Goal: Task Accomplishment & Management: Manage account settings

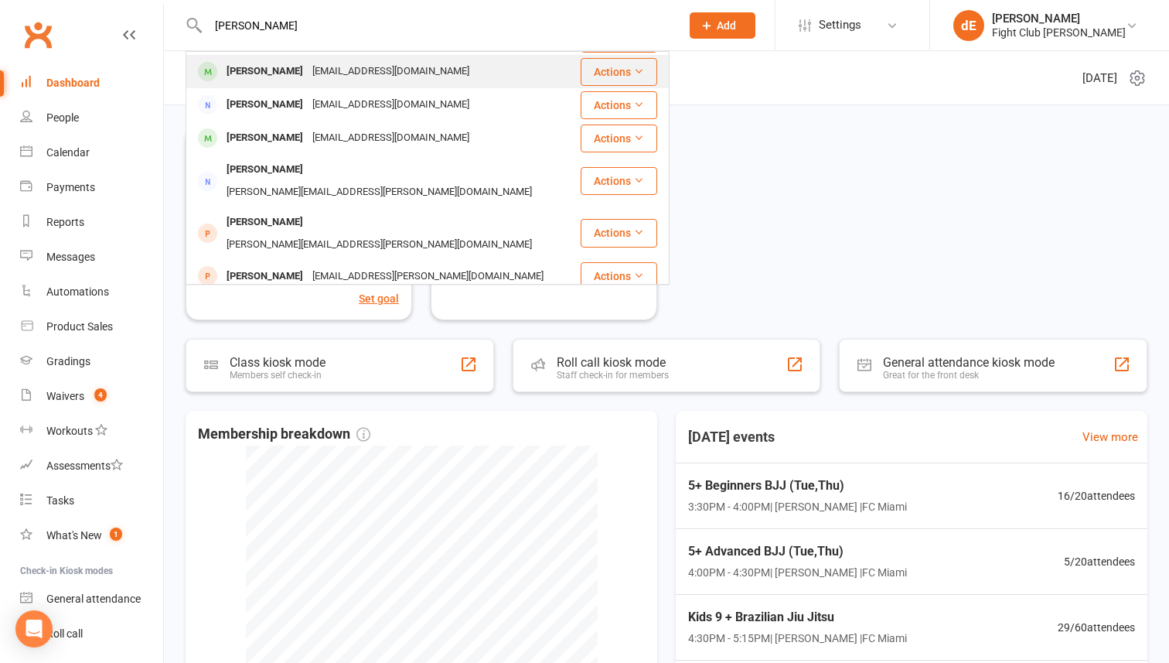
scroll to position [161, 0]
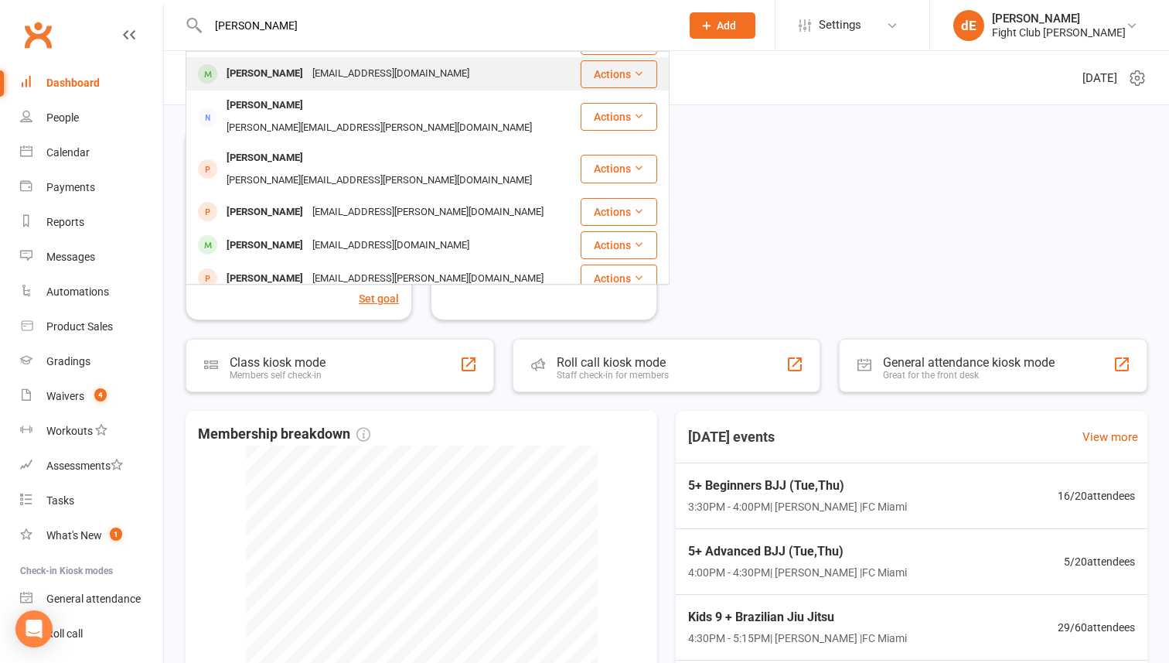
type input "harrison"
click at [292, 68] on div "Harrison Twigg" at bounding box center [265, 74] width 86 height 22
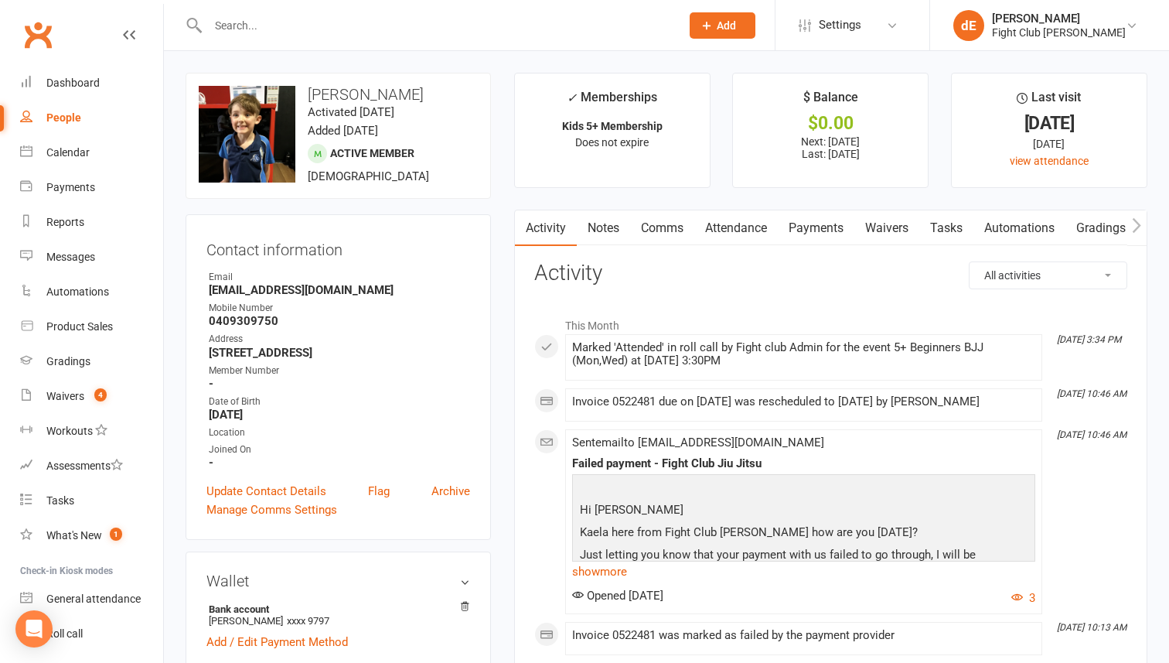
click at [816, 237] on link "Payments" at bounding box center [816, 228] width 77 height 36
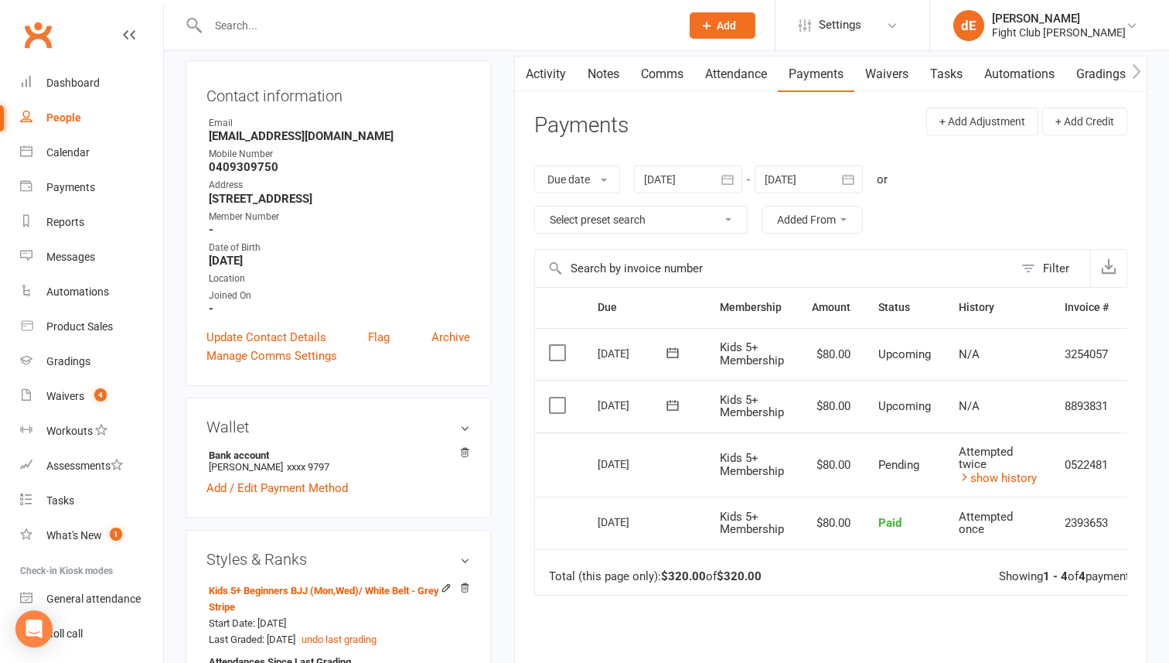
scroll to position [165, 0]
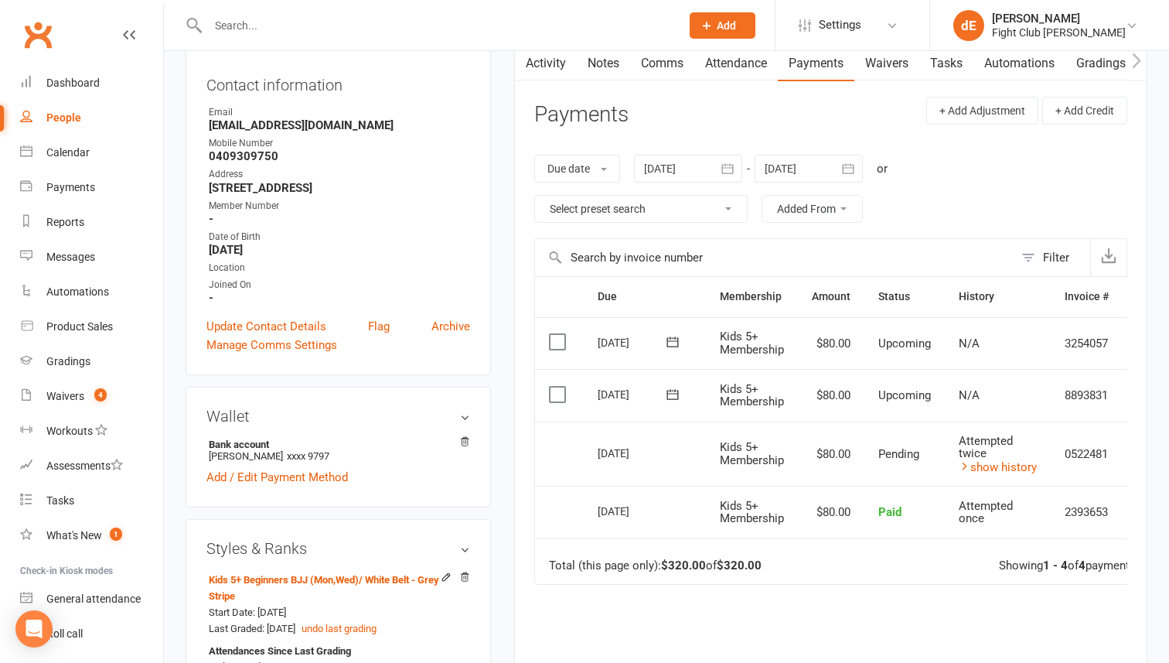
click at [258, 21] on input "text" at bounding box center [436, 26] width 466 height 22
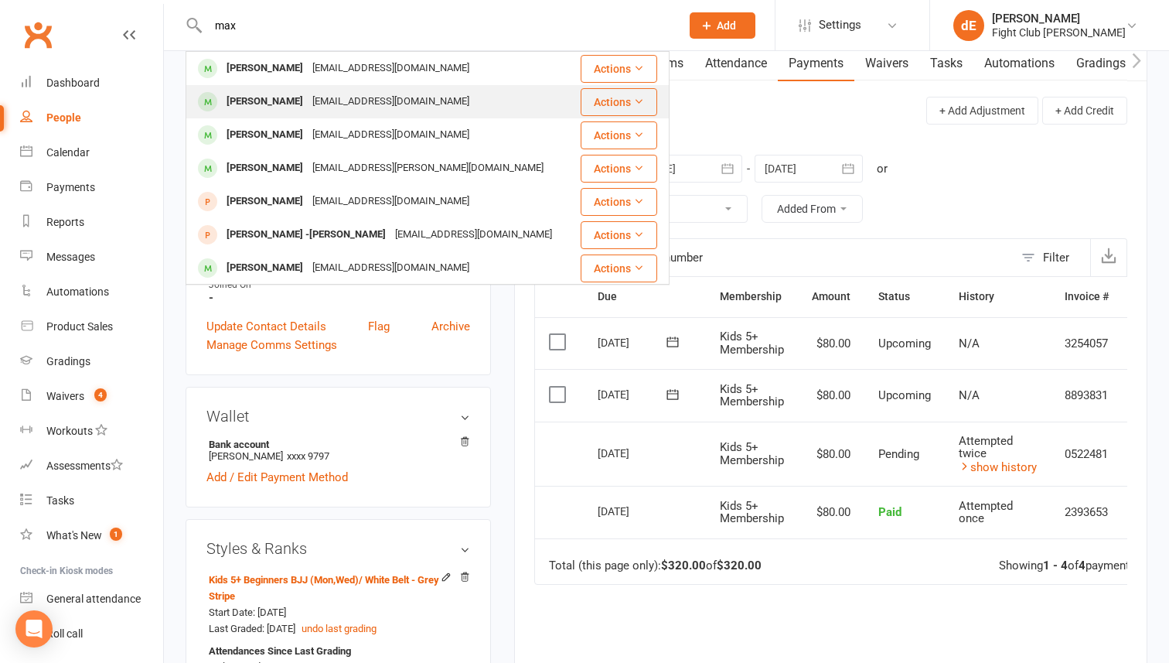
type input "max"
click at [259, 98] on div "[PERSON_NAME]" at bounding box center [265, 101] width 86 height 22
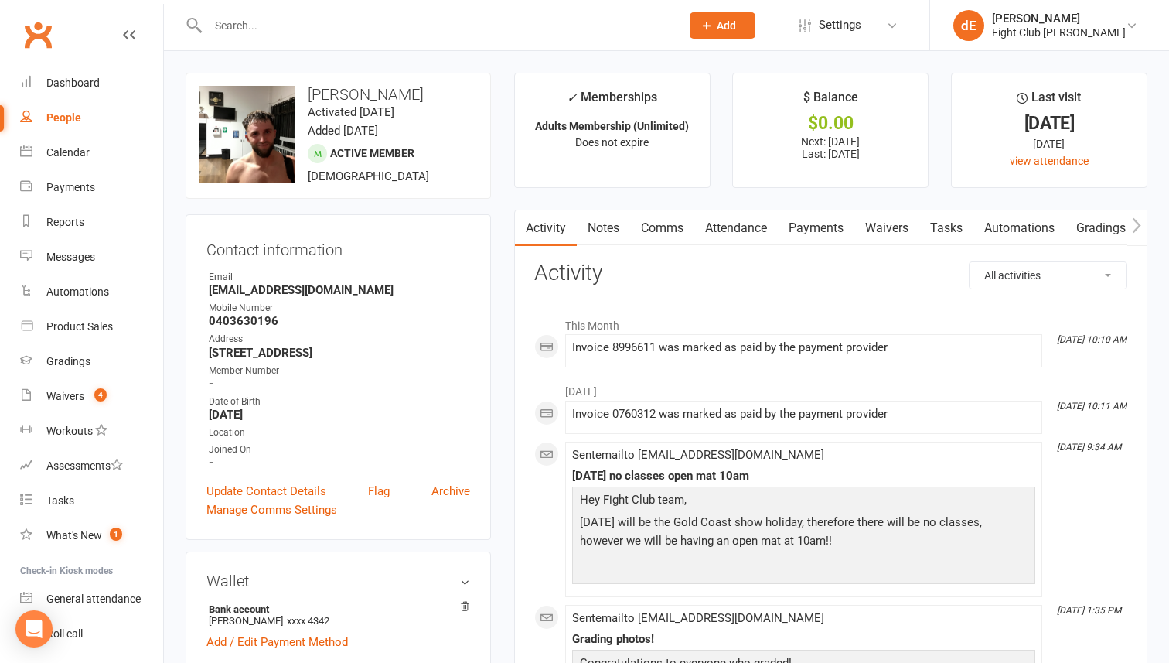
click at [820, 229] on link "Payments" at bounding box center [816, 228] width 77 height 36
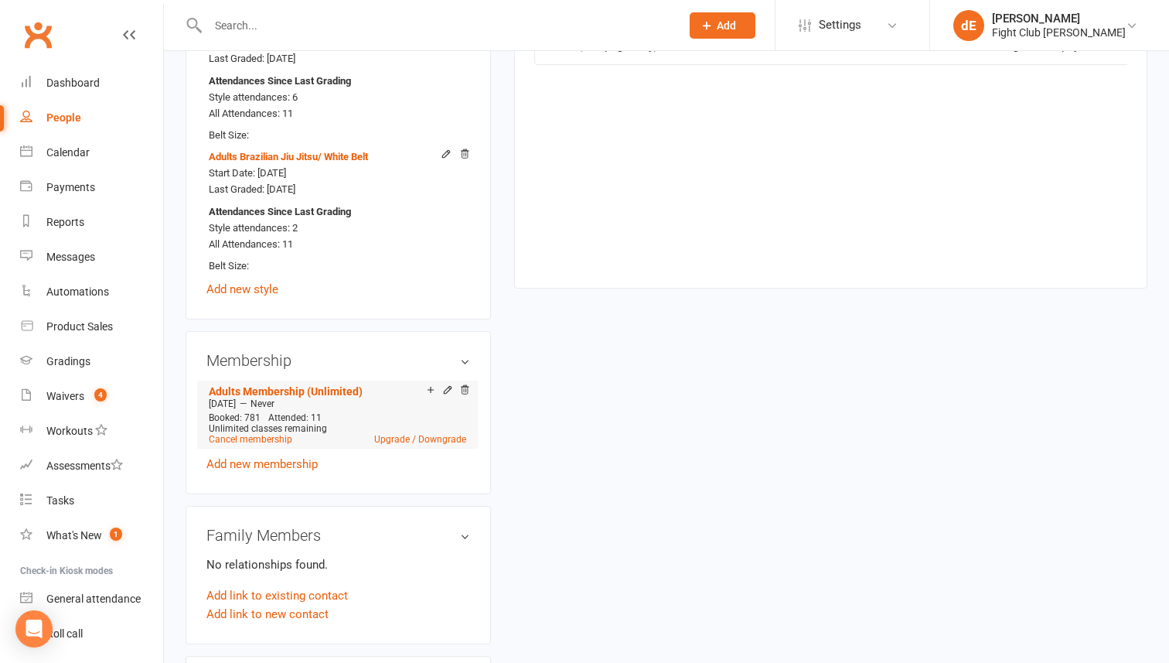
scroll to position [728, 0]
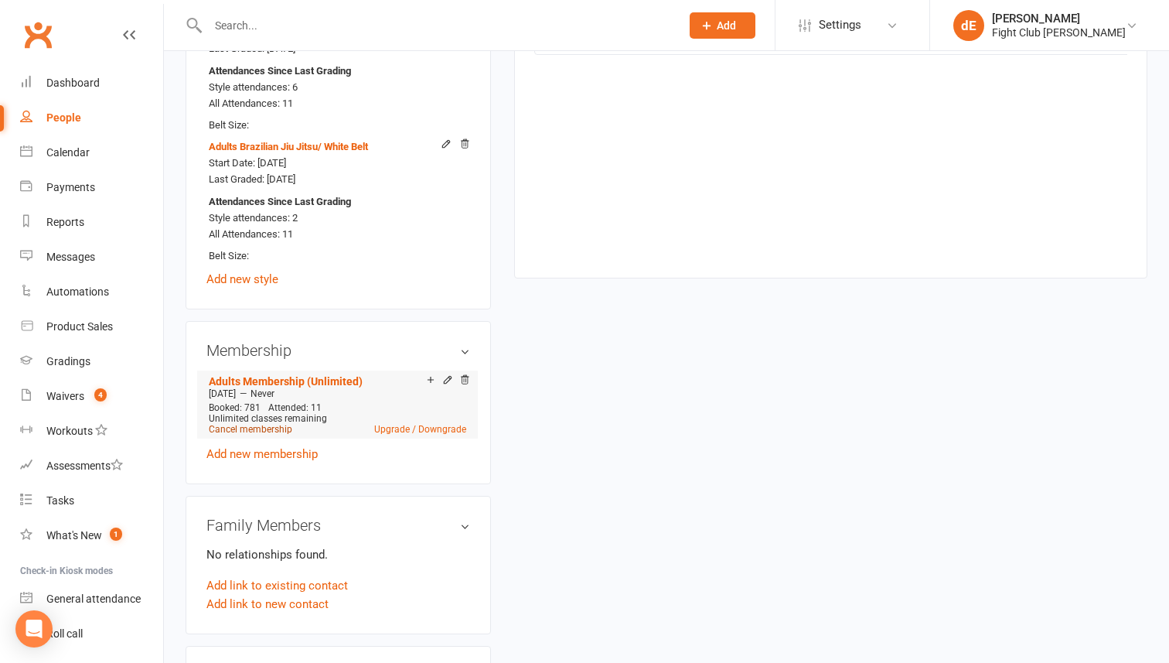
click at [263, 425] on link "Cancel membership" at bounding box center [251, 429] width 84 height 11
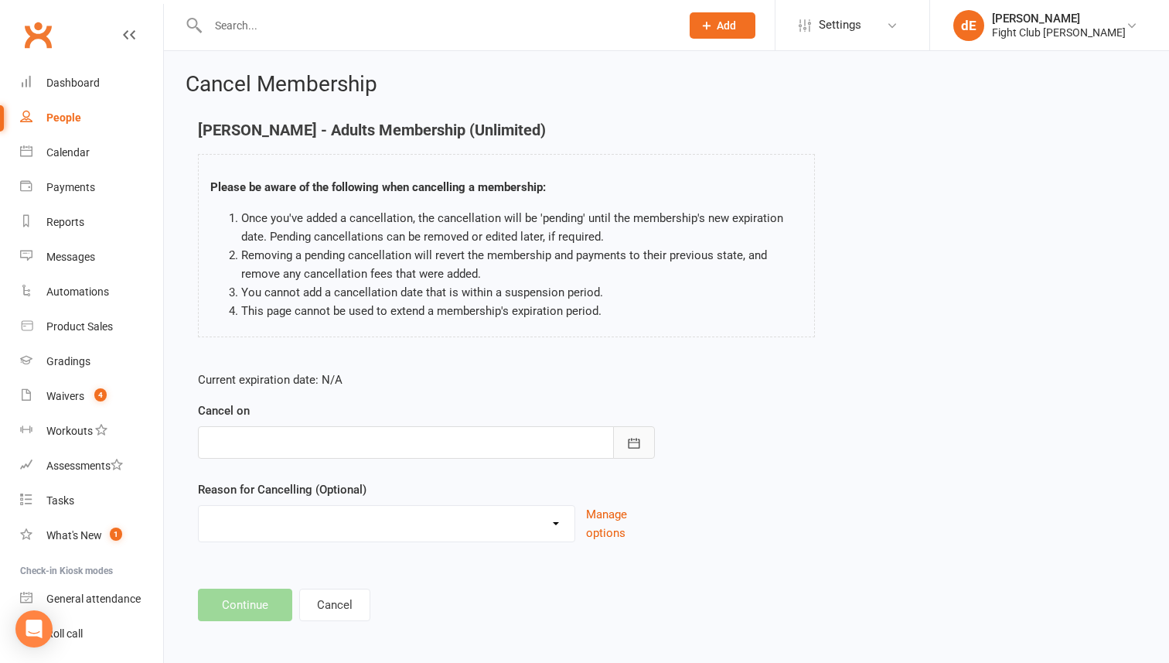
click at [623, 435] on button "button" at bounding box center [634, 442] width 42 height 32
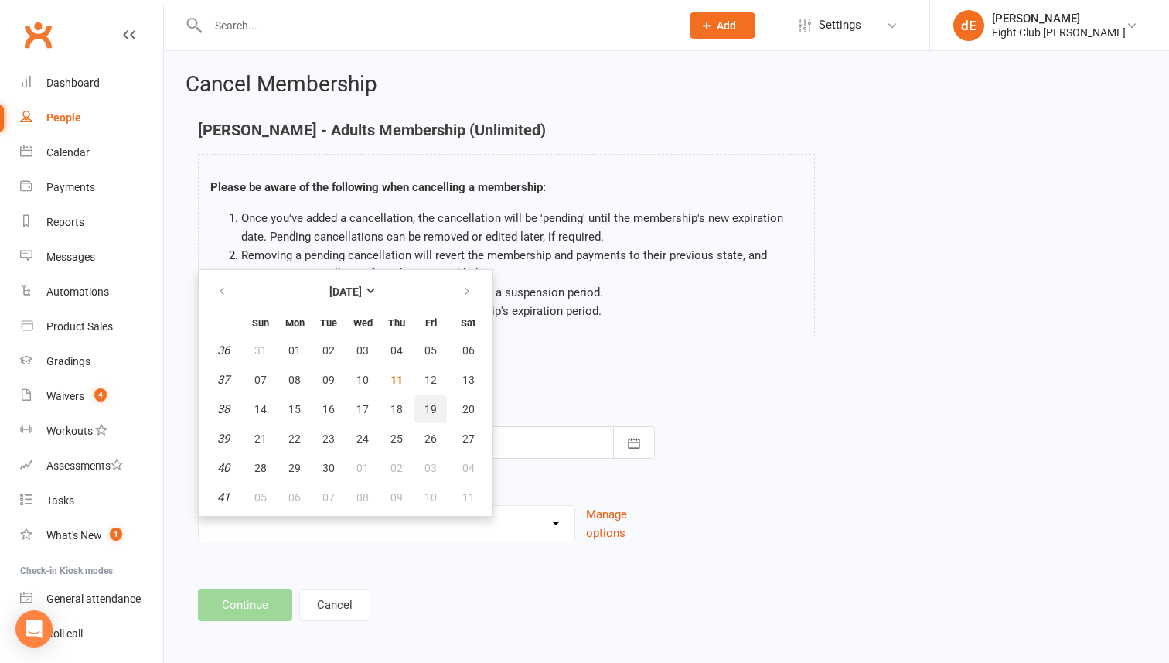
click at [425, 411] on span "19" at bounding box center [431, 409] width 12 height 12
type input "[DATE]"
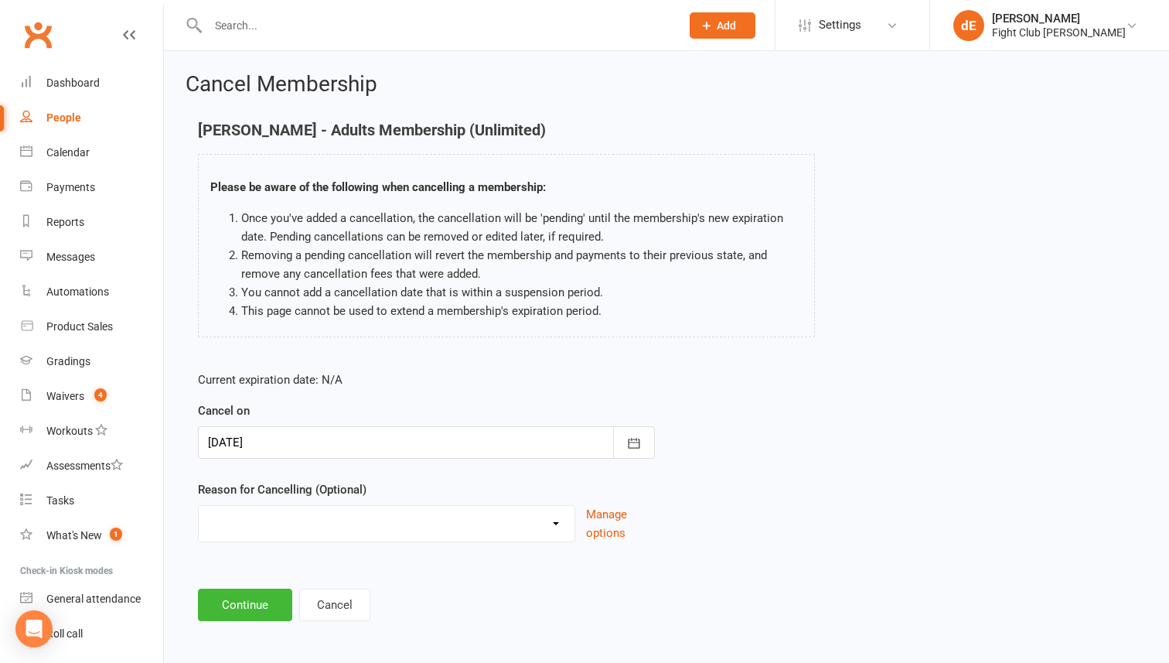
click at [393, 523] on select "didnt specify financial Injury moving away other sport to many commitments Work…" at bounding box center [387, 521] width 376 height 31
select select "3"
click at [199, 506] on select "didnt specify financial Injury moving away other sport to many commitments Work…" at bounding box center [387, 521] width 376 height 31
click at [271, 604] on button "Continue" at bounding box center [245, 604] width 94 height 32
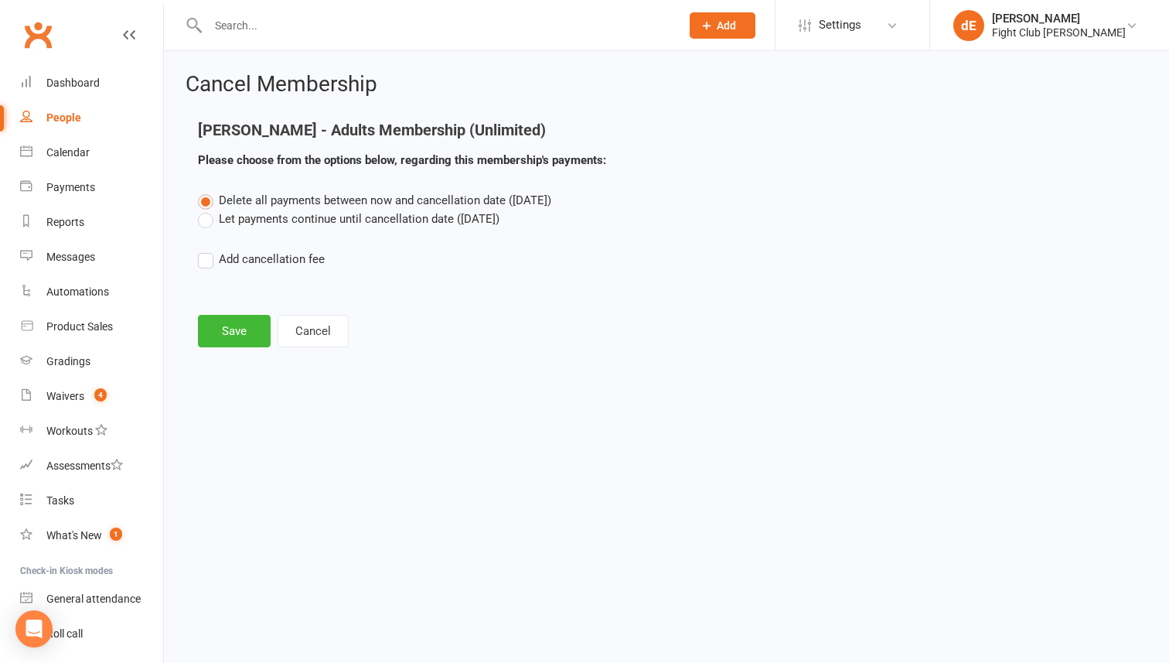
click at [308, 233] on div "Delete all payments between now and cancellation date (Sep 19, 2025) Let paymen…" at bounding box center [666, 240] width 960 height 99
click at [305, 223] on label "Let payments continue until cancellation date (Sep 19, 2025)" at bounding box center [349, 219] width 302 height 19
click at [208, 210] on input "Let payments continue until cancellation date (Sep 19, 2025)" at bounding box center [203, 210] width 10 height 0
click at [223, 330] on button "Save" at bounding box center [234, 331] width 73 height 32
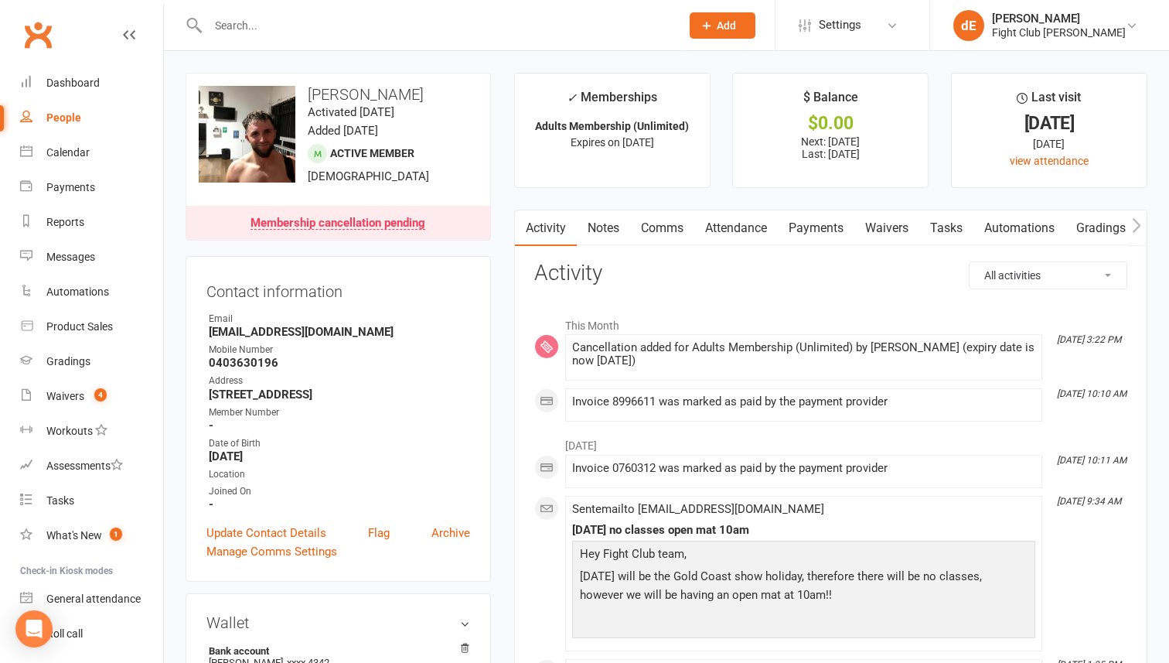
click at [370, 18] on input "text" at bounding box center [436, 26] width 466 height 22
type input "william"
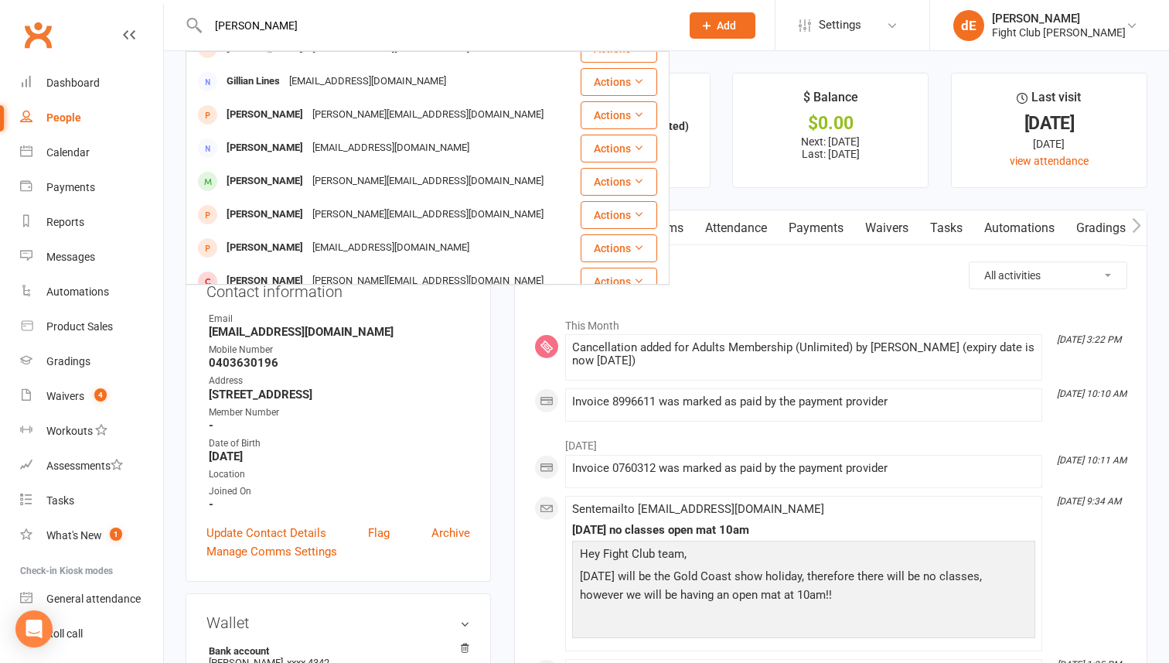
scroll to position [419, 0]
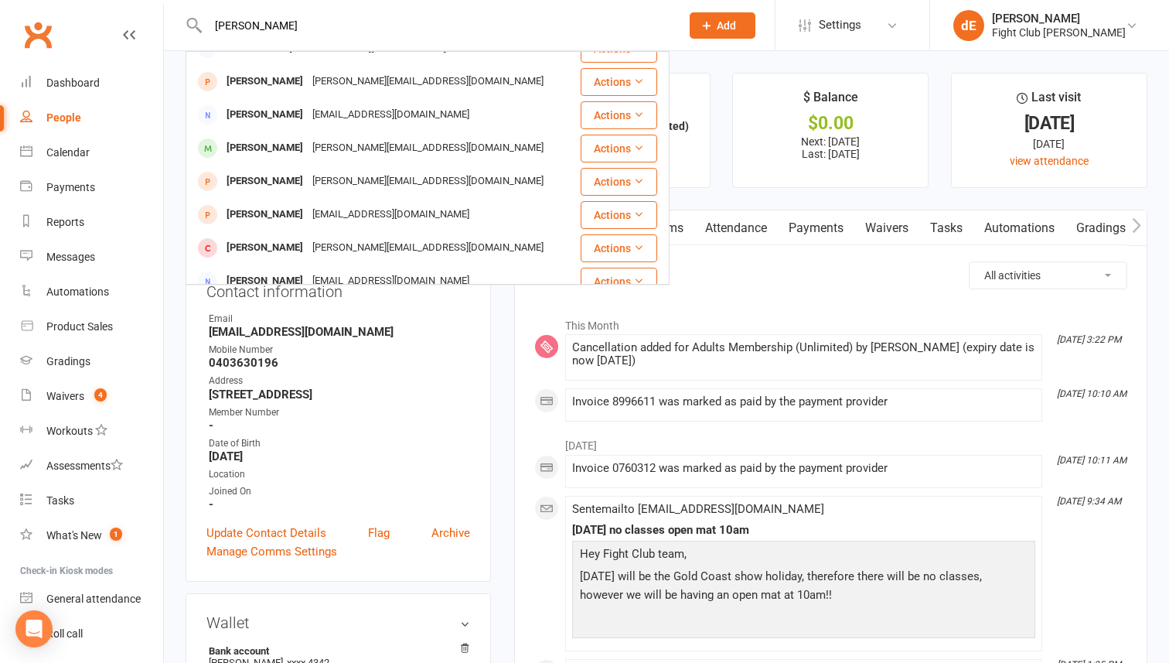
drag, startPoint x: 268, startPoint y: 29, endPoint x: 147, endPoint y: 29, distance: 120.6
click at [147, 4] on header "william Jem Williams Jemwilliams44@gmail.com Actions Emma Williams emmaj.willia…" at bounding box center [584, 4] width 1169 height 0
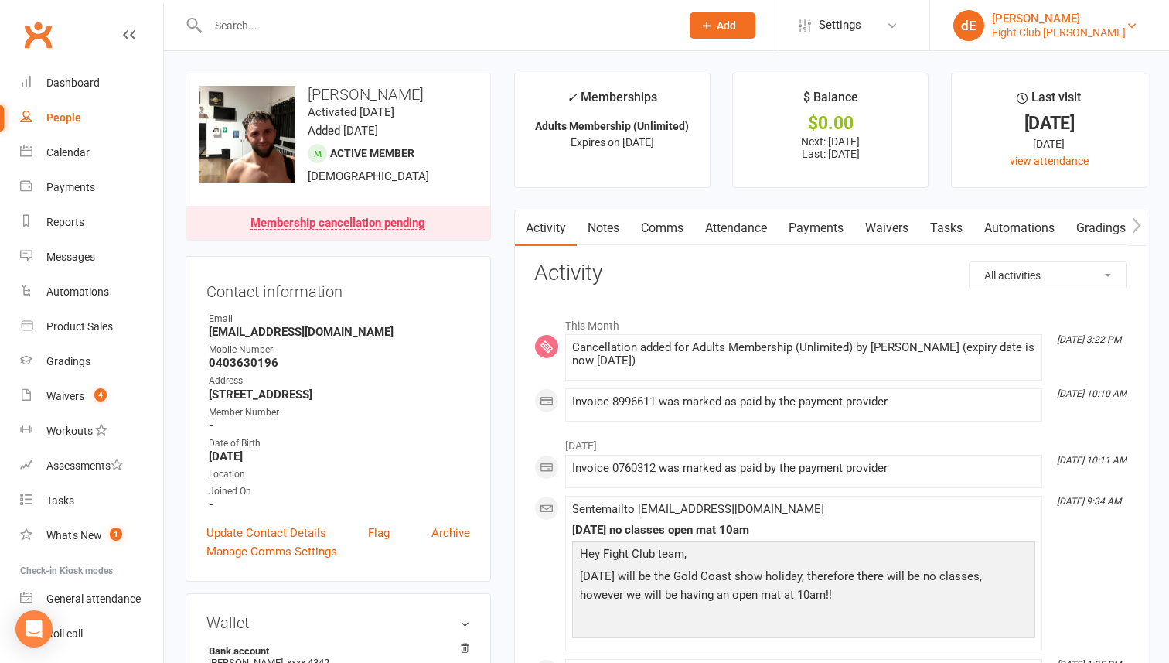
click at [1043, 23] on div "[PERSON_NAME]" at bounding box center [1059, 19] width 134 height 14
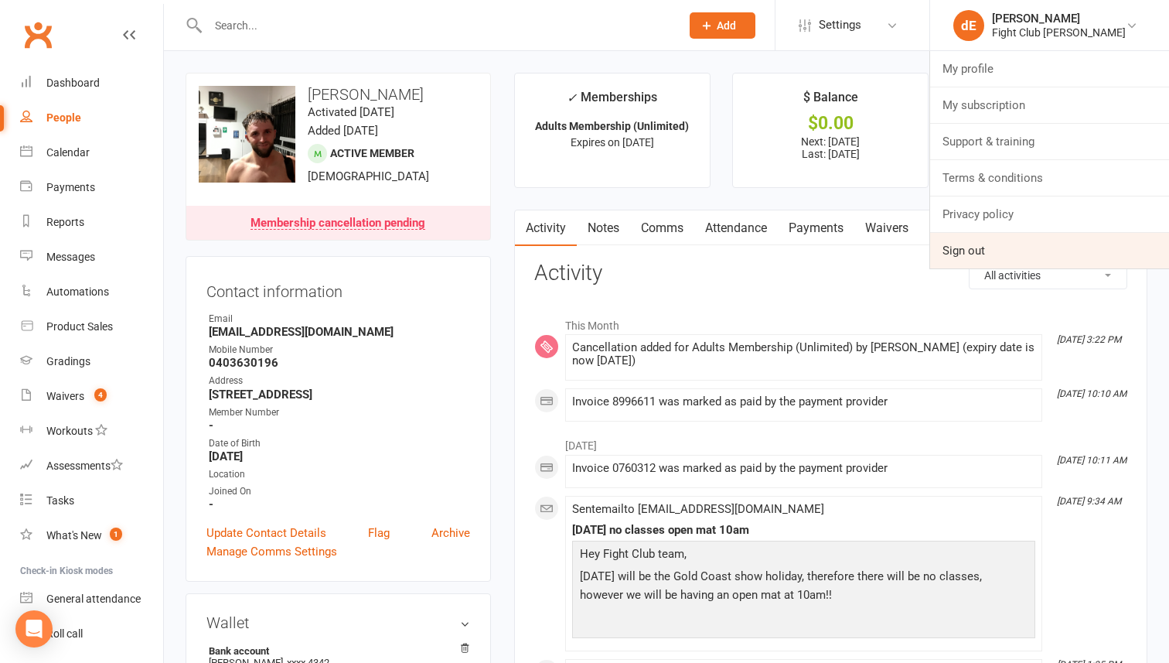
click at [979, 247] on link "Sign out" at bounding box center [1049, 251] width 239 height 36
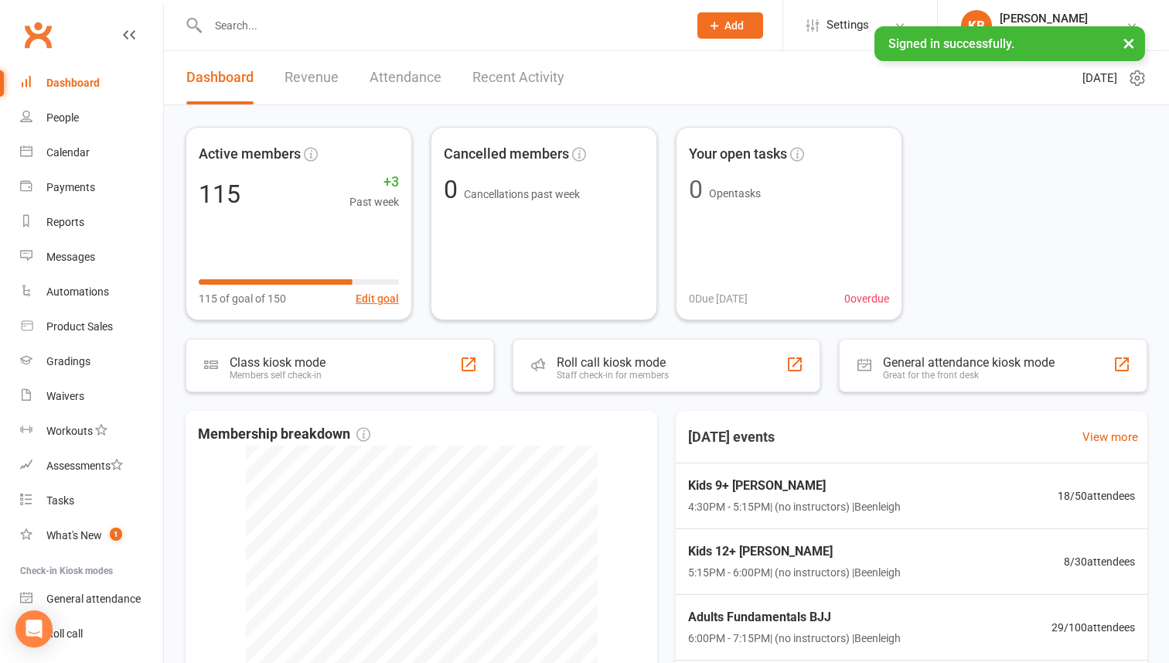
click at [347, 28] on input "text" at bounding box center [440, 26] width 474 height 22
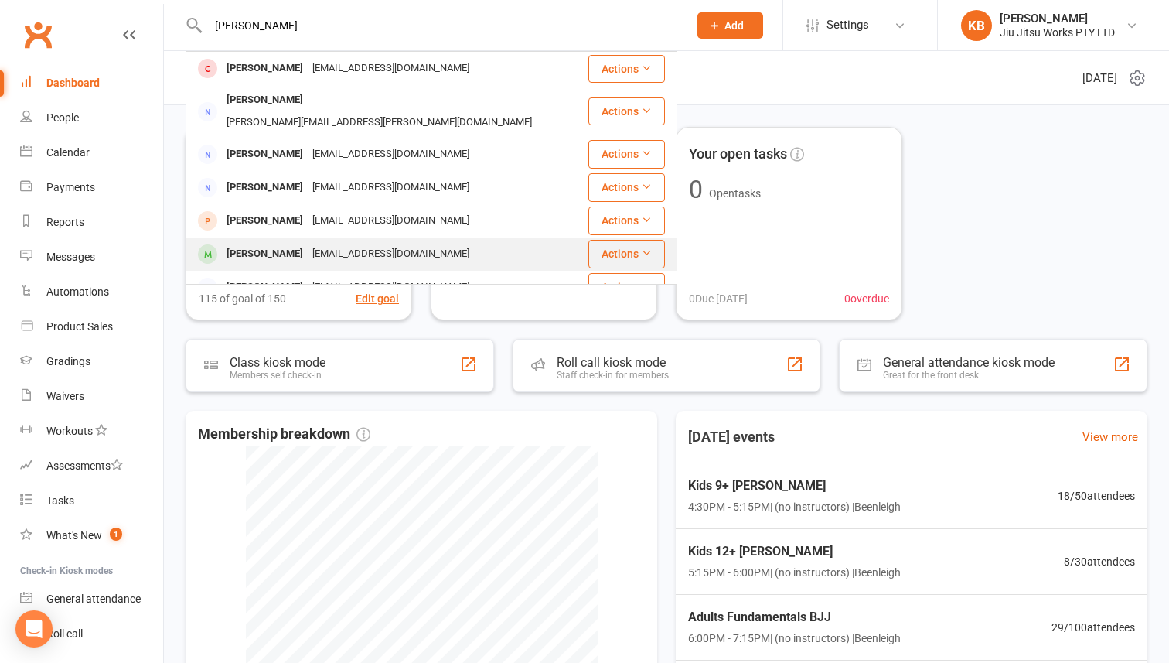
type input "[PERSON_NAME]"
click at [356, 243] on div "Margiolis3@gmail.com" at bounding box center [391, 254] width 166 height 22
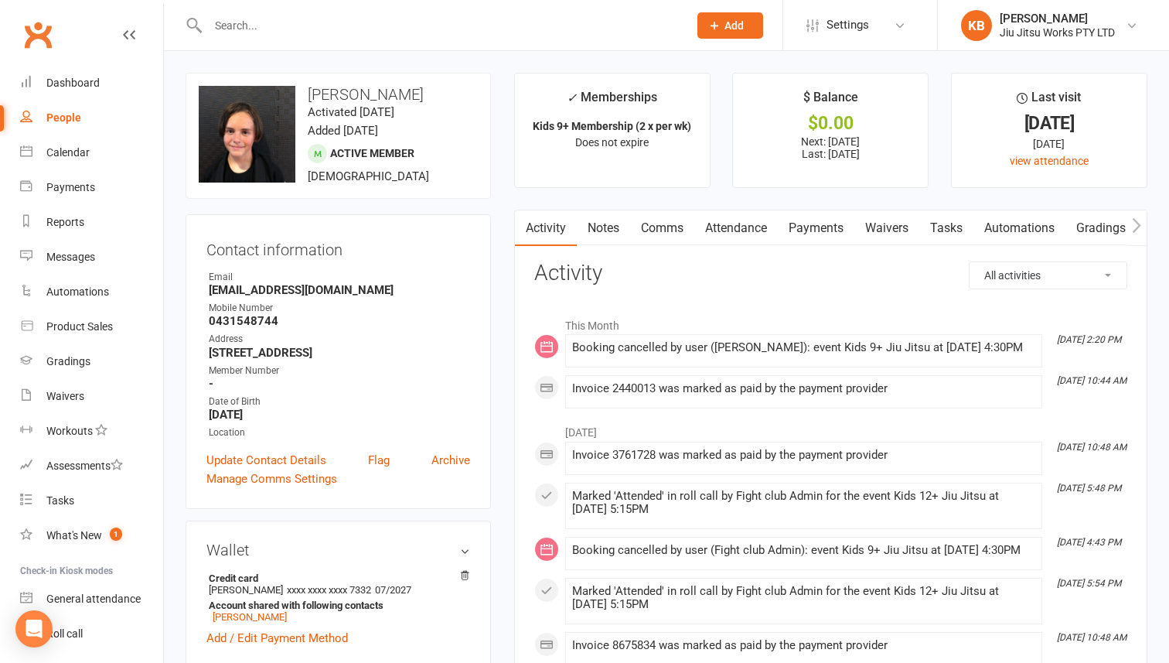
click at [803, 228] on link "Payments" at bounding box center [816, 228] width 77 height 36
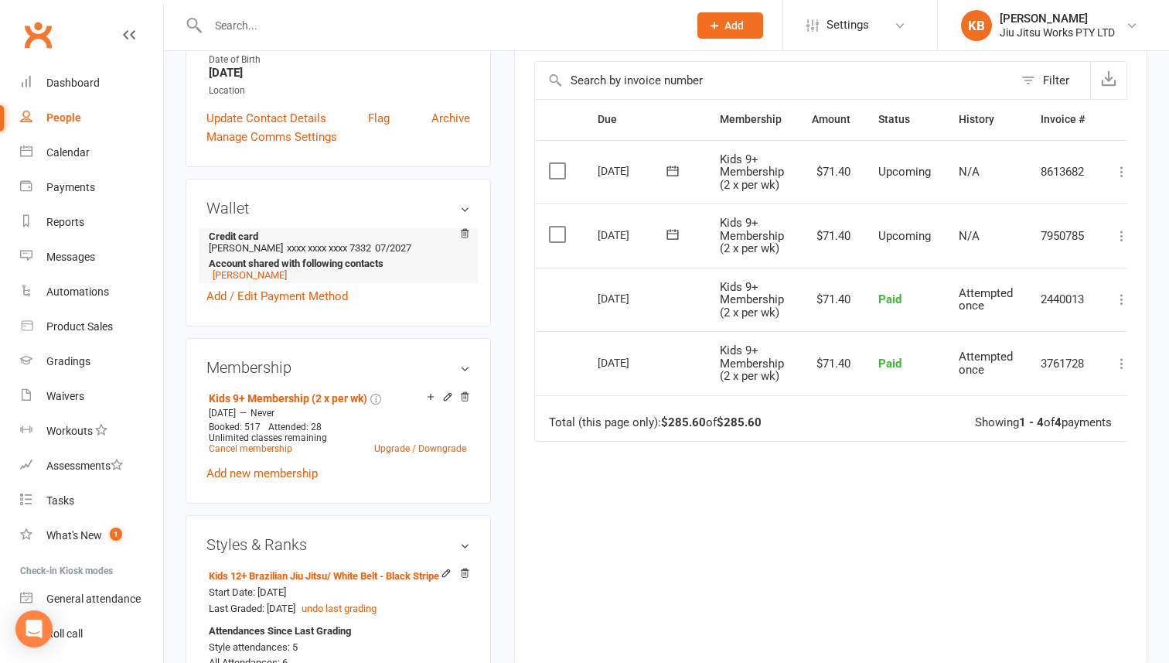
scroll to position [348, 0]
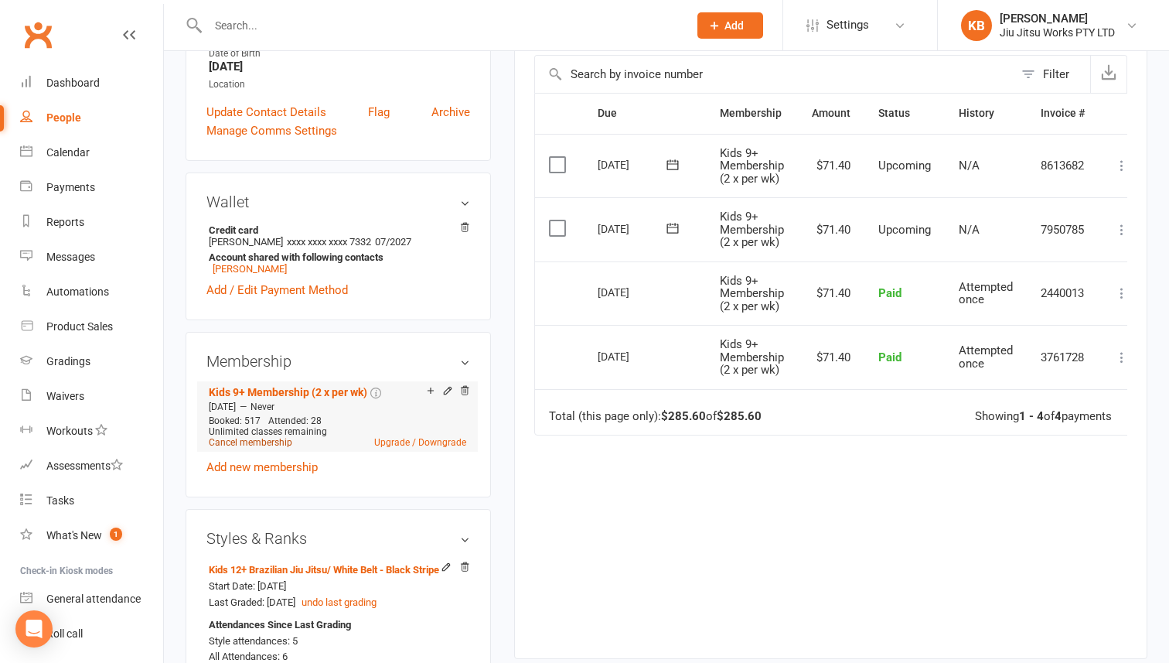
click at [274, 438] on link "Cancel membership" at bounding box center [251, 442] width 84 height 11
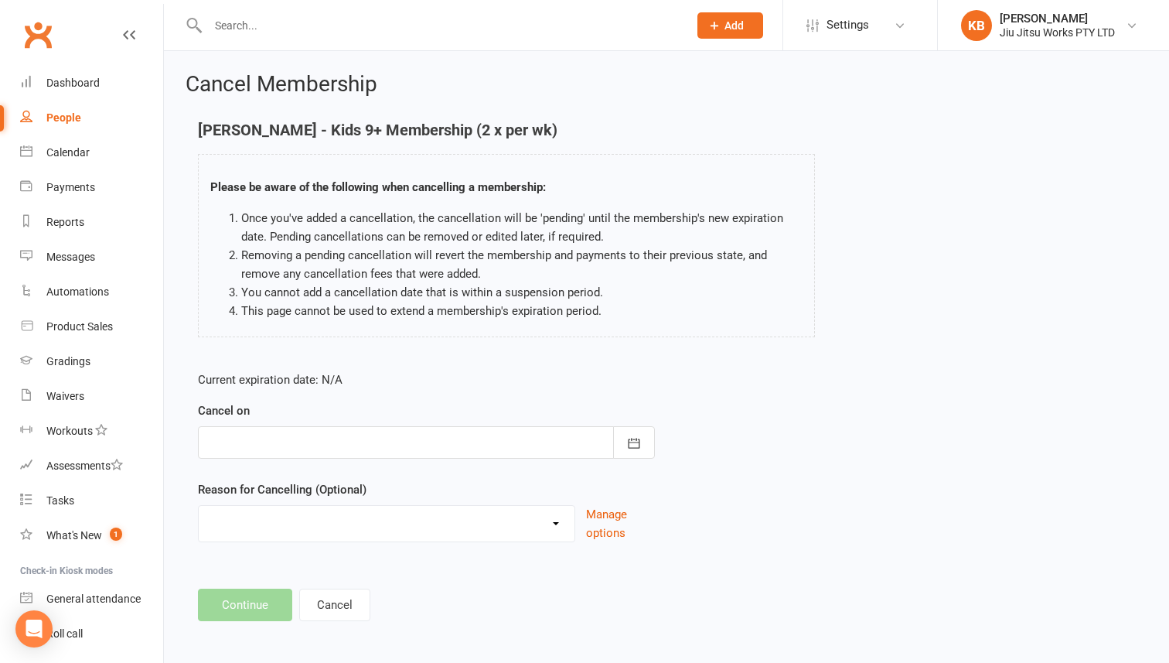
click at [409, 436] on div at bounding box center [426, 442] width 457 height 32
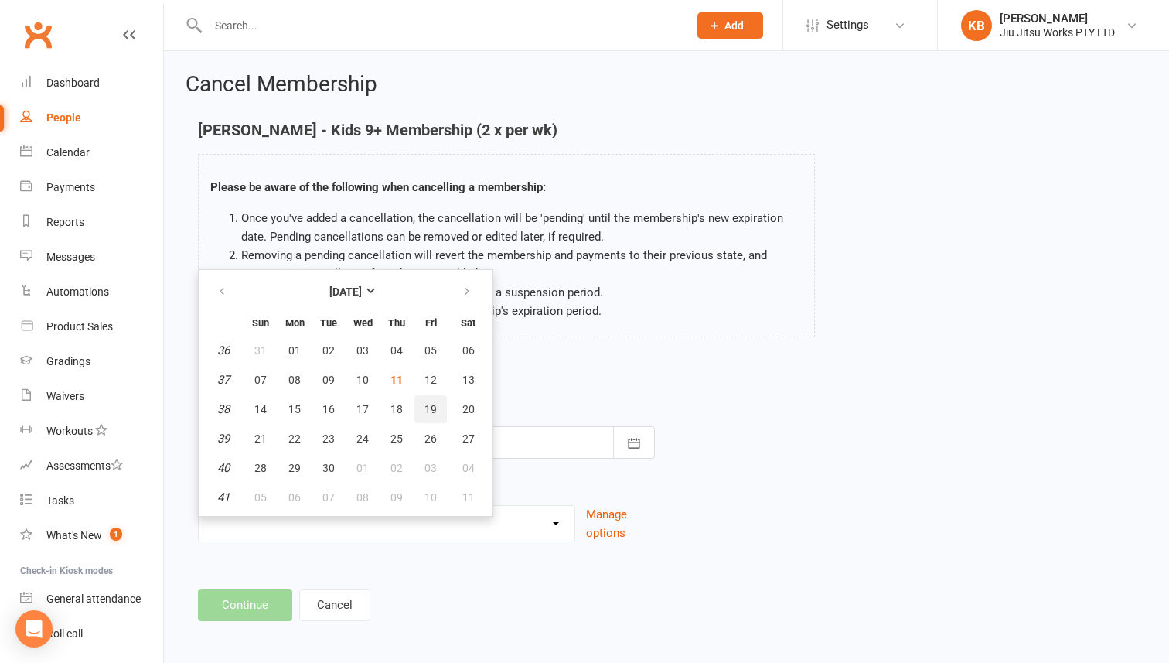
click at [435, 407] on span "19" at bounding box center [431, 409] width 12 height 12
type input "[DATE]"
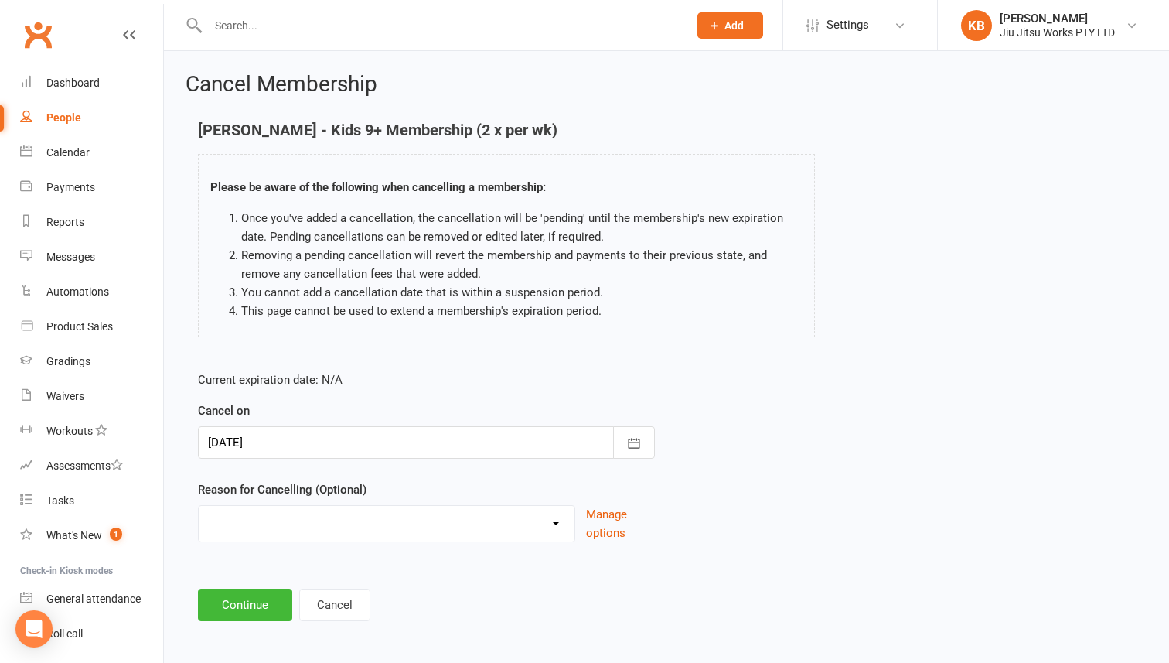
click at [397, 510] on select "Can no longer afford Holiday Injury Moved away Other sport to many commitments …" at bounding box center [387, 521] width 376 height 31
select select "3"
click at [199, 506] on select "Can no longer afford Holiday Injury Moved away Other sport to many commitments …" at bounding box center [387, 521] width 376 height 31
click at [252, 596] on button "Continue" at bounding box center [245, 604] width 94 height 32
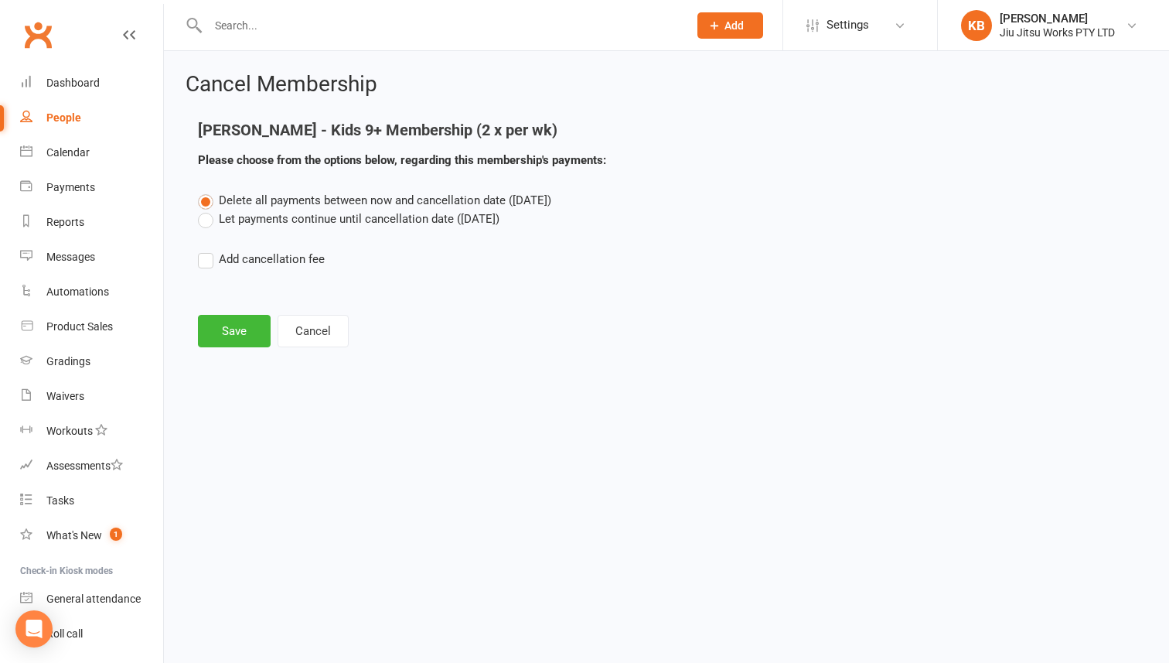
click at [381, 213] on label "Let payments continue until cancellation date (Sep 19, 2025)" at bounding box center [349, 219] width 302 height 19
click at [208, 210] on input "Let payments continue until cancellation date (Sep 19, 2025)" at bounding box center [203, 210] width 10 height 0
click at [241, 330] on button "Save" at bounding box center [234, 331] width 73 height 32
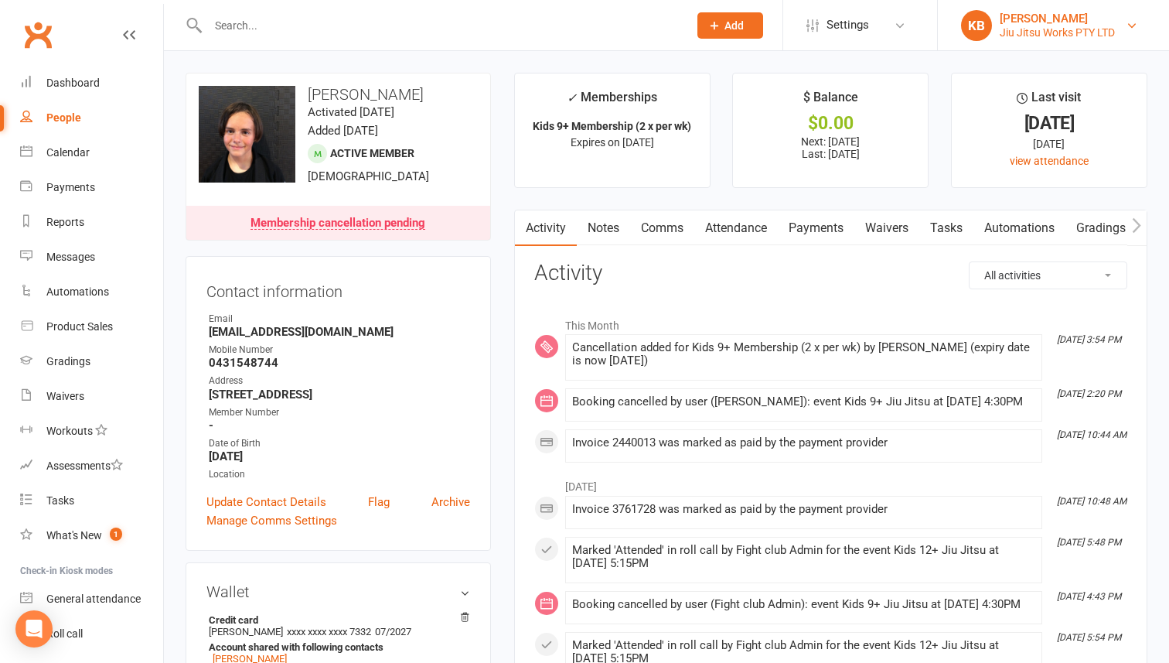
click at [1019, 23] on div "[PERSON_NAME]" at bounding box center [1057, 19] width 115 height 14
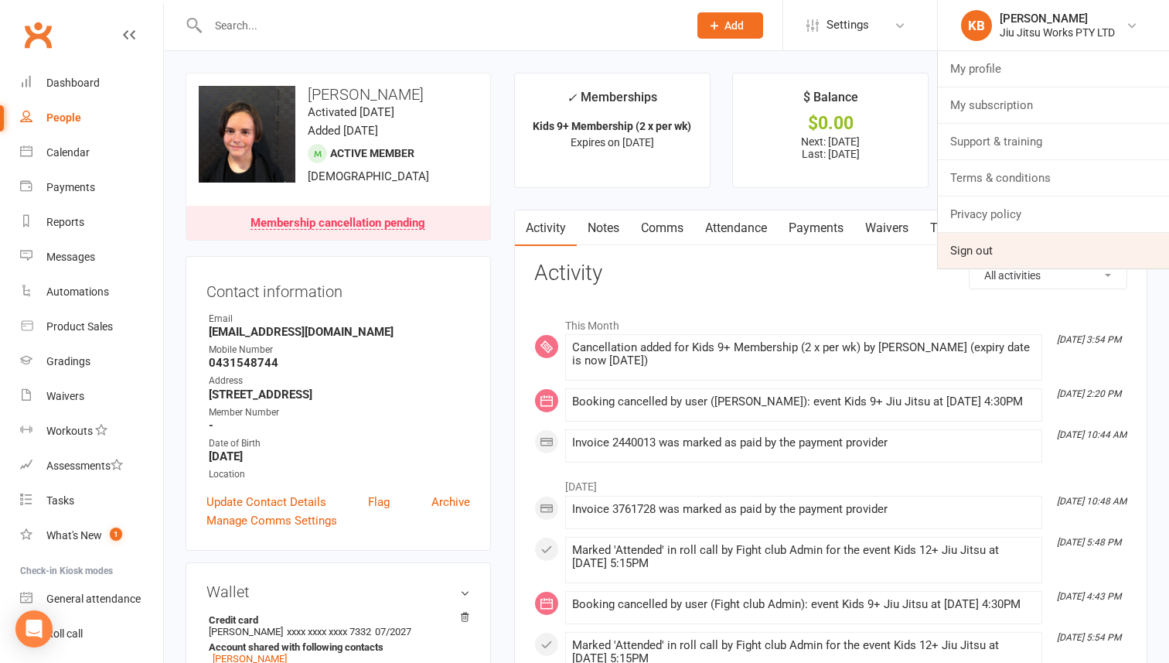
click at [967, 245] on link "Sign out" at bounding box center [1053, 251] width 231 height 36
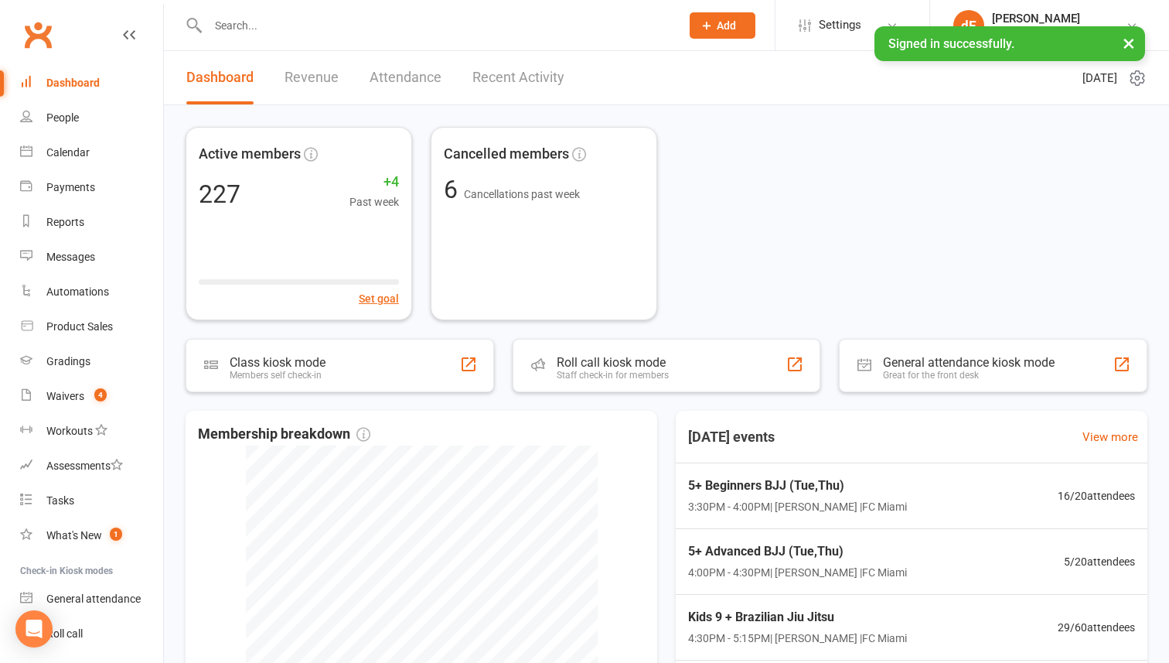
click at [414, 25] on input "text" at bounding box center [436, 26] width 466 height 22
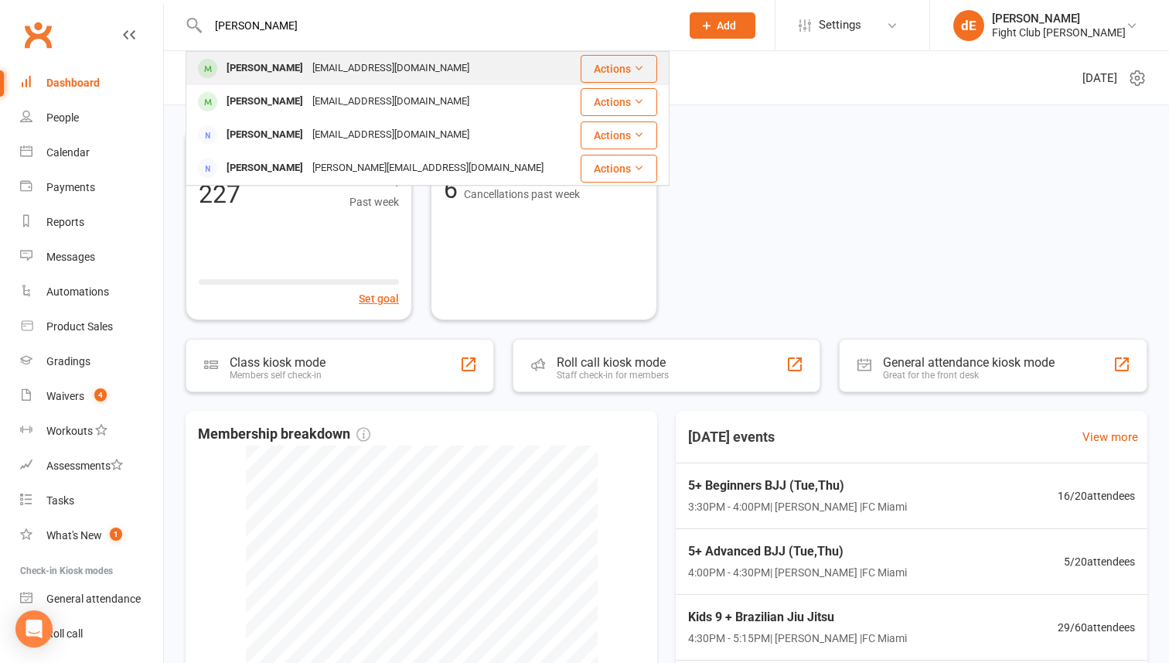
type input "[PERSON_NAME]"
click at [401, 60] on div "[EMAIL_ADDRESS][DOMAIN_NAME]" at bounding box center [391, 68] width 166 height 22
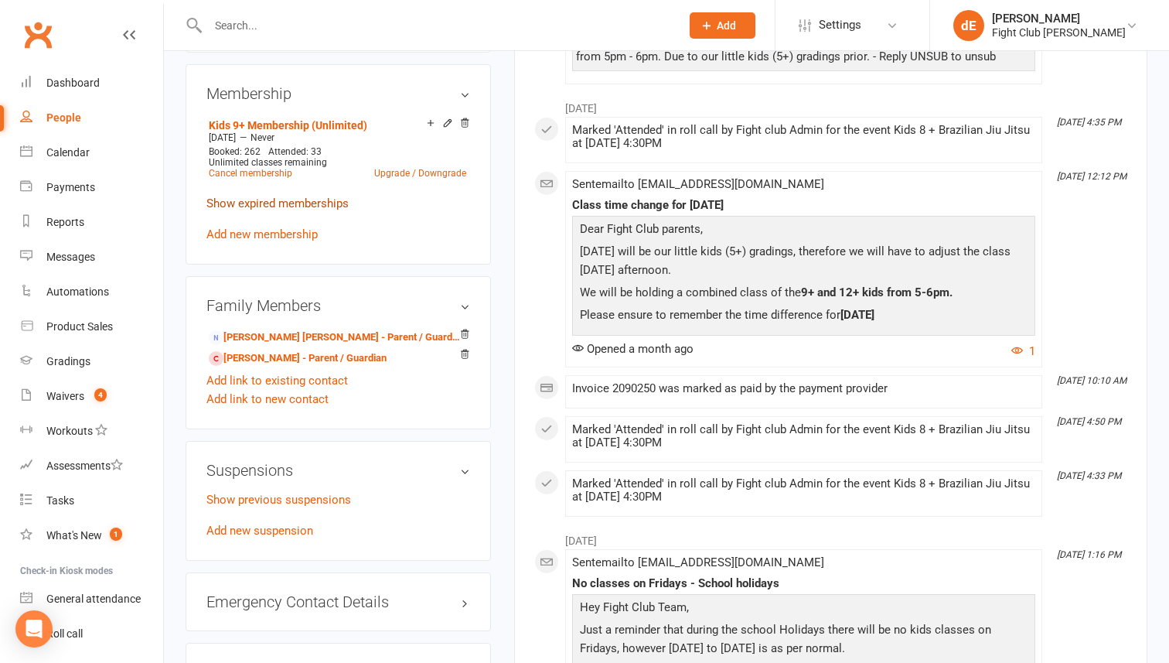
scroll to position [918, 0]
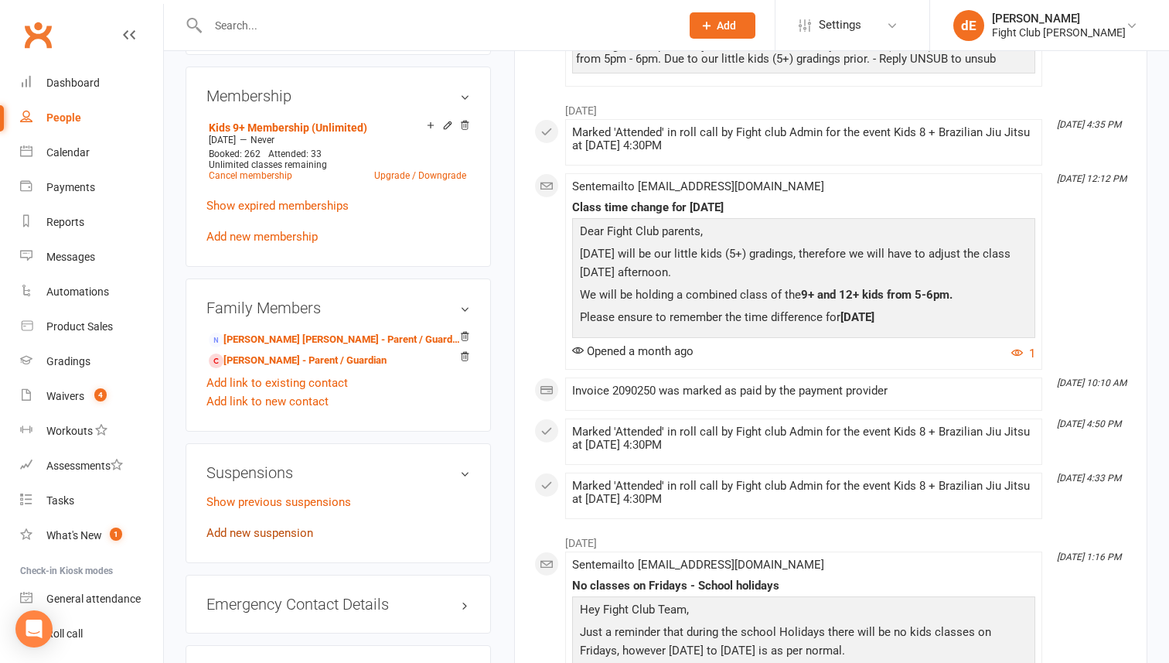
click at [251, 526] on link "Add new suspension" at bounding box center [259, 533] width 107 height 14
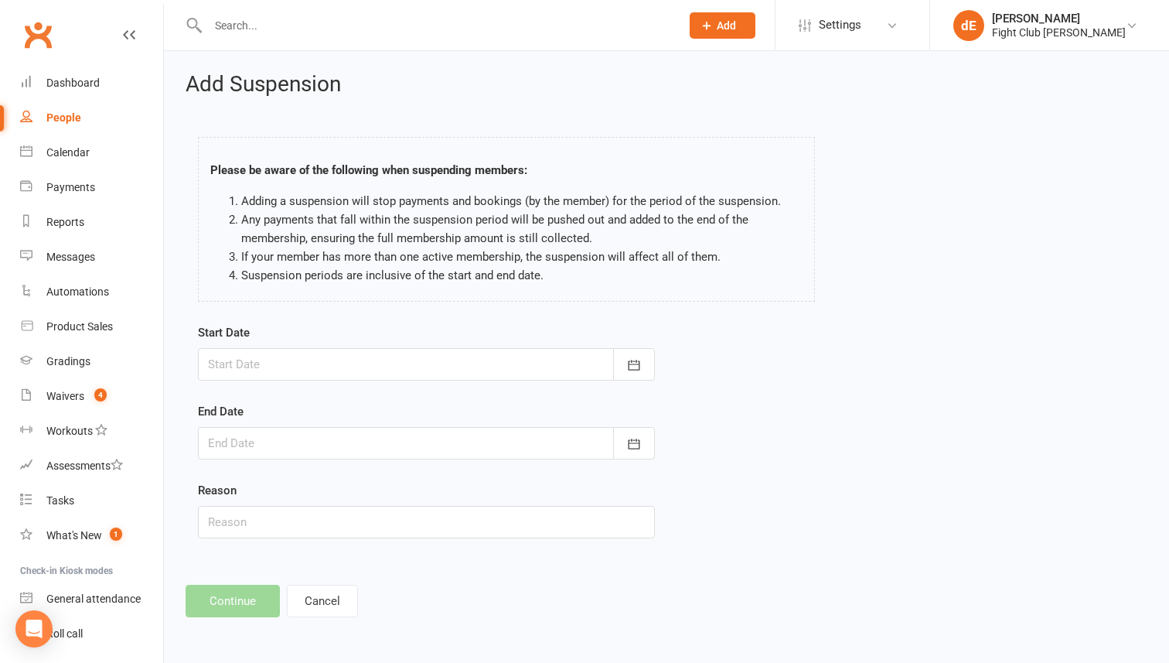
click at [380, 354] on div at bounding box center [426, 364] width 457 height 32
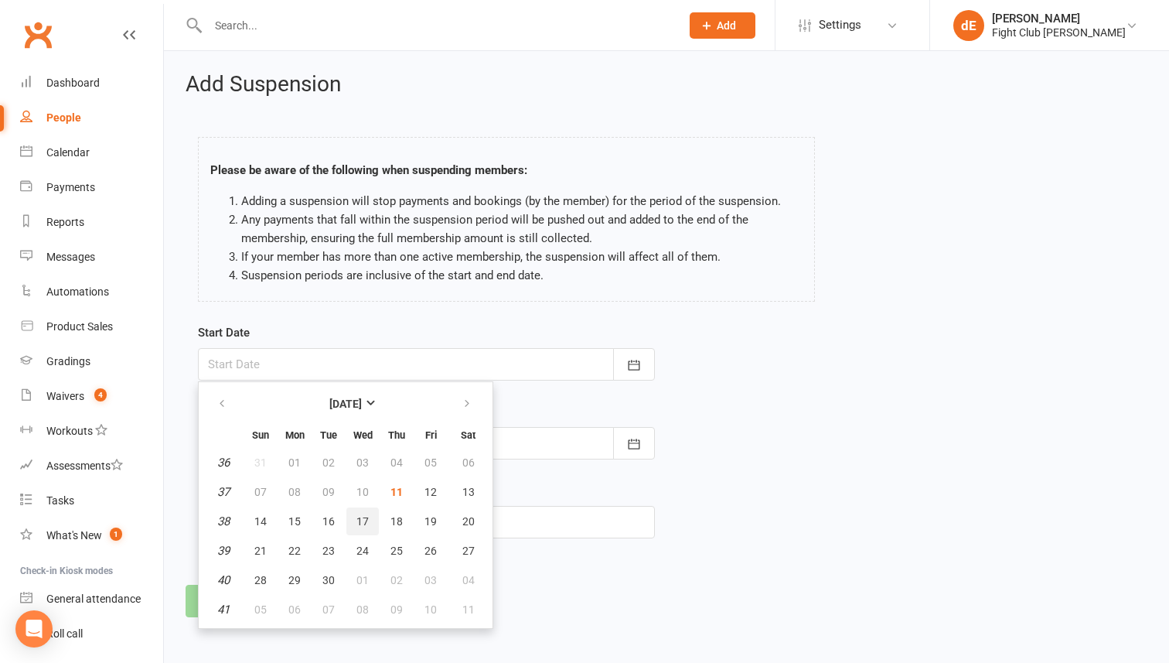
click at [356, 518] on span "17" at bounding box center [362, 521] width 12 height 12
type input "[DATE]"
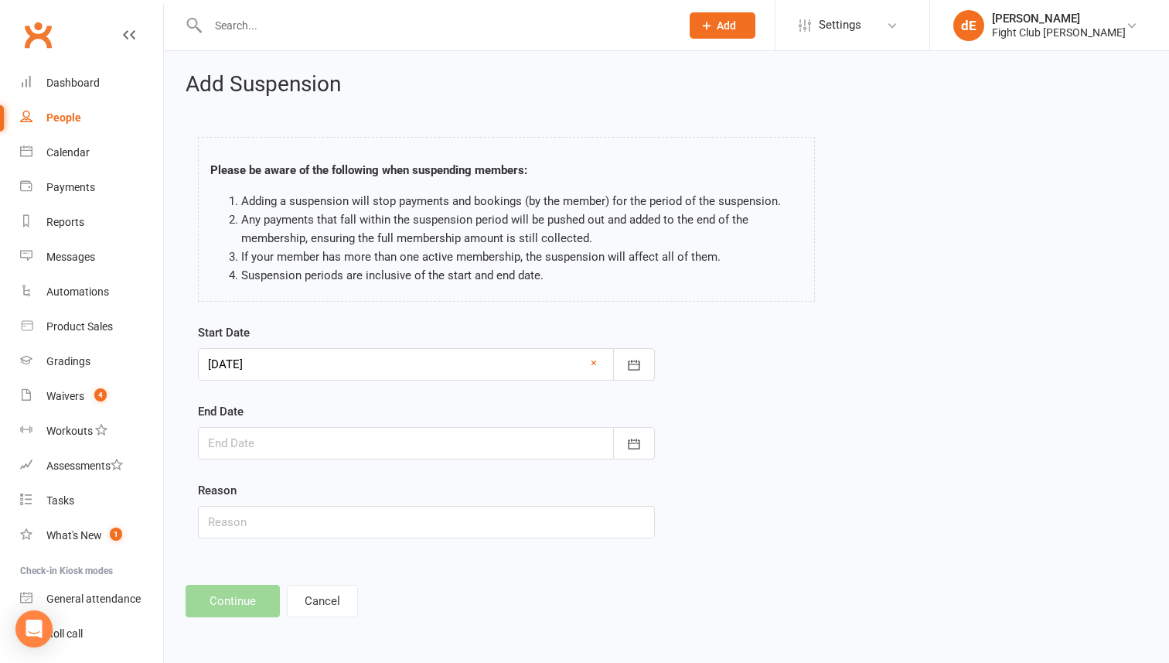
click at [412, 445] on div at bounding box center [426, 443] width 457 height 32
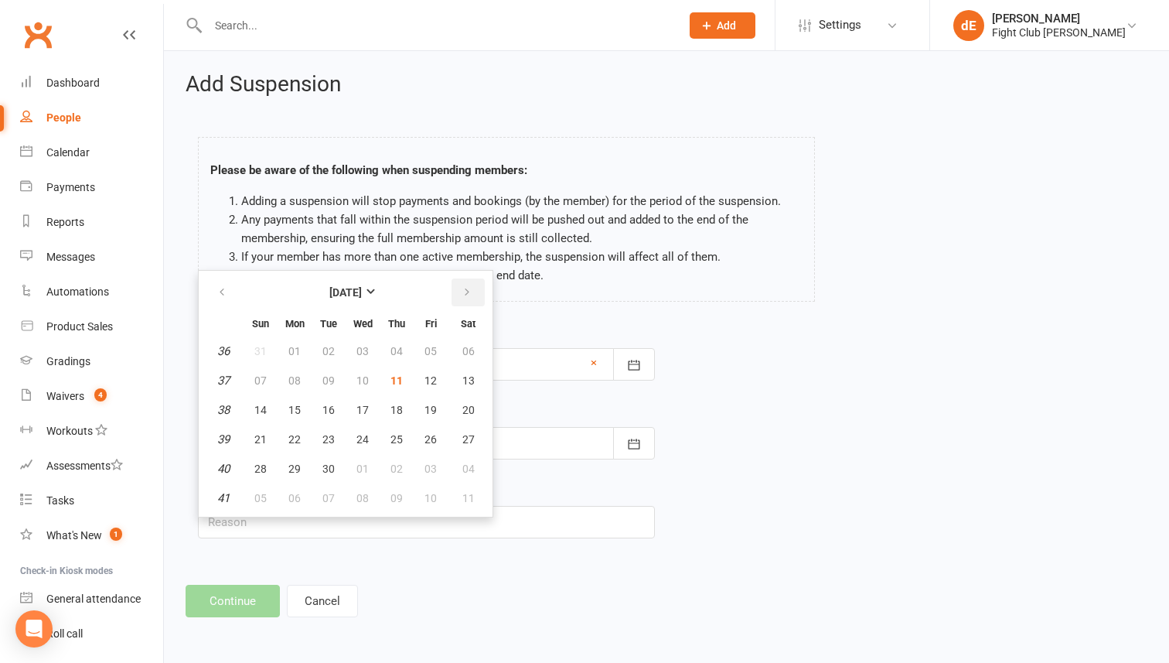
click at [468, 297] on icon "button" at bounding box center [467, 292] width 11 height 12
click at [326, 439] on span "21" at bounding box center [328, 439] width 12 height 12
type input "[DATE]"
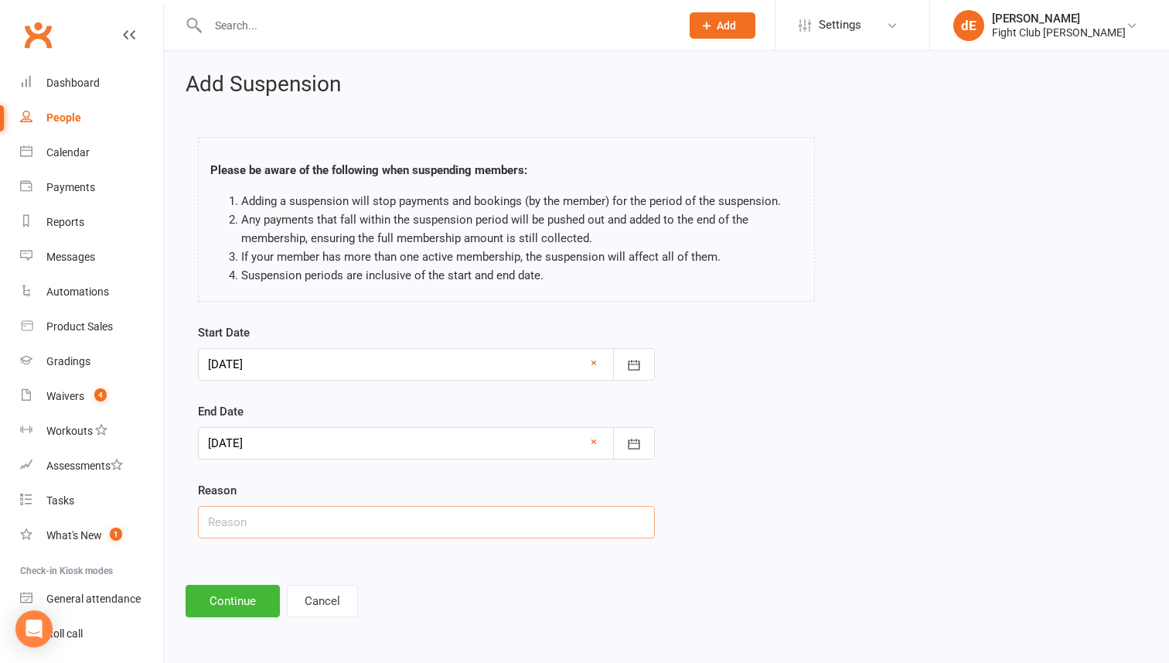
click at [268, 516] on input "text" at bounding box center [426, 522] width 457 height 32
type input "holiday"
click at [247, 601] on button "Continue" at bounding box center [233, 601] width 94 height 32
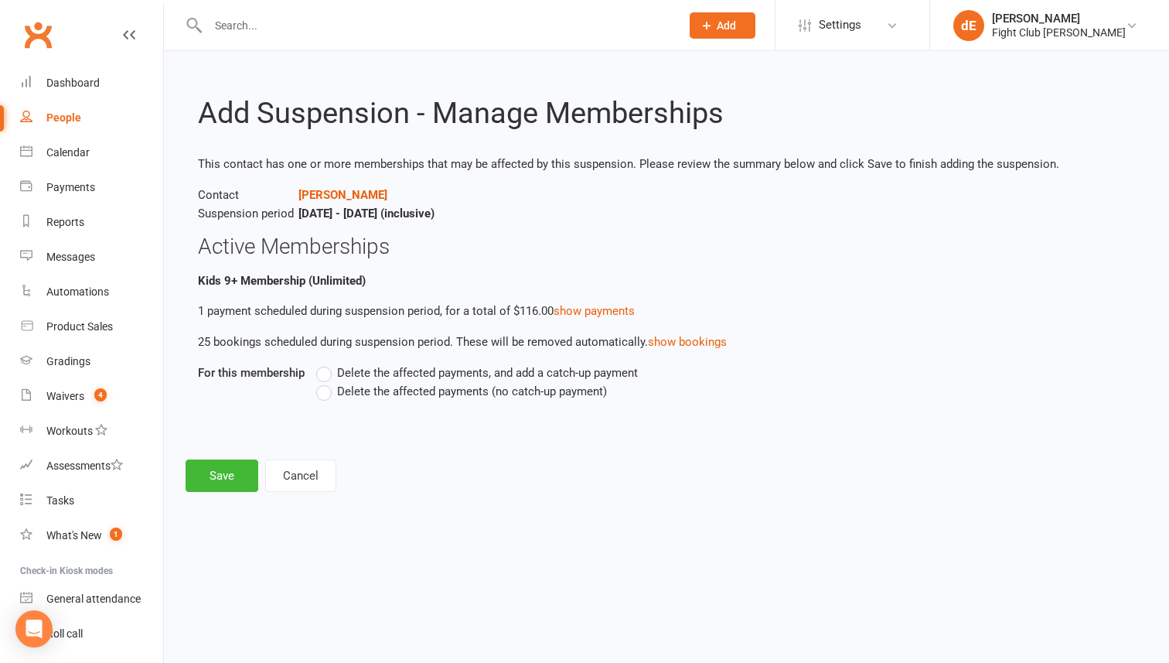
click at [388, 395] on span "Delete the affected payments (no catch-up payment)" at bounding box center [472, 390] width 270 height 16
click at [326, 382] on input "Delete the affected payments (no catch-up payment)" at bounding box center [321, 382] width 10 height 0
click at [251, 473] on button "Save" at bounding box center [222, 475] width 73 height 32
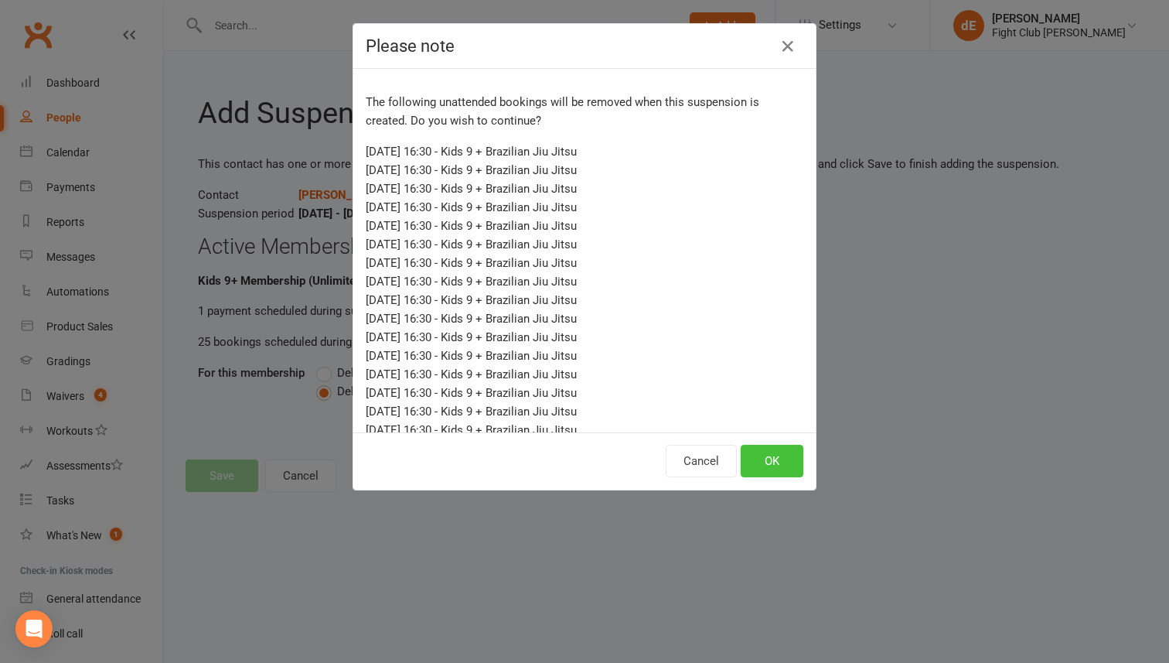
click at [774, 468] on button "OK" at bounding box center [772, 461] width 63 height 32
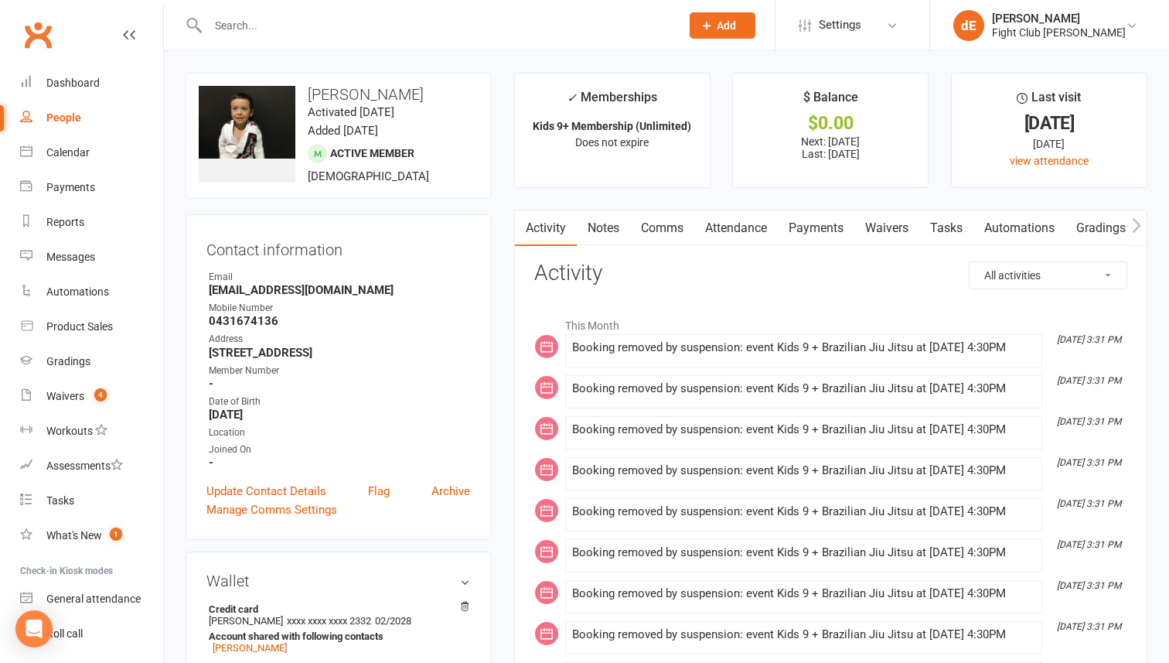
click at [263, 15] on input "text" at bounding box center [436, 26] width 466 height 22
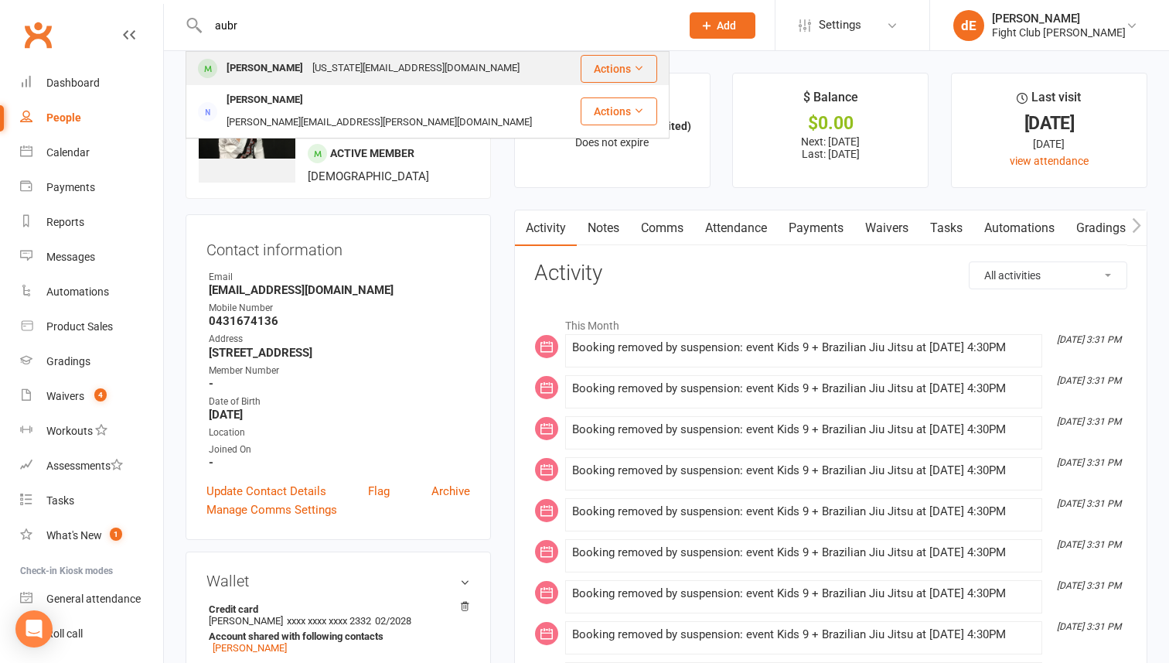
type input "aubr"
click at [266, 65] on div "[PERSON_NAME]" at bounding box center [265, 68] width 86 height 22
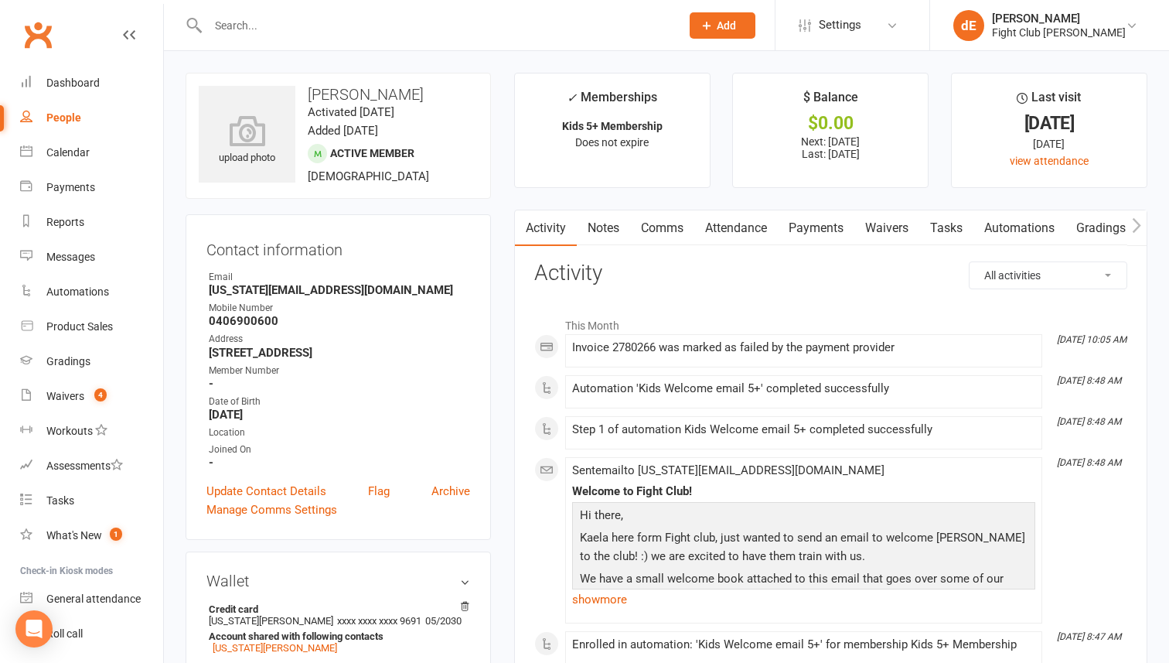
click at [835, 233] on link "Payments" at bounding box center [816, 228] width 77 height 36
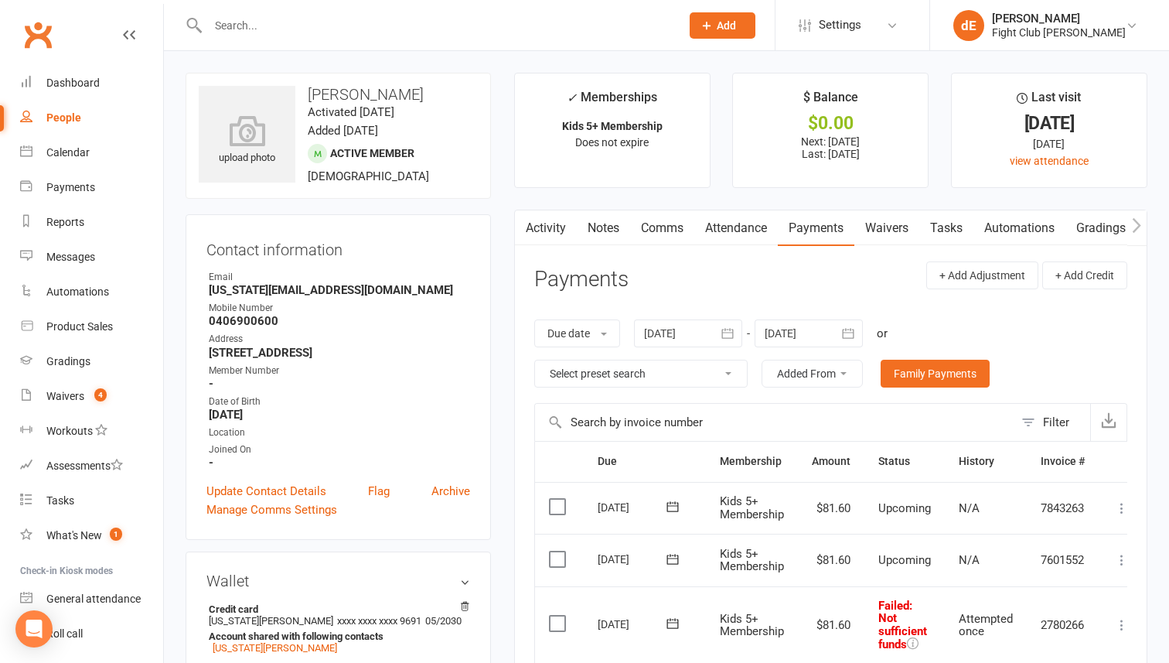
click at [264, 317] on strong "0406900600" at bounding box center [339, 321] width 261 height 14
copy strong "0406900600"
click at [71, 401] on div "Waivers" at bounding box center [65, 396] width 38 height 12
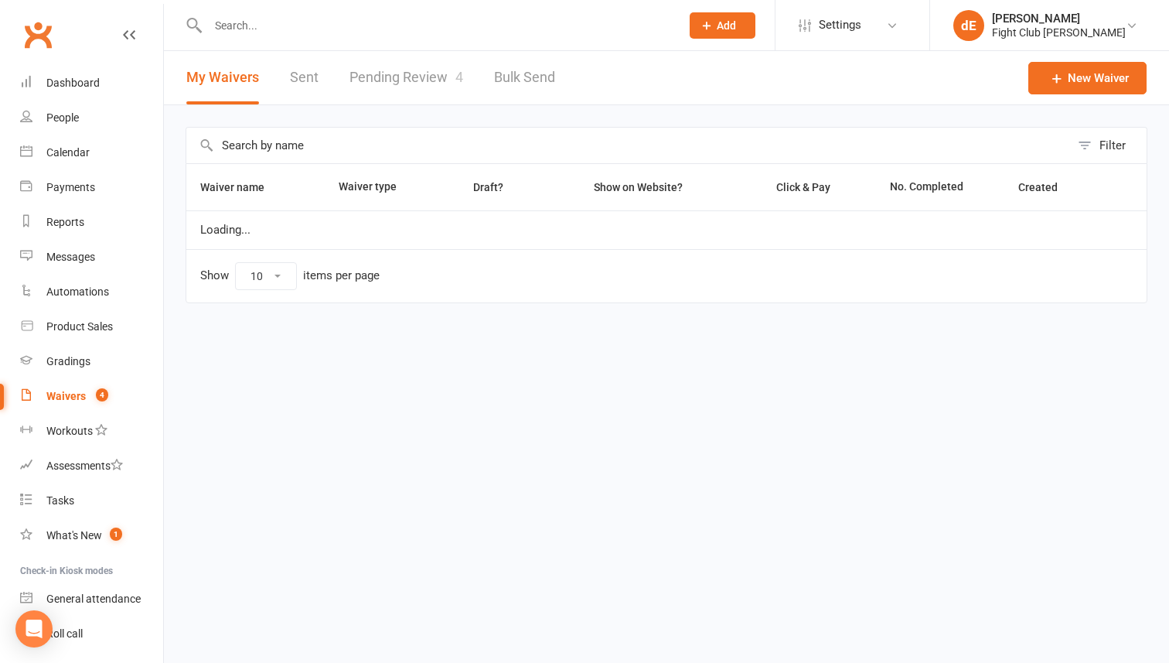
click at [435, 84] on link "Pending Review 4" at bounding box center [407, 77] width 114 height 53
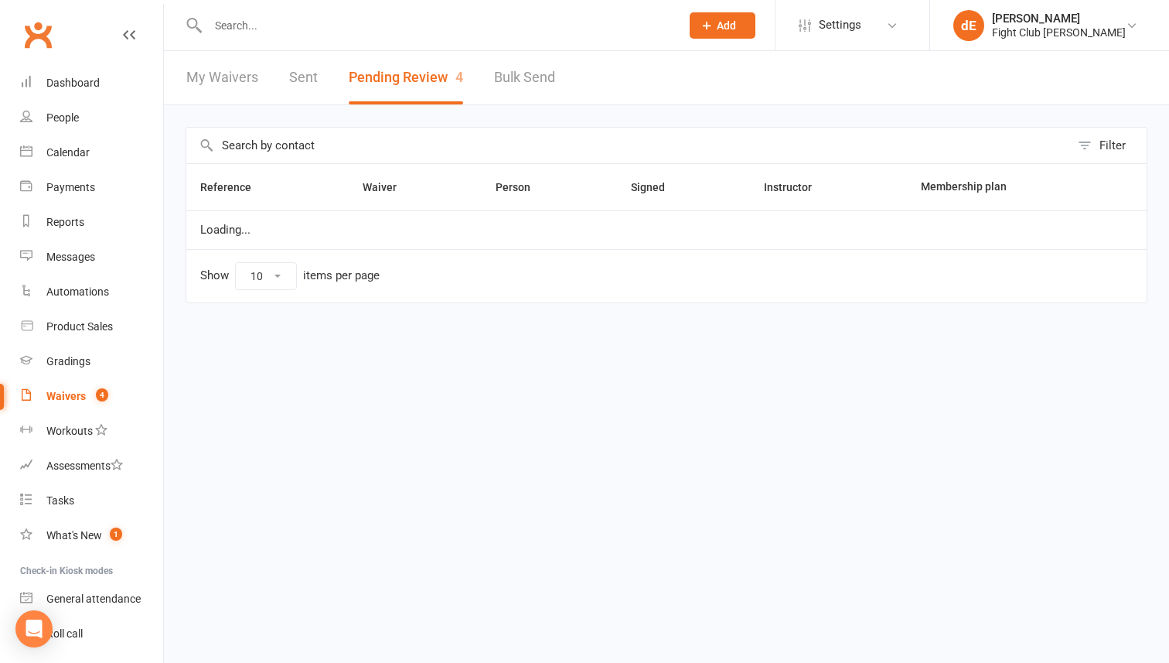
select select "100"
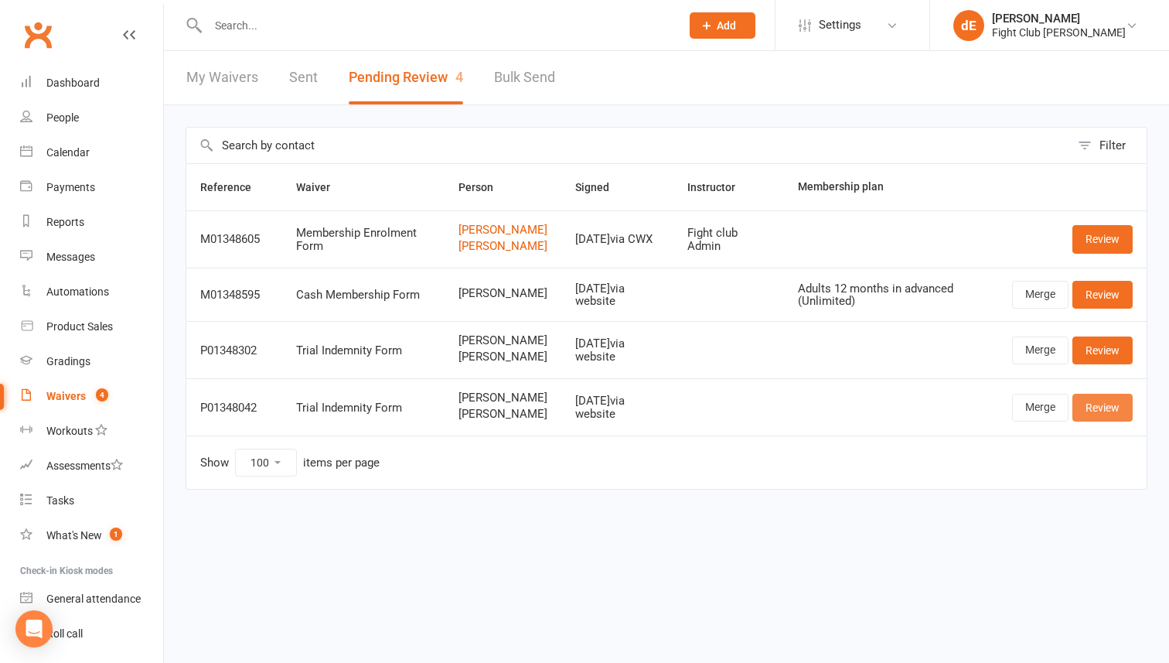
click at [1093, 419] on link "Review" at bounding box center [1103, 408] width 60 height 28
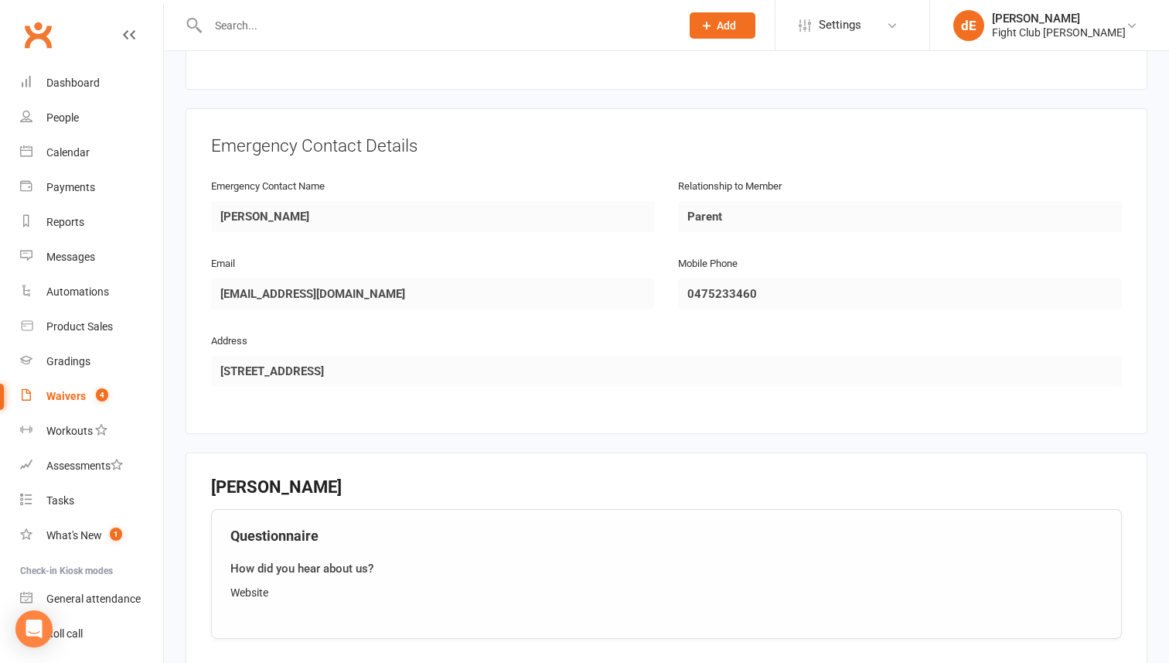
scroll to position [1564, 0]
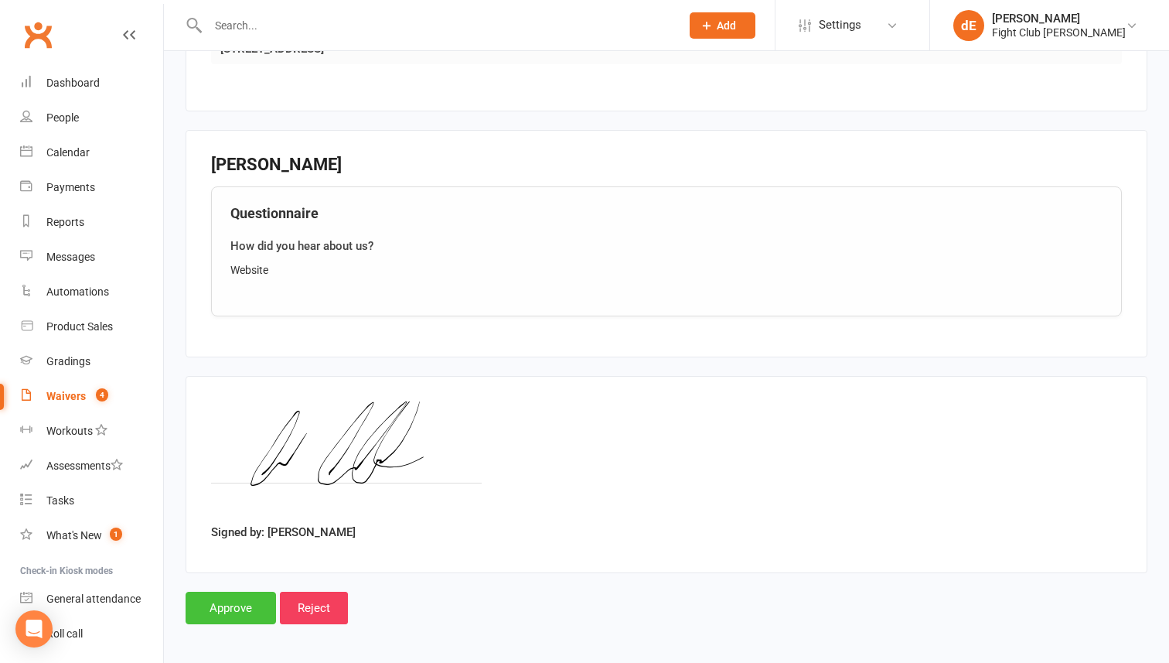
click at [242, 600] on input "Approve" at bounding box center [231, 608] width 90 height 32
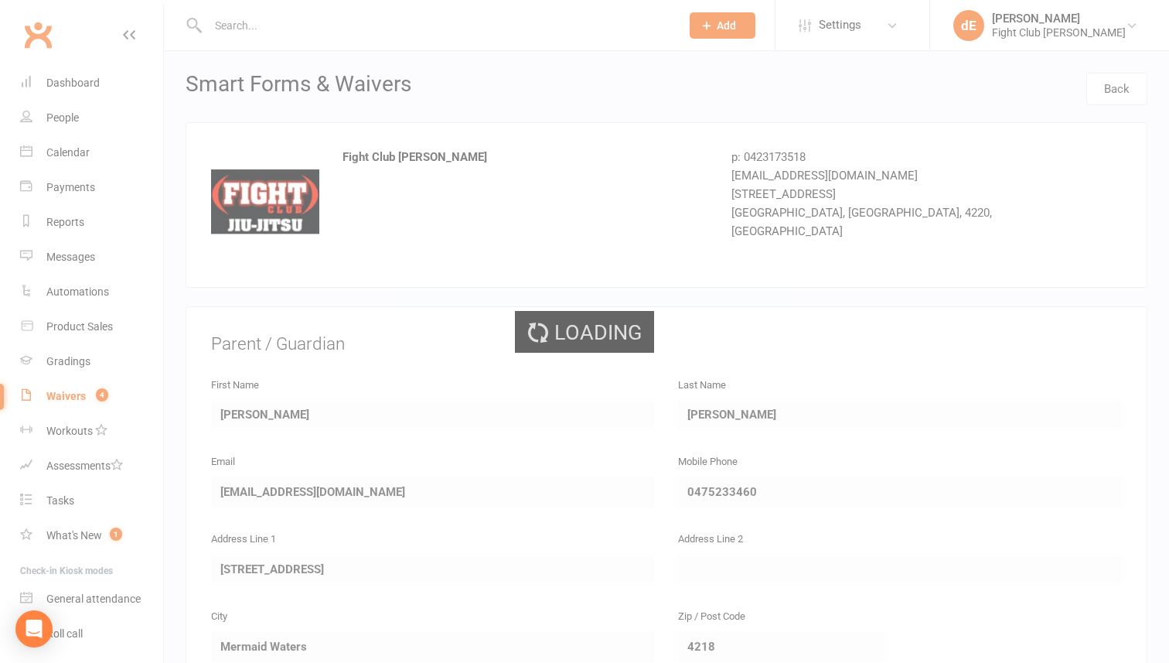
select select "100"
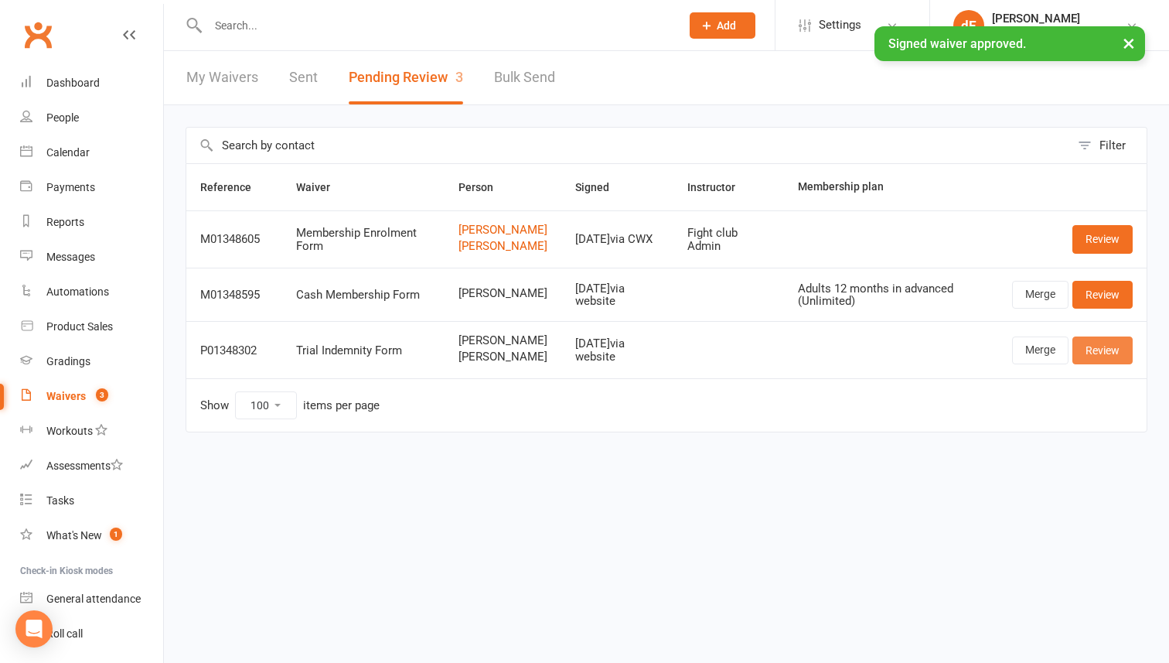
click at [1097, 363] on link "Review" at bounding box center [1103, 350] width 60 height 28
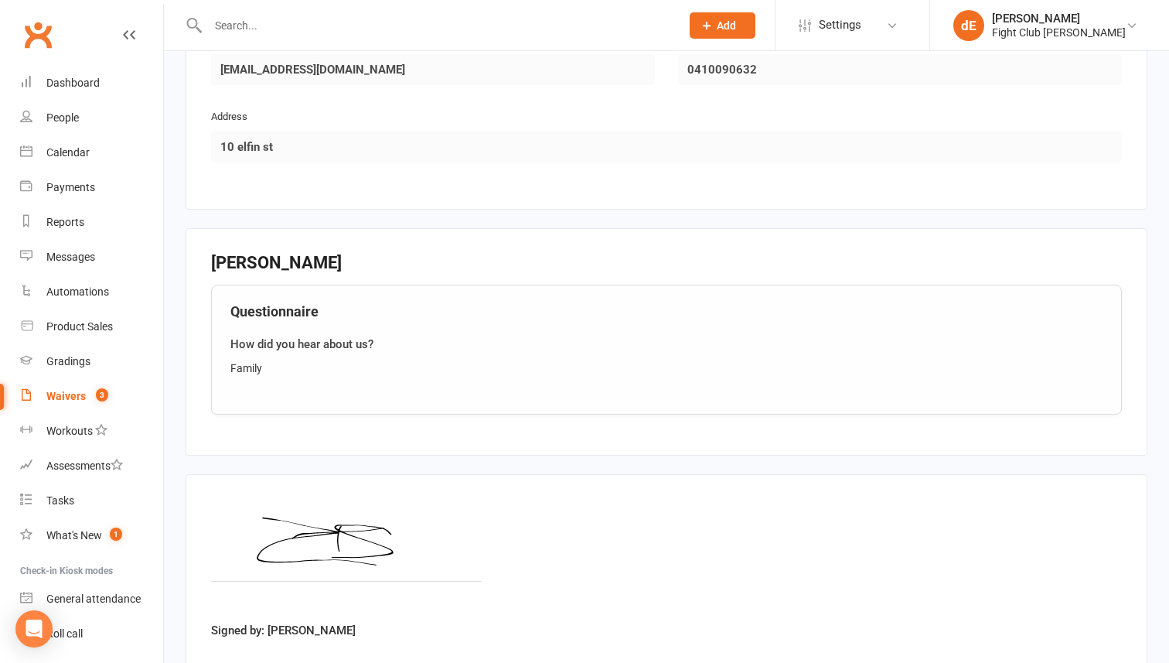
scroll to position [1675, 0]
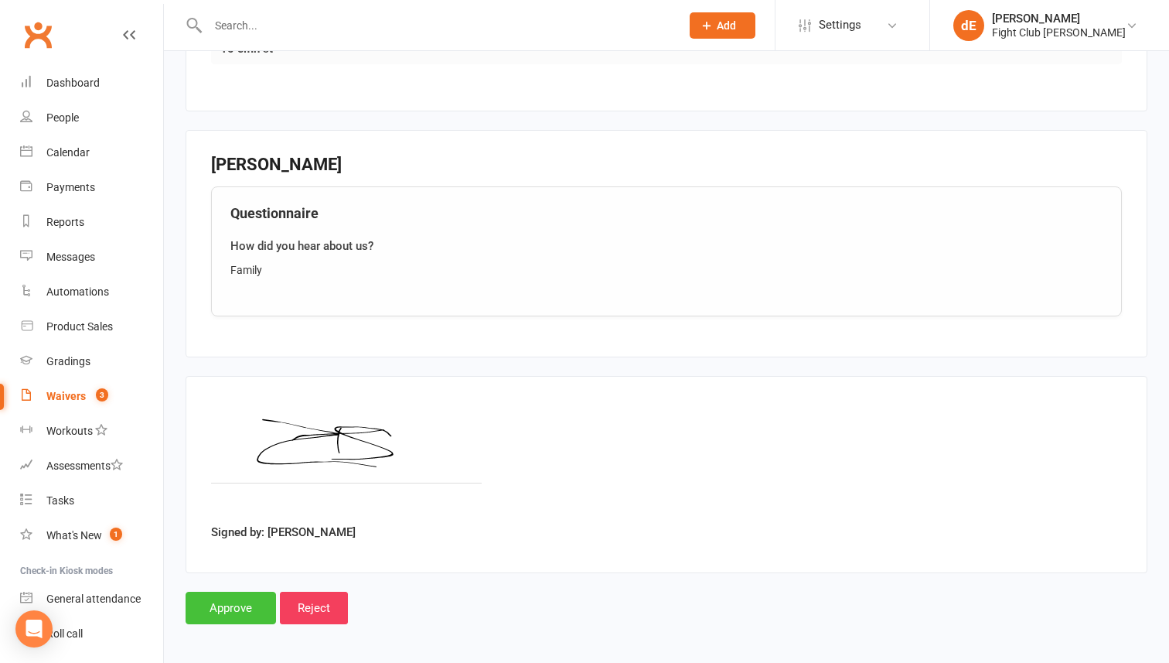
click at [237, 598] on input "Approve" at bounding box center [231, 608] width 90 height 32
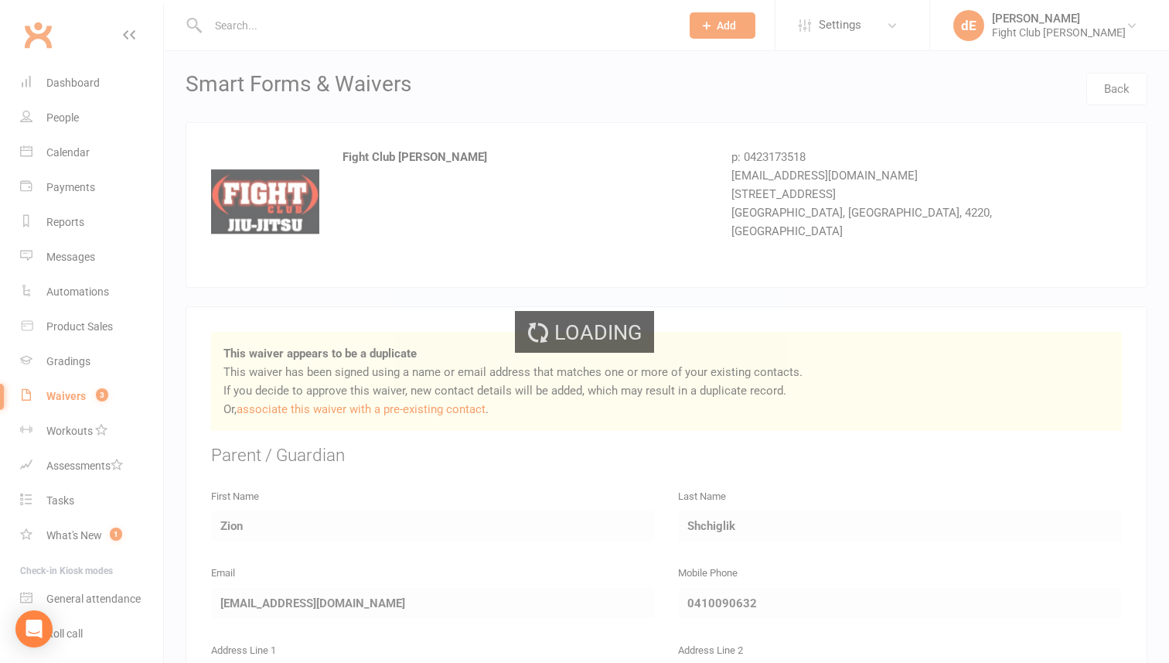
select select "100"
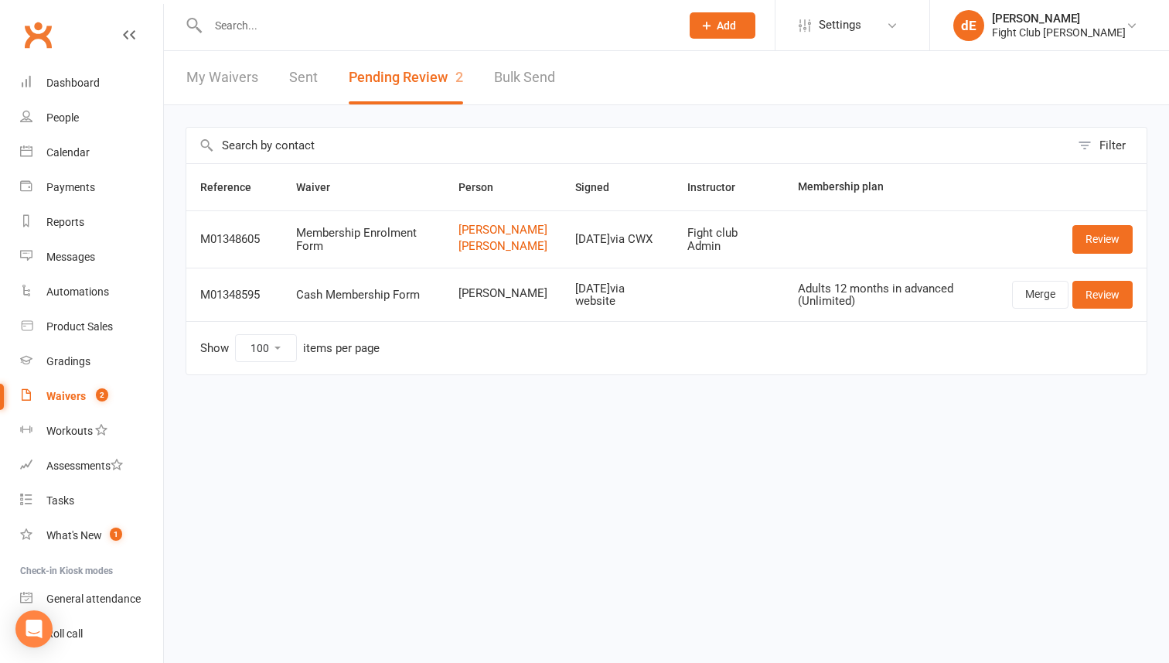
click at [425, 19] on input "text" at bounding box center [436, 26] width 466 height 22
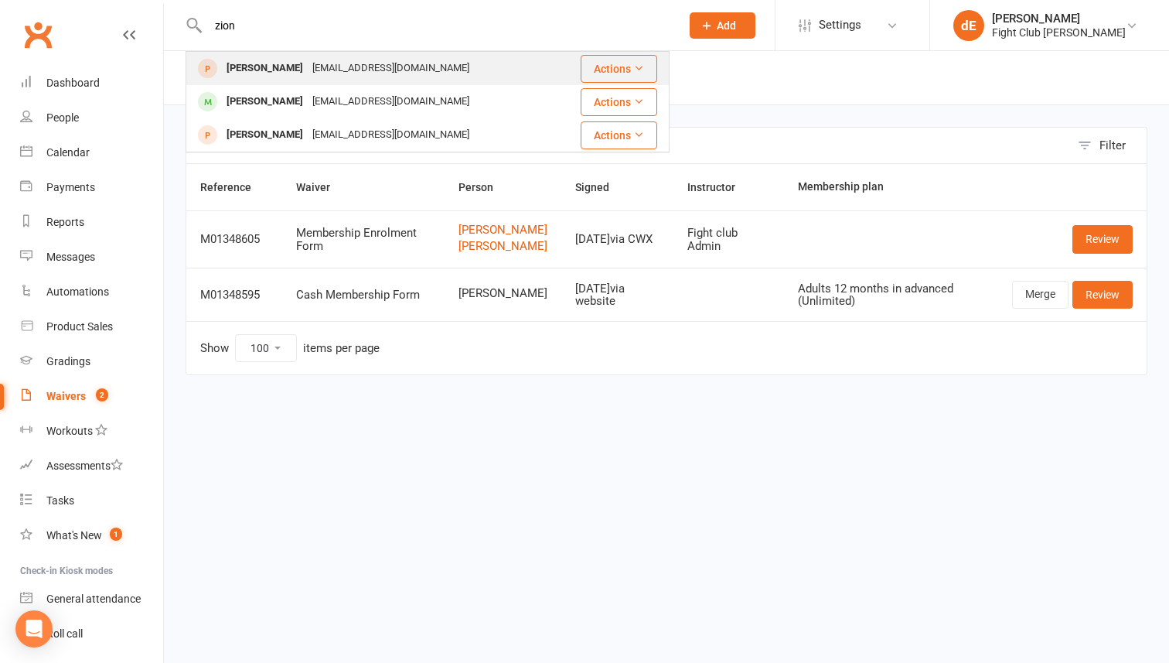
type input "zion"
click at [248, 69] on div "Zion Shchiglik" at bounding box center [265, 68] width 86 height 22
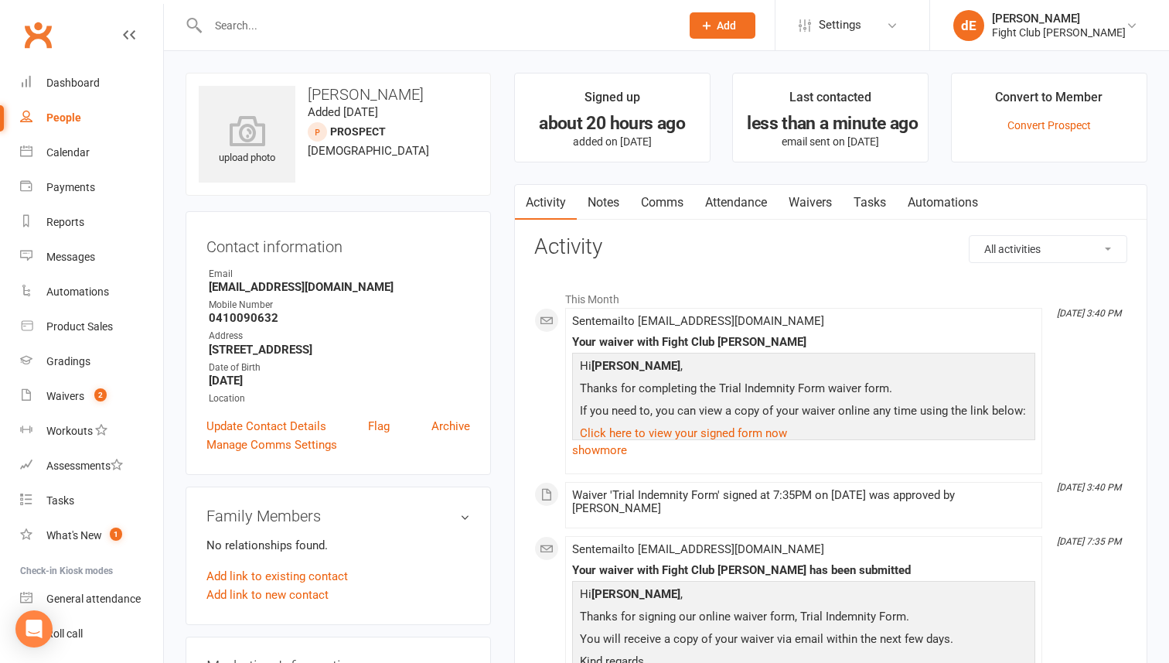
click at [309, 33] on input "text" at bounding box center [436, 26] width 466 height 22
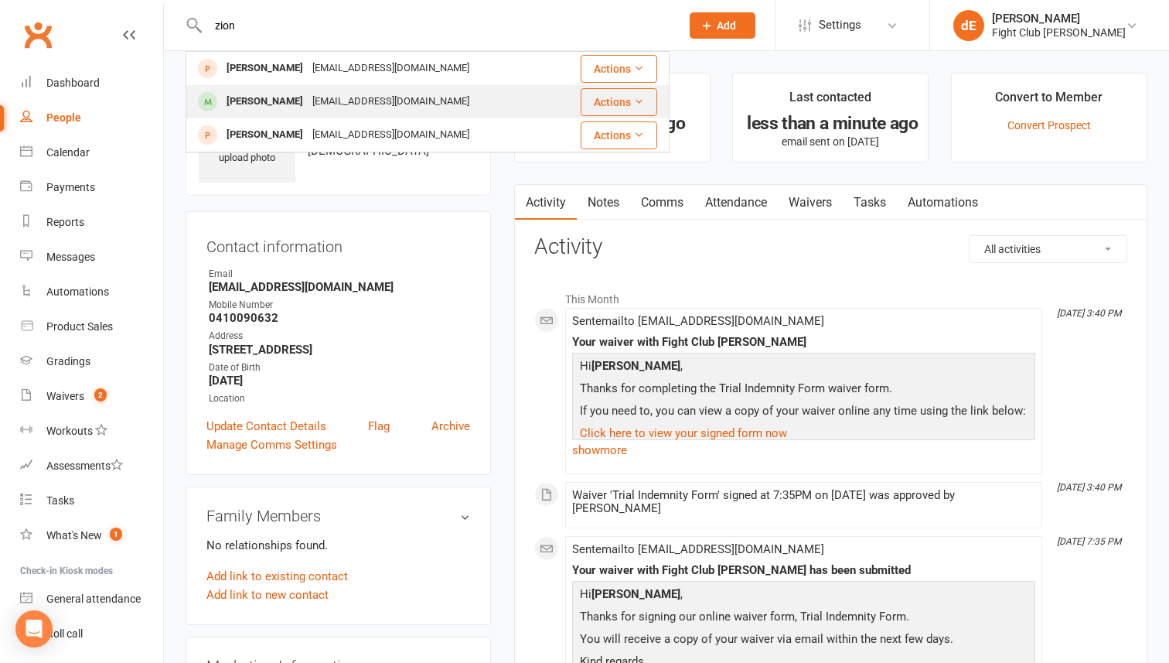
type input "zion"
click at [281, 100] on div "Zion Shchiglik" at bounding box center [265, 101] width 86 height 22
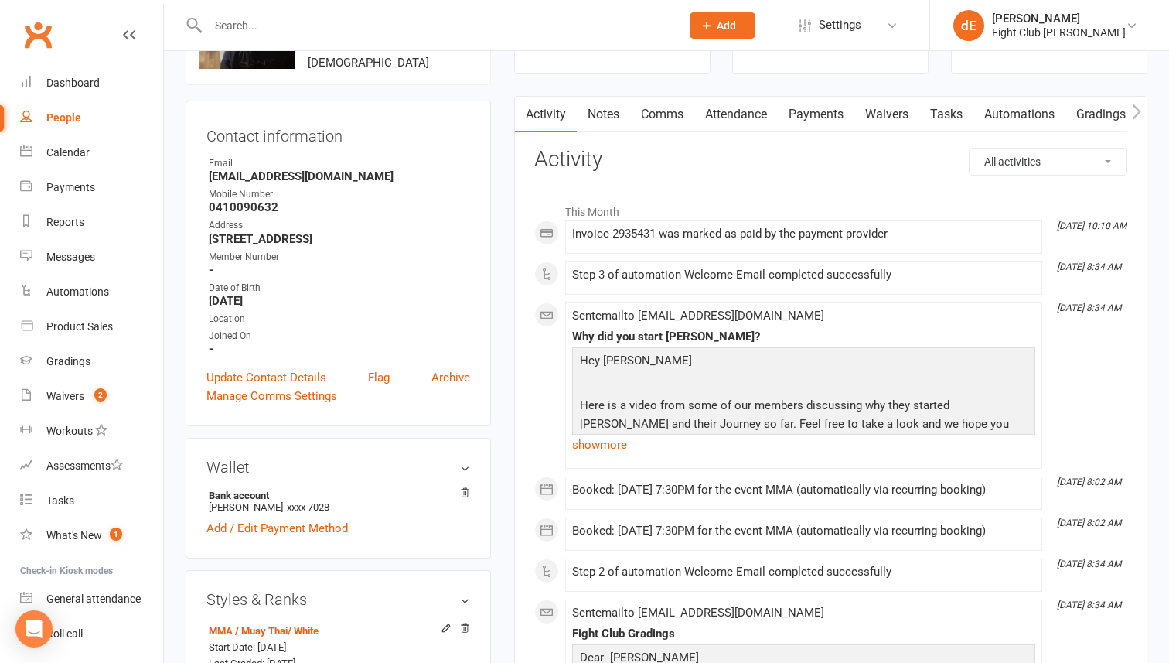
scroll to position [246, 0]
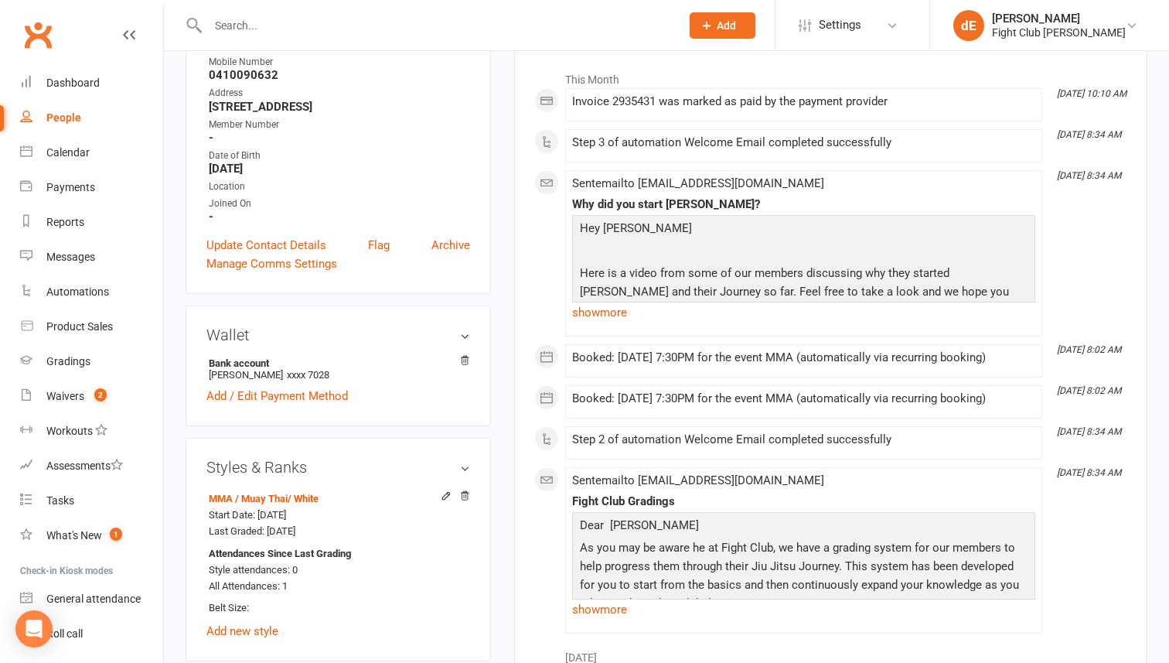
click at [275, 19] on input "text" at bounding box center [436, 26] width 466 height 22
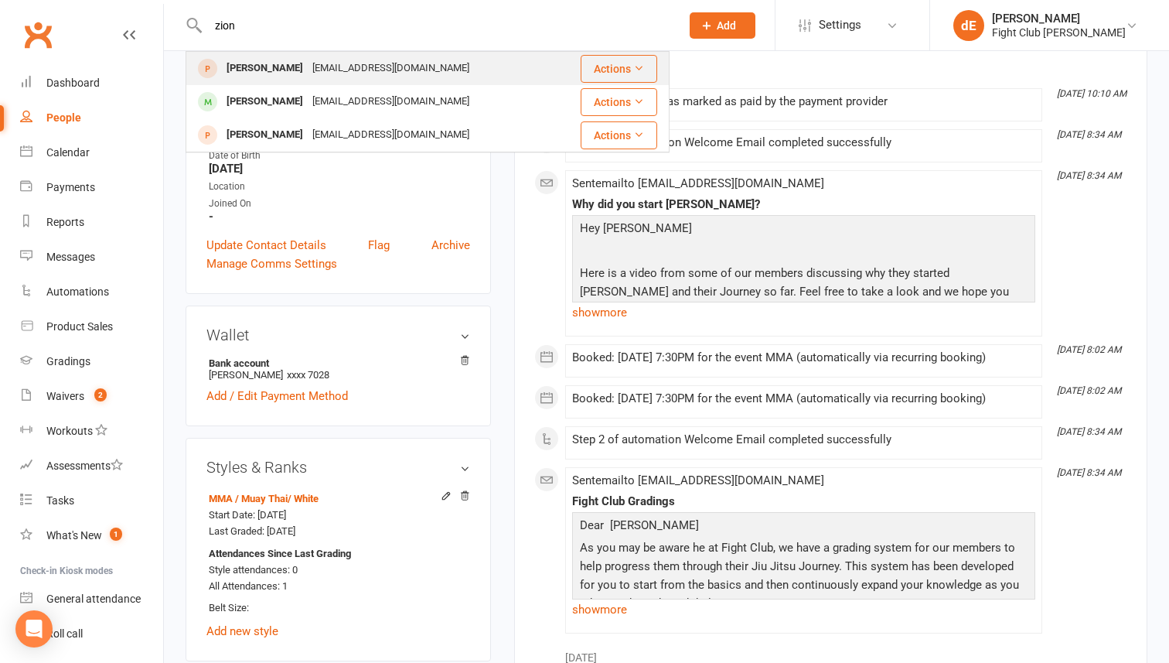
type input "zion"
click at [258, 72] on div "Zion Shchiglik" at bounding box center [265, 68] width 86 height 22
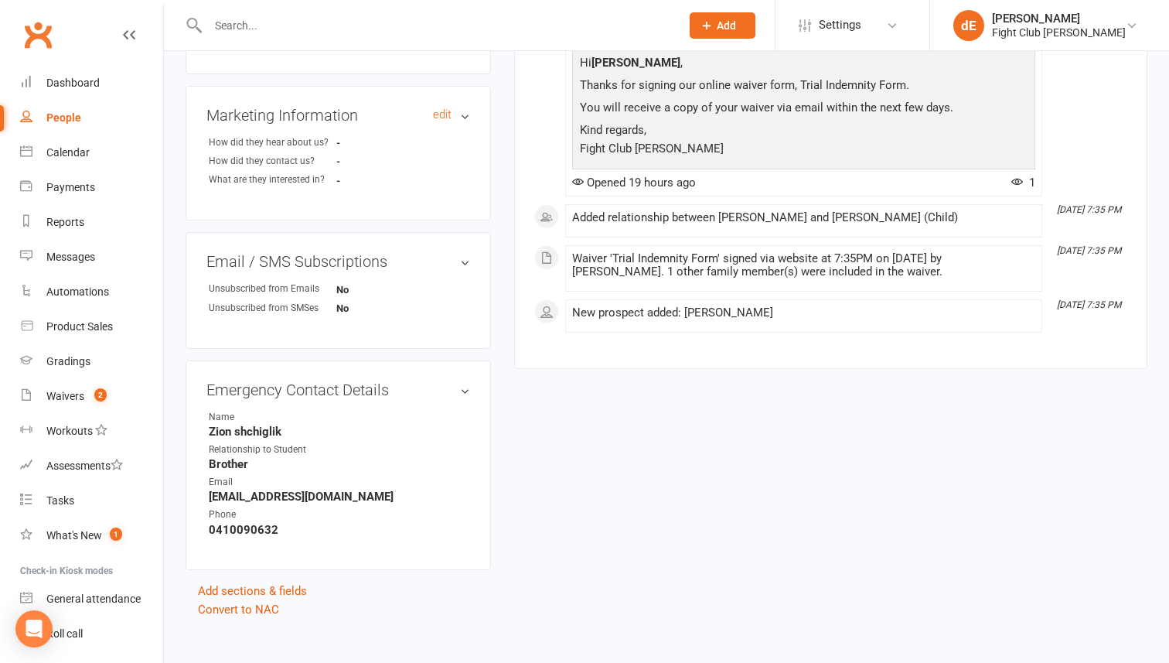
scroll to position [549, 0]
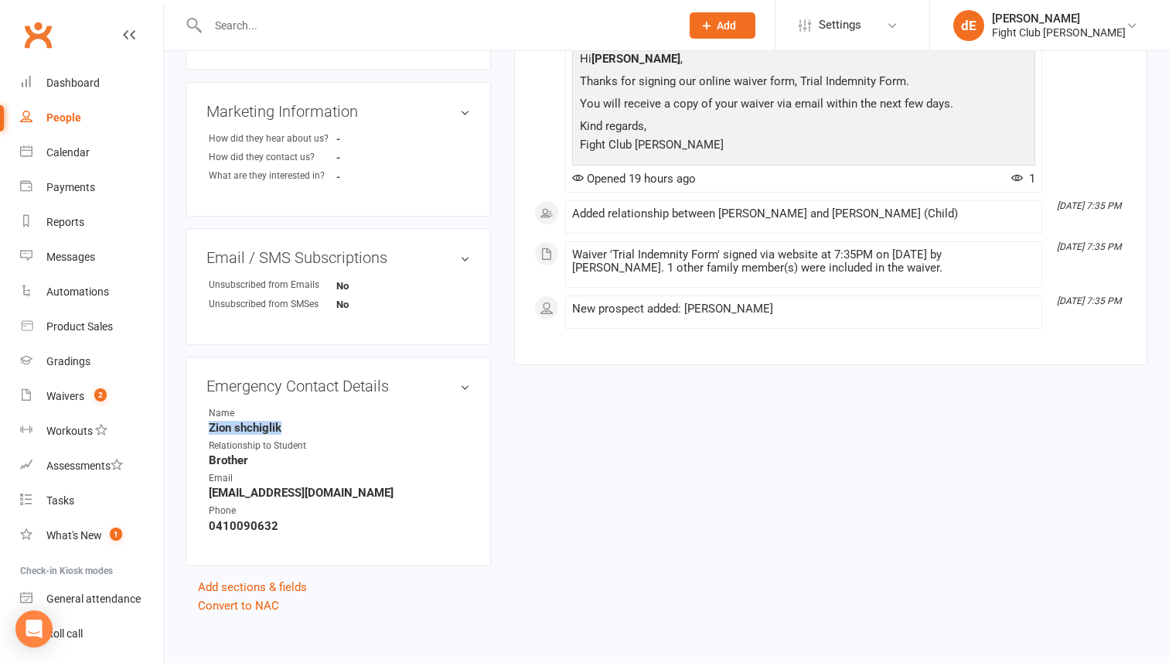
drag, startPoint x: 206, startPoint y: 429, endPoint x: 309, endPoint y: 434, distance: 103.0
click at [317, 429] on li "Name Zion shchiglik" at bounding box center [338, 420] width 264 height 29
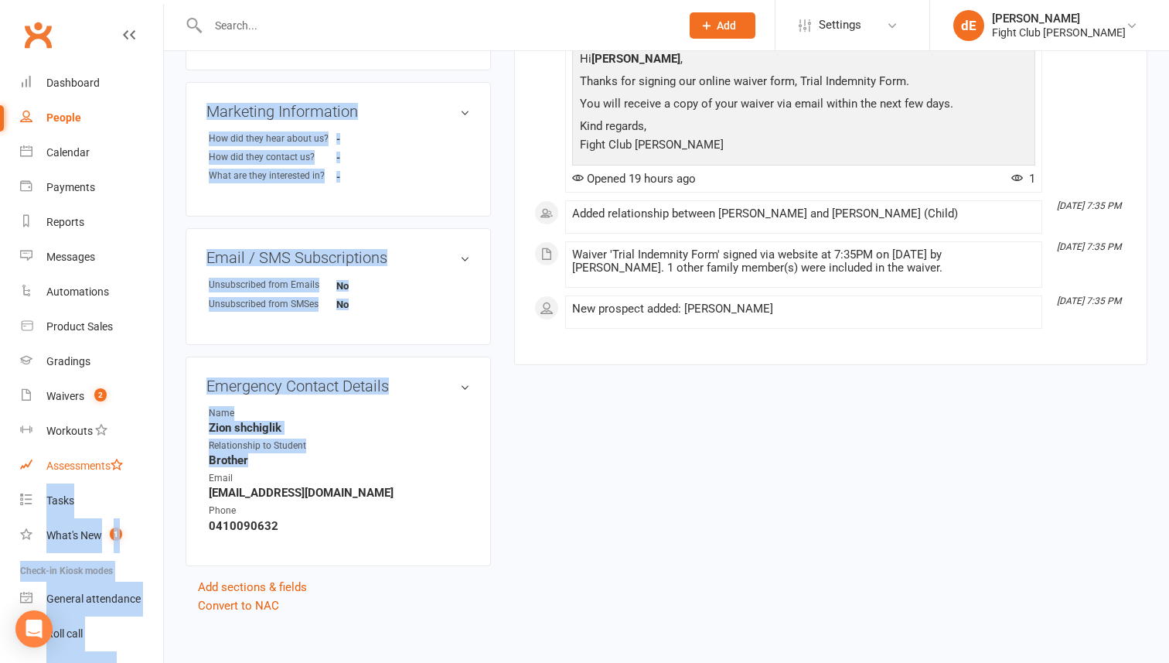
drag, startPoint x: 263, startPoint y: 460, endPoint x: 142, endPoint y: 463, distance: 120.7
click at [142, 463] on ui-view "Prospect Member Non-attending contact Class / event Appointment Grading event T…" at bounding box center [584, 54] width 1169 height 1199
click at [278, 462] on strong "Brother" at bounding box center [339, 460] width 261 height 14
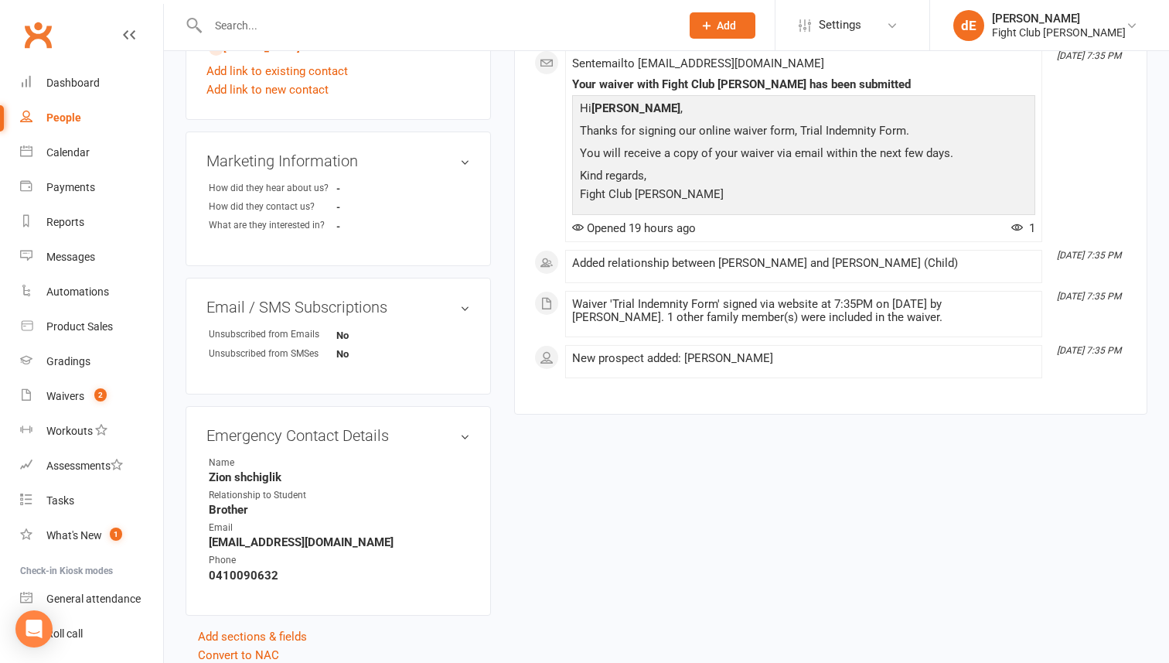
scroll to position [559, 0]
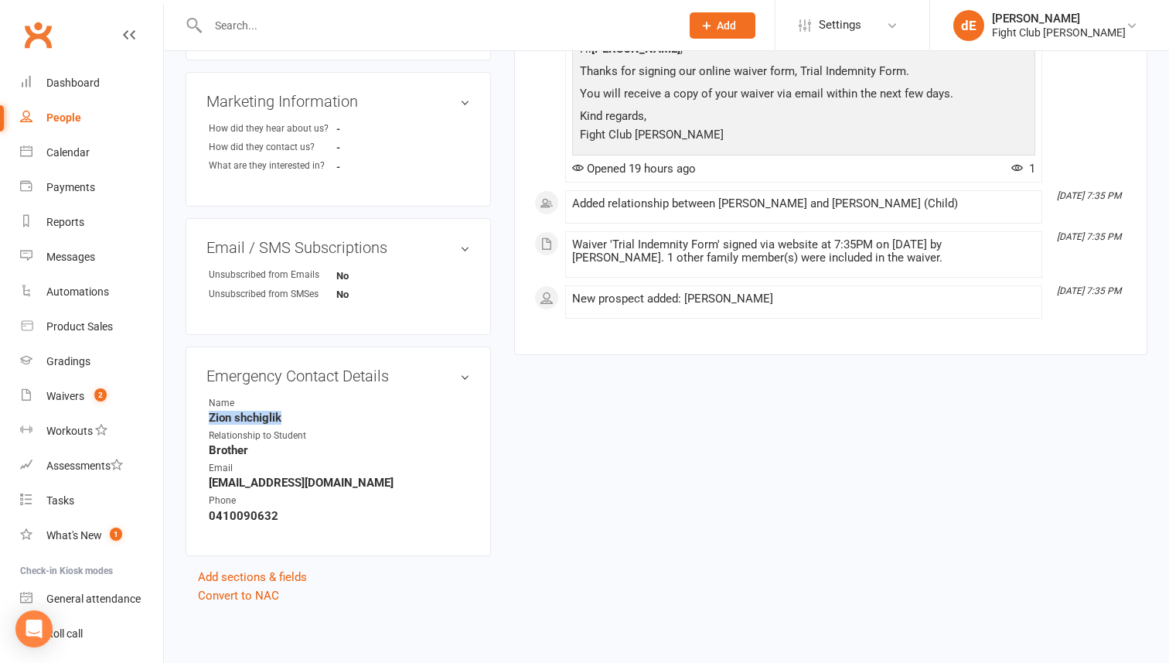
drag, startPoint x: 288, startPoint y: 416, endPoint x: 213, endPoint y: 415, distance: 75.0
click at [212, 415] on strong "Zion shchiglik" at bounding box center [339, 418] width 261 height 14
click at [248, 449] on strong "Brother" at bounding box center [339, 450] width 261 height 14
click at [264, 593] on link "Convert to NAC" at bounding box center [238, 595] width 81 height 14
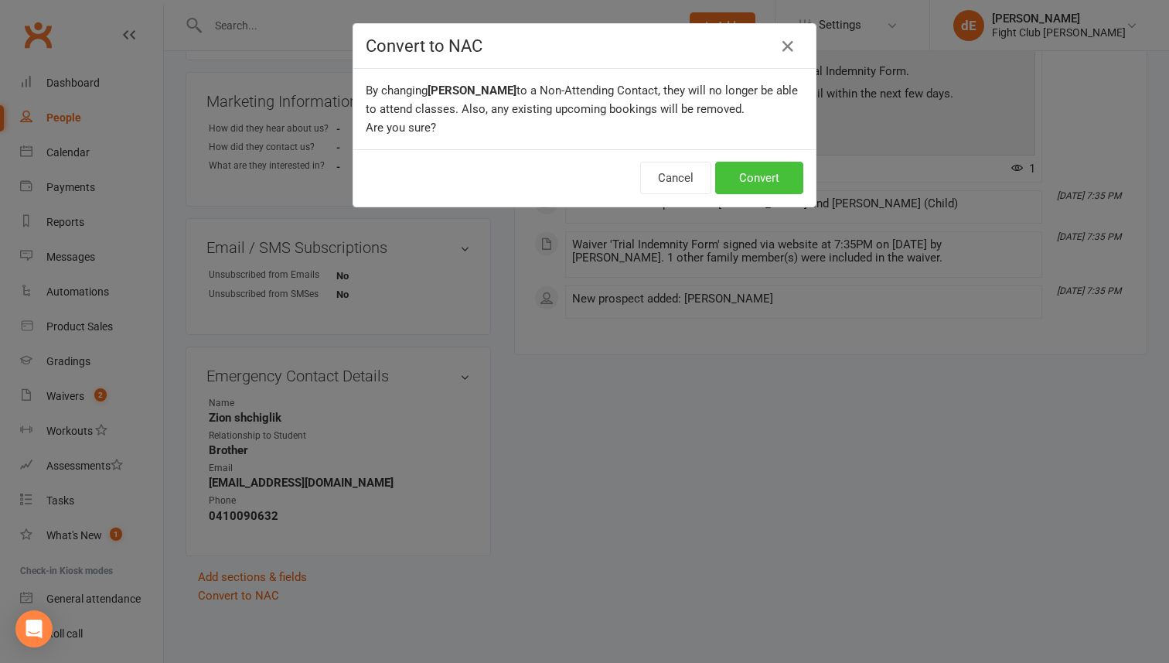
click at [781, 172] on button "Convert" at bounding box center [759, 178] width 88 height 32
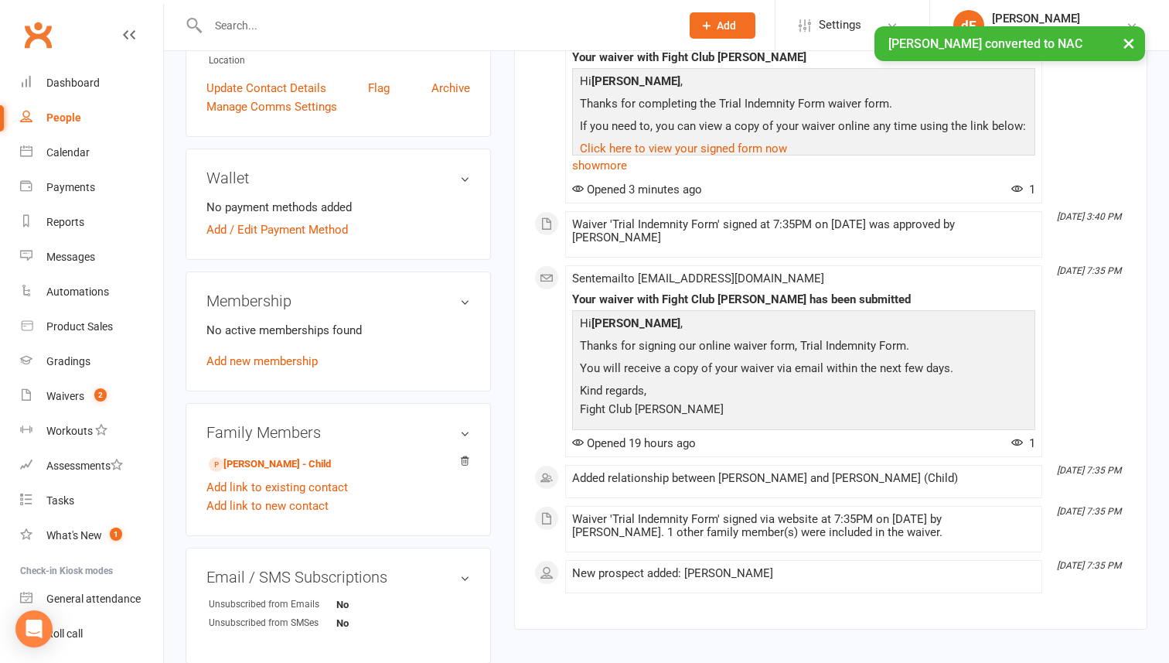
scroll to position [353, 0]
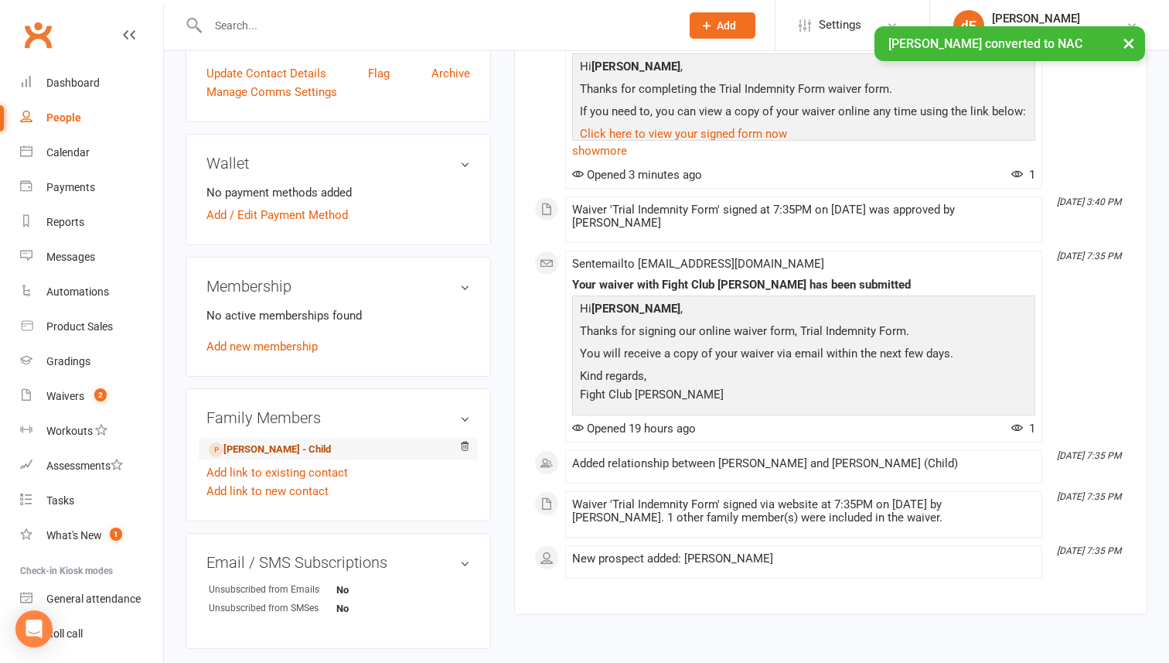
click at [251, 453] on link "Aidan Shchiglik - Child" at bounding box center [270, 450] width 122 height 16
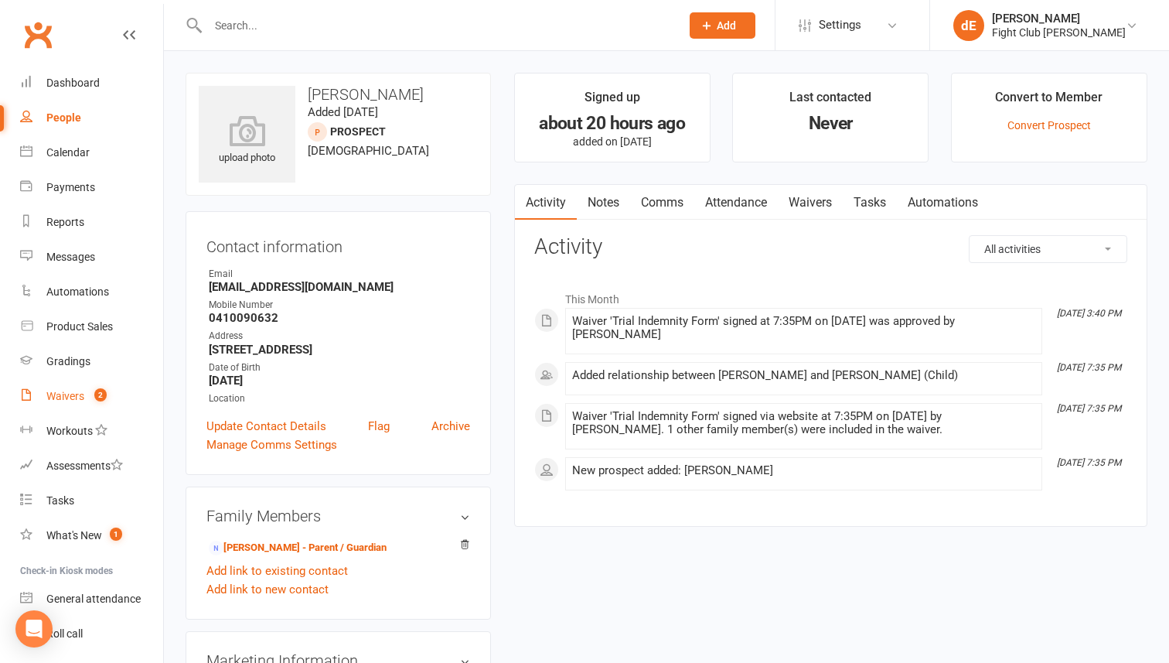
click at [69, 397] on div "Waivers" at bounding box center [65, 396] width 38 height 12
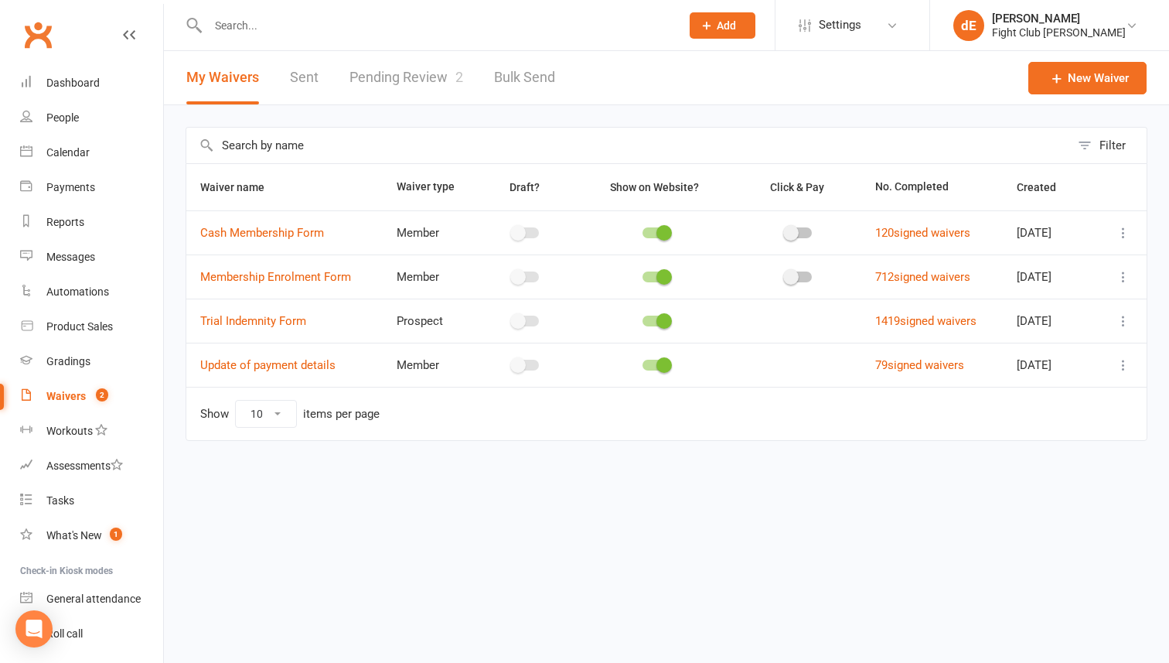
click at [392, 79] on link "Pending Review 2" at bounding box center [407, 77] width 114 height 53
select select "100"
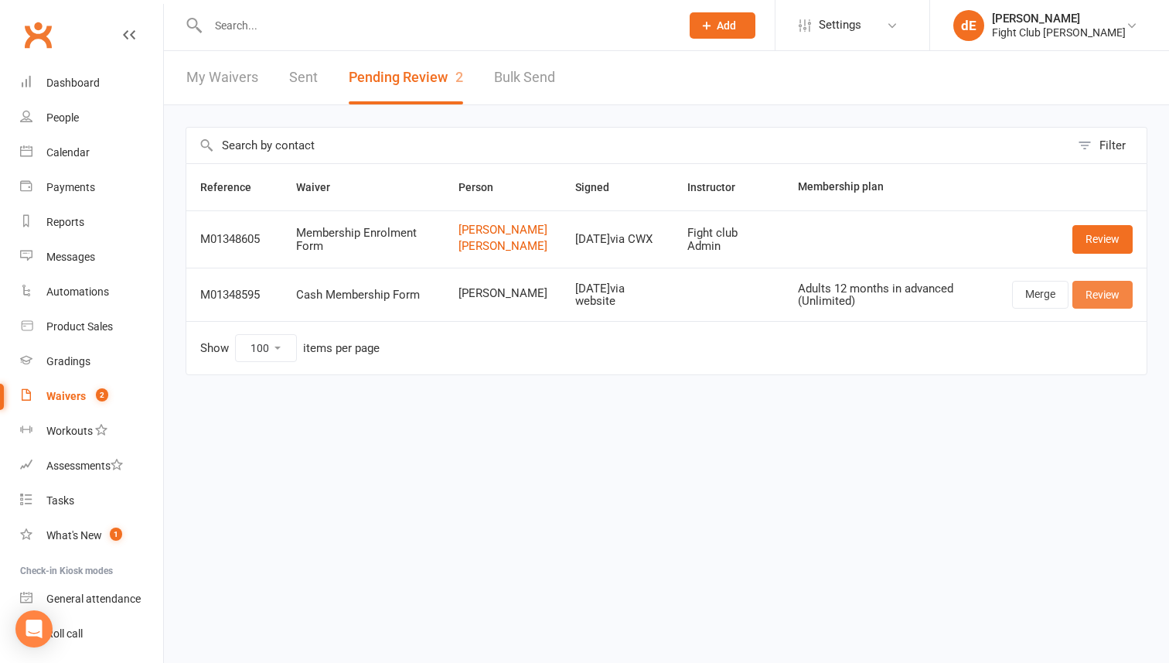
click at [1100, 309] on link "Review" at bounding box center [1103, 295] width 60 height 28
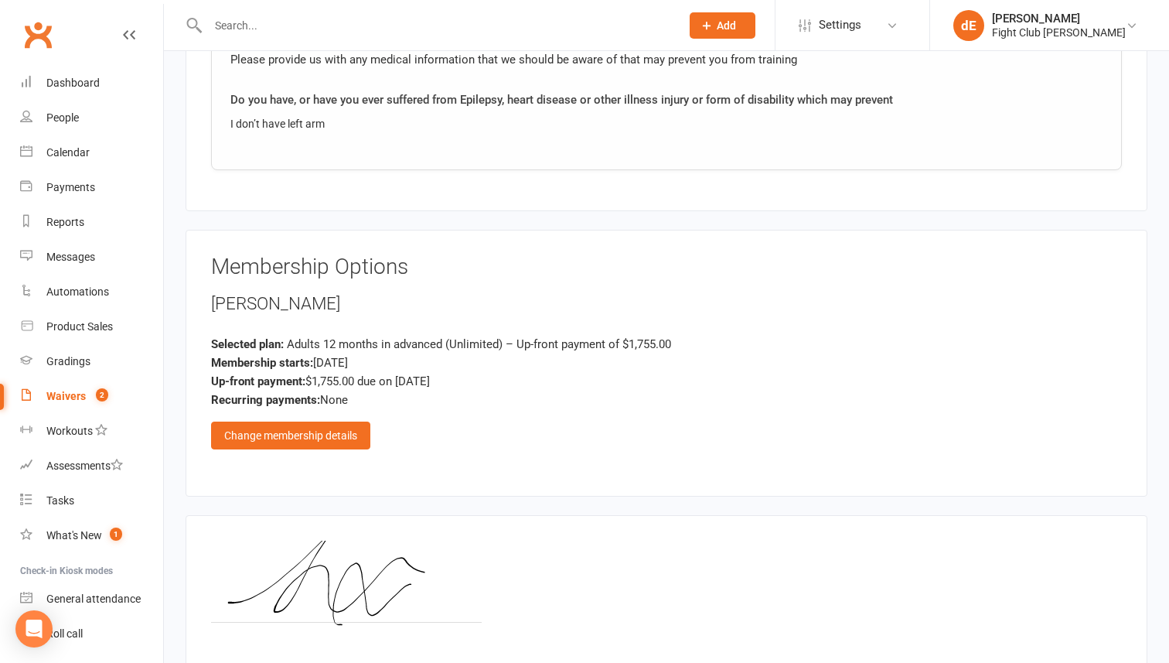
scroll to position [960, 0]
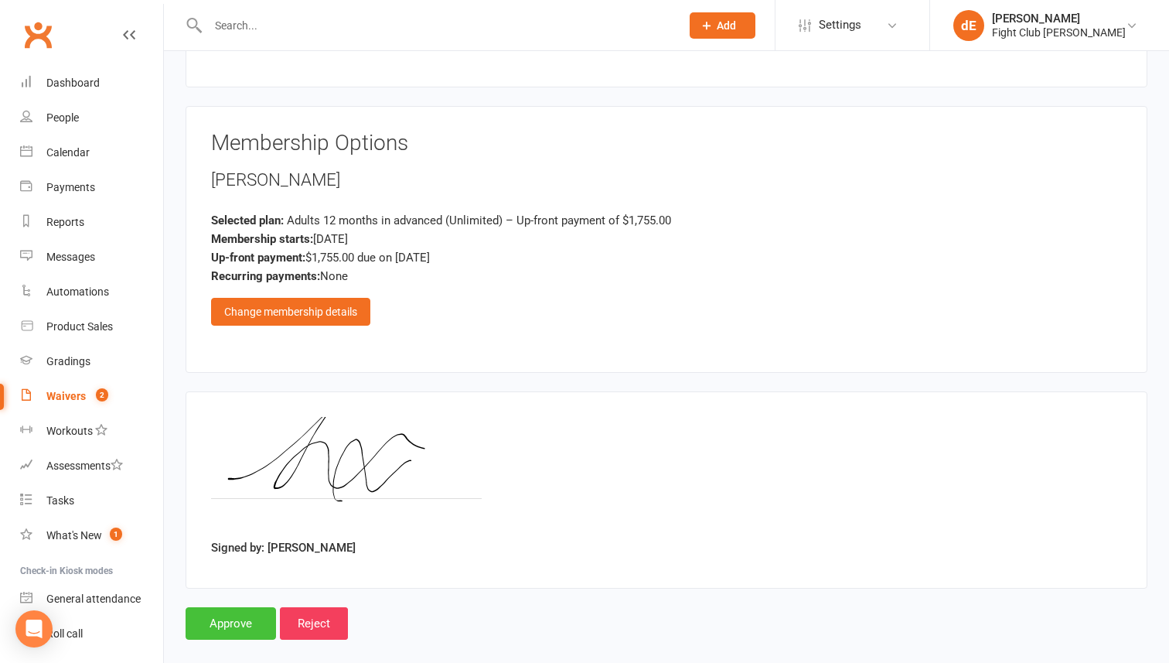
click at [219, 607] on input "Approve" at bounding box center [231, 623] width 90 height 32
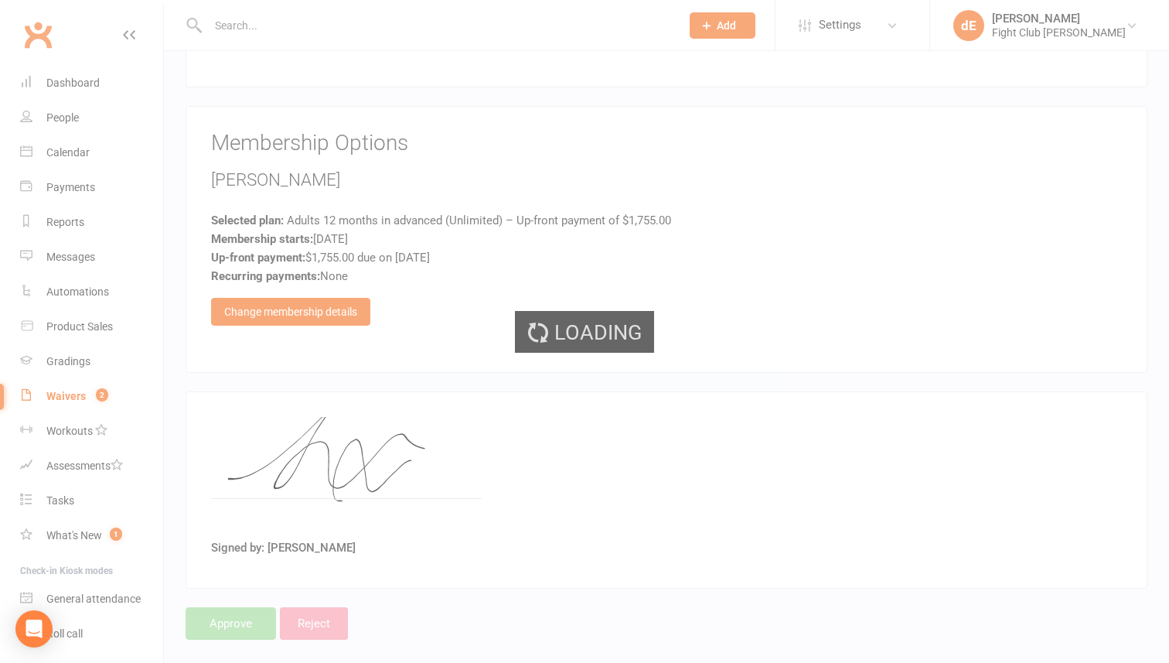
select select "100"
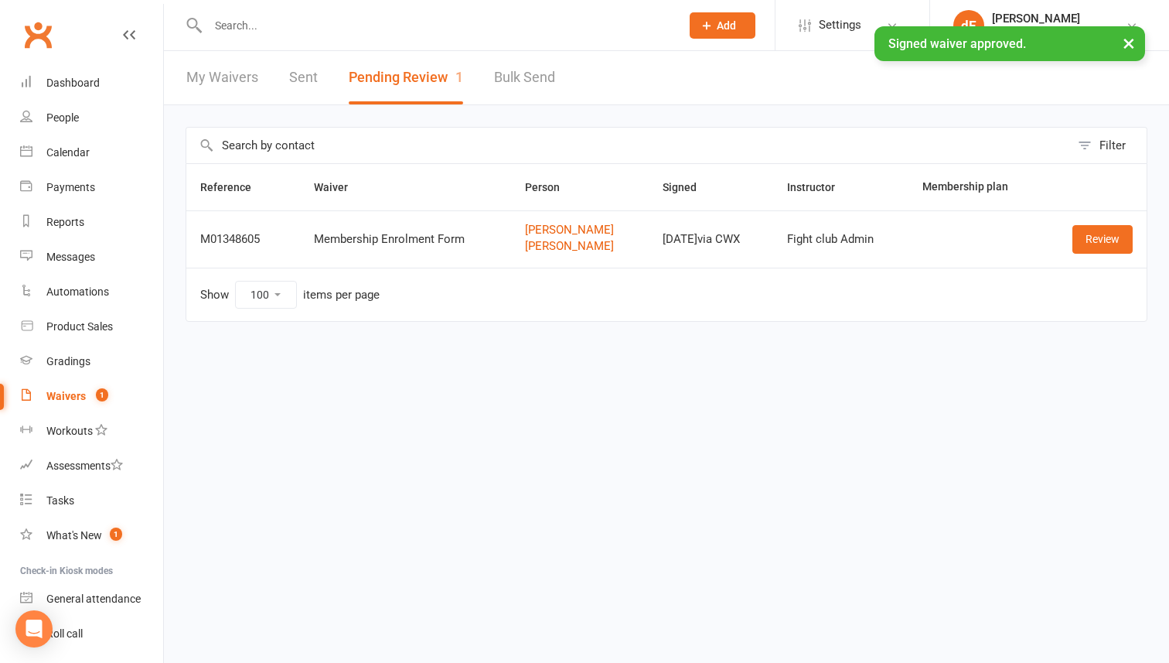
click at [329, 19] on input "text" at bounding box center [436, 26] width 466 height 22
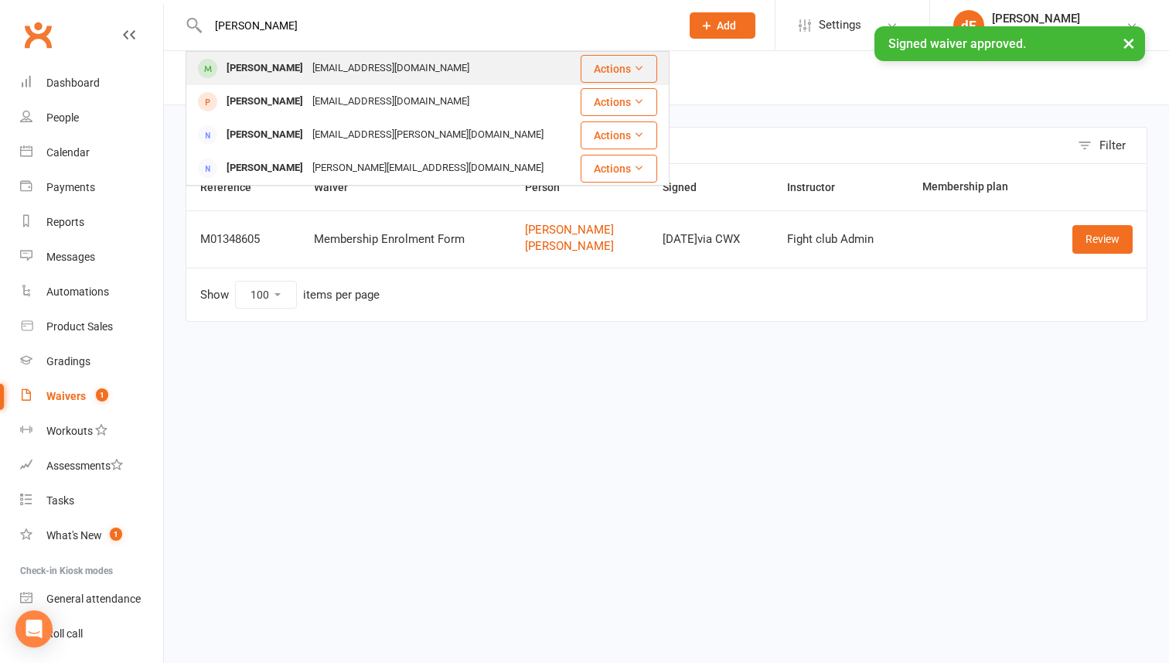
type input "tyler"
click at [320, 70] on div "duehdrl14@naver.com" at bounding box center [391, 68] width 166 height 22
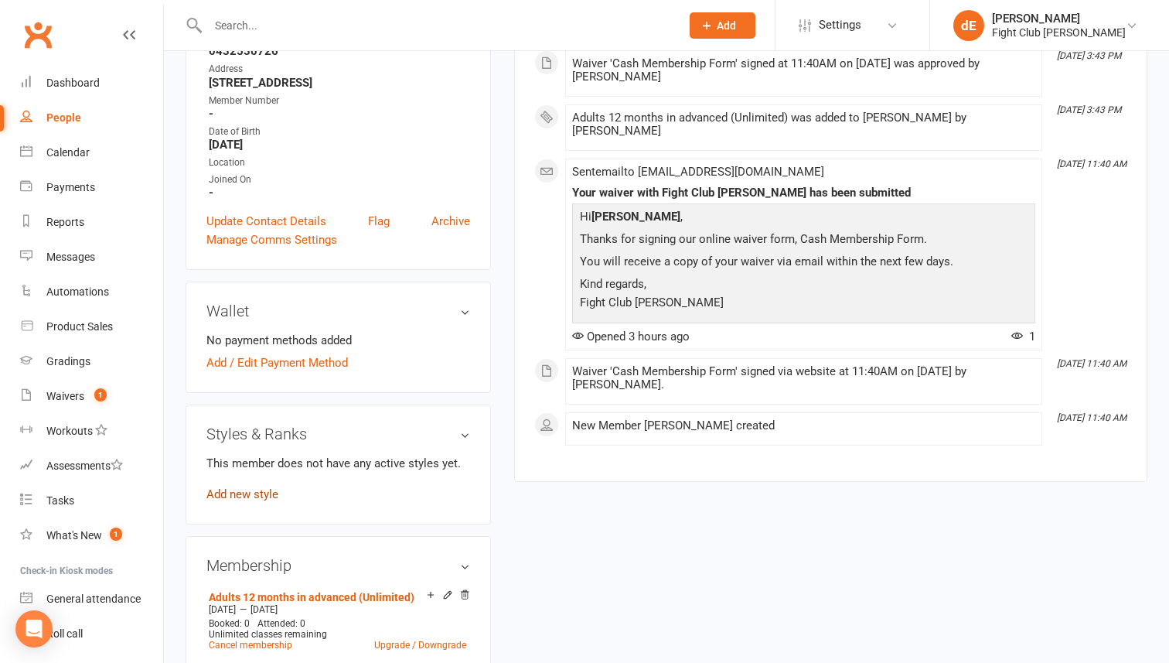
click at [248, 487] on link "Add new style" at bounding box center [242, 494] width 72 height 14
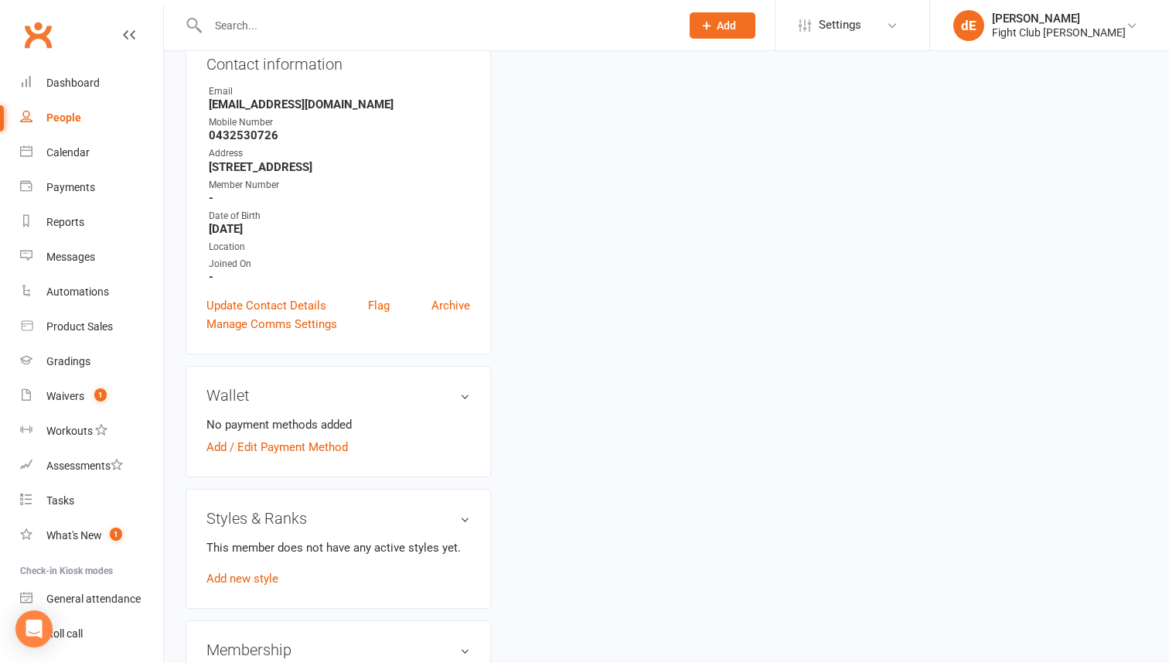
scroll to position [118, 0]
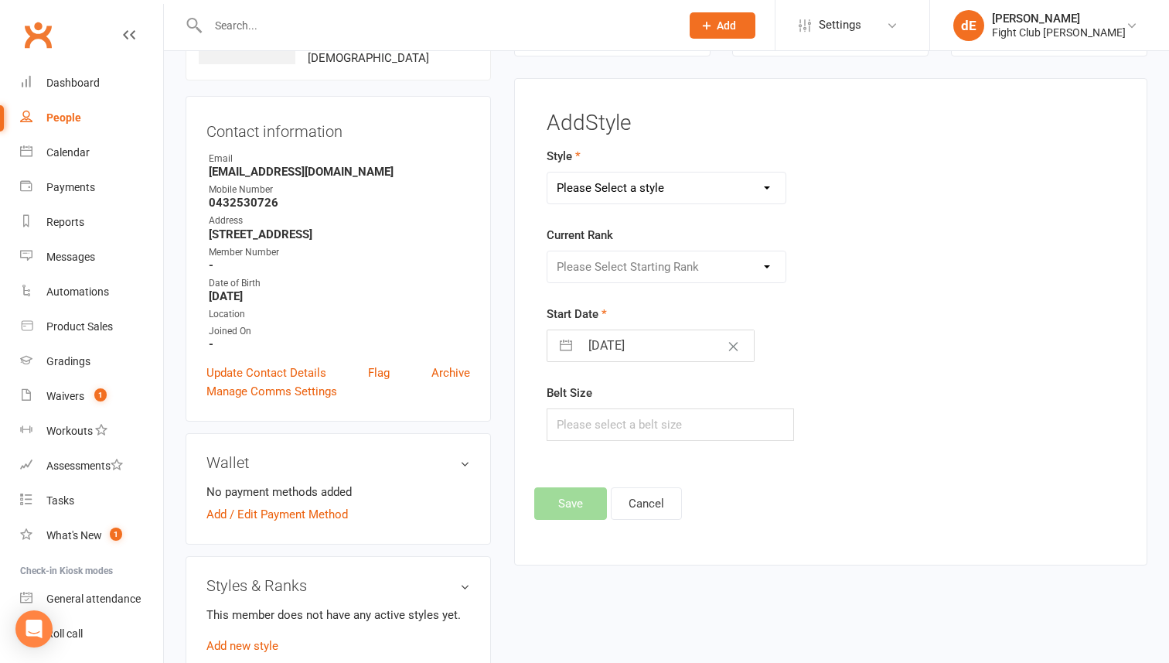
click at [698, 193] on select "Please Select a style Adults Brazilian Jiu Jitsu Kids 12+ Brazilian Jiu Jitsu K…" at bounding box center [667, 187] width 238 height 31
select select "1041"
click at [548, 172] on select "Please Select a style Adults Brazilian Jiu Jitsu Kids 12+ Brazilian Jiu Jitsu K…" at bounding box center [667, 187] width 238 height 31
click at [676, 268] on select "Please Select Starting Rank White Belt White Belt 1st Degree White Belt 2nd Deg…" at bounding box center [667, 266] width 238 height 31
select select "9652"
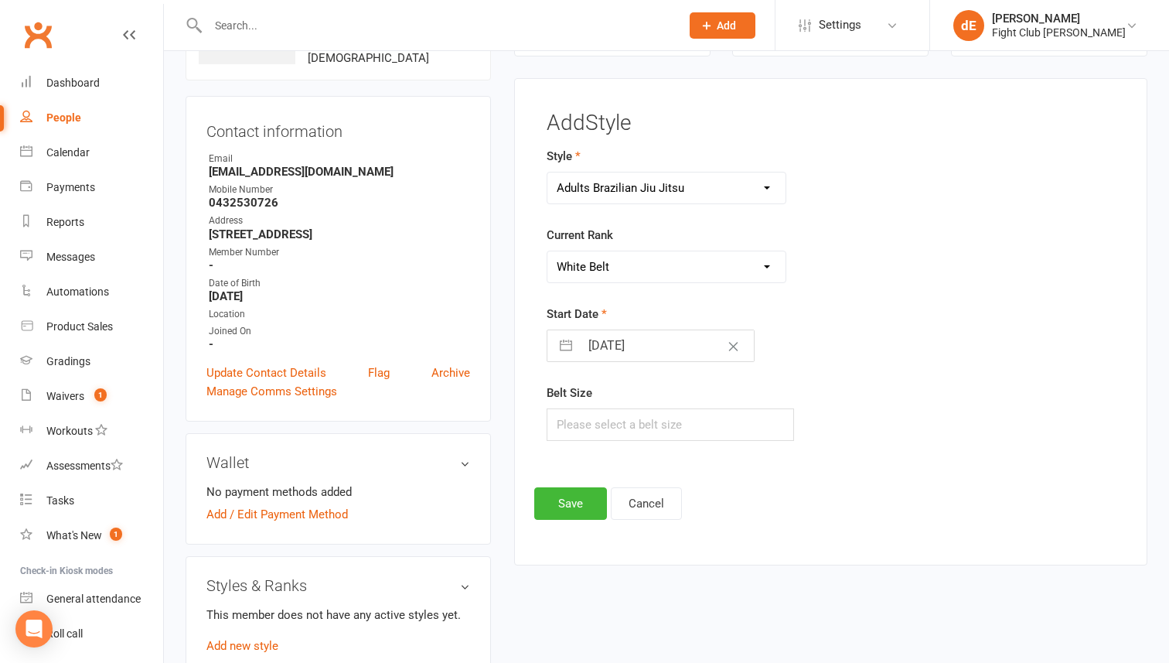
click at [548, 251] on select "Please Select Starting Rank White Belt White Belt 1st Degree White Belt 2nd Deg…" at bounding box center [667, 266] width 238 height 31
click at [565, 505] on button "Save" at bounding box center [570, 503] width 73 height 32
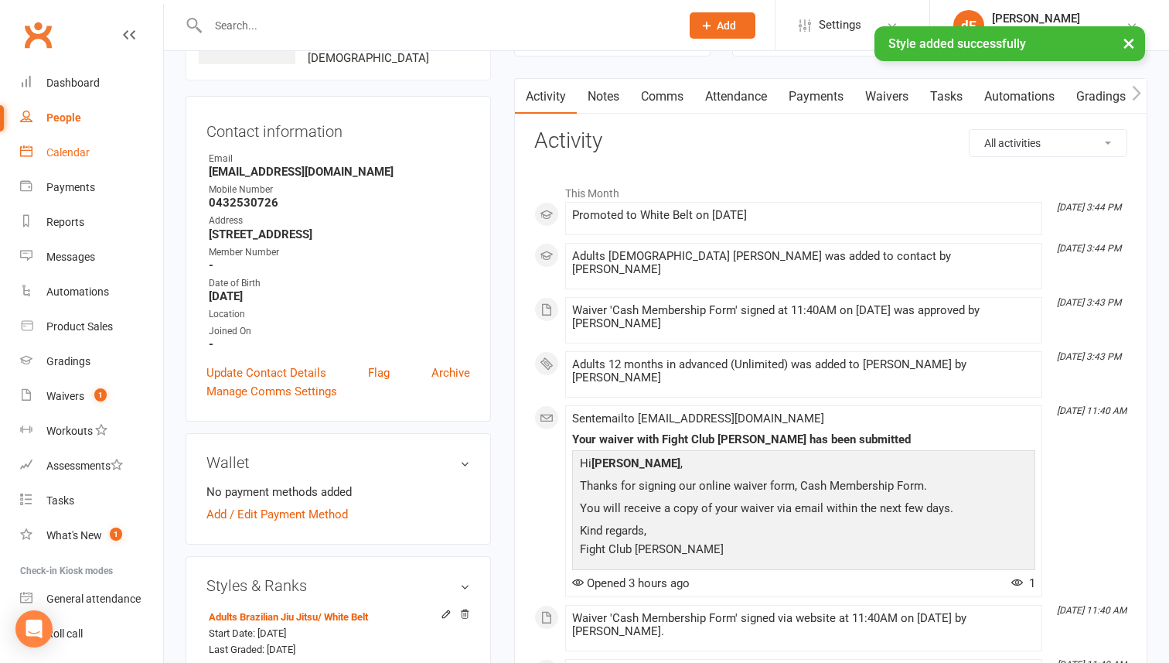
click at [51, 155] on div "Calendar" at bounding box center [67, 152] width 43 height 12
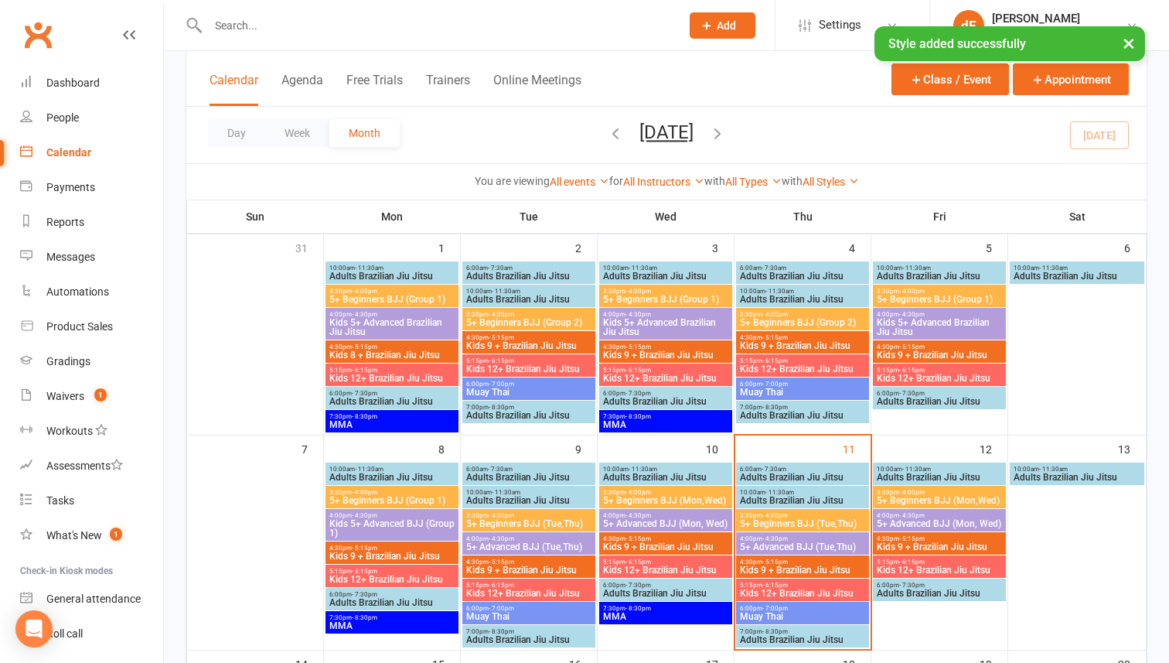
scroll to position [103, 0]
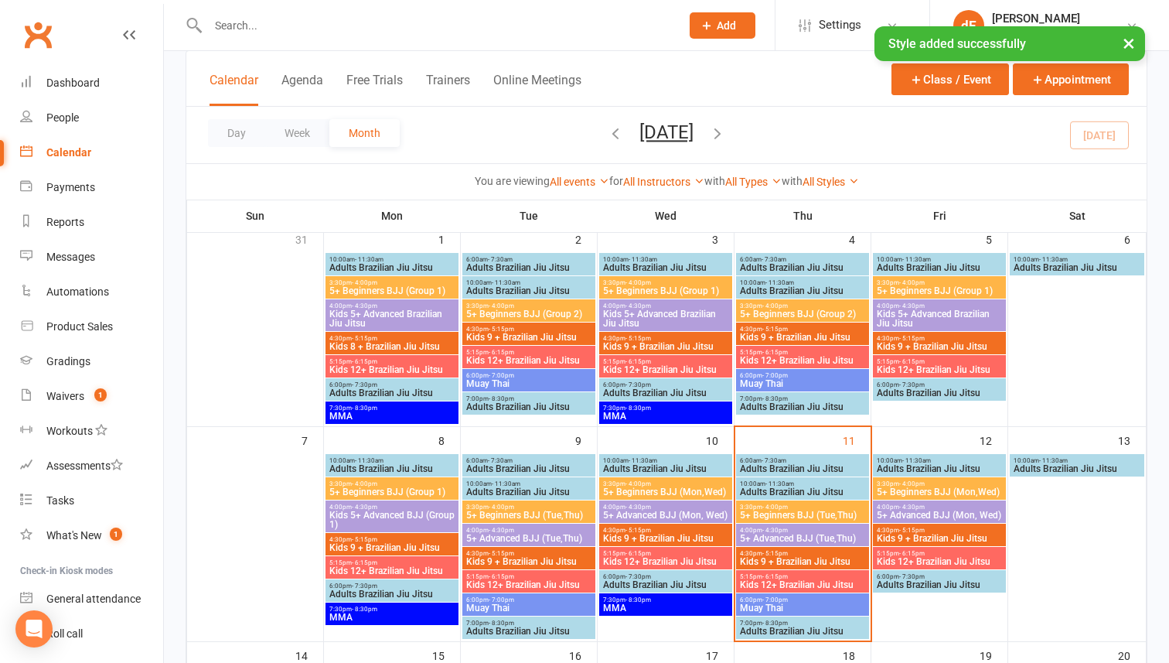
click at [773, 458] on span "- 7:30am" at bounding box center [774, 460] width 25 height 7
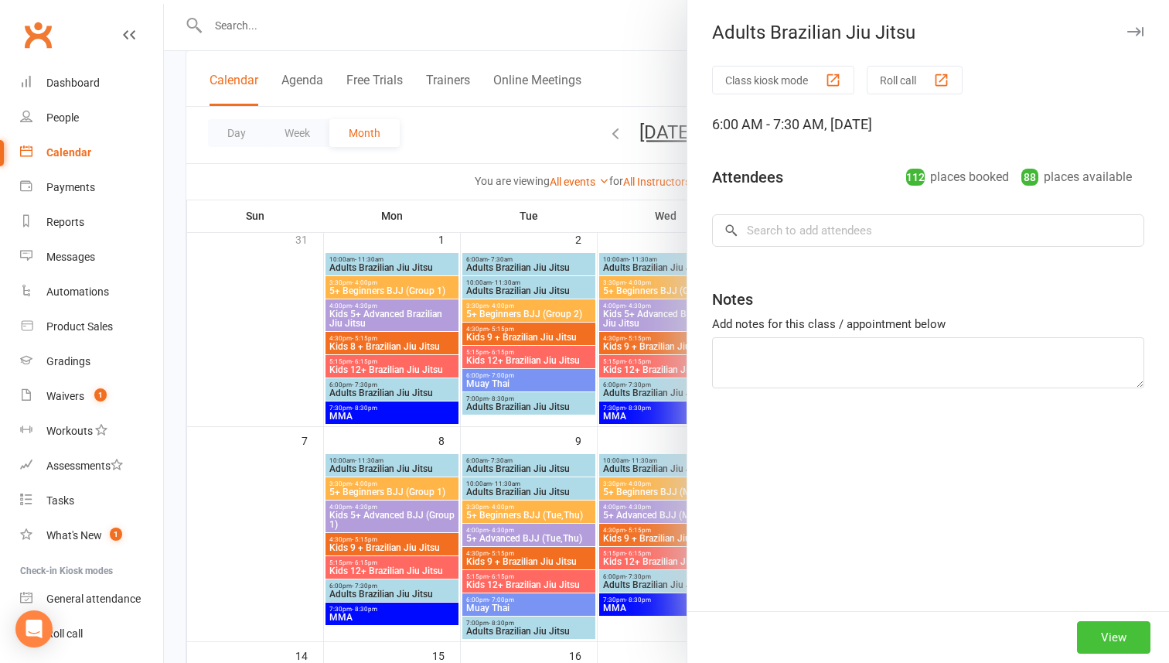
click at [1117, 635] on button "View" at bounding box center [1113, 637] width 73 height 32
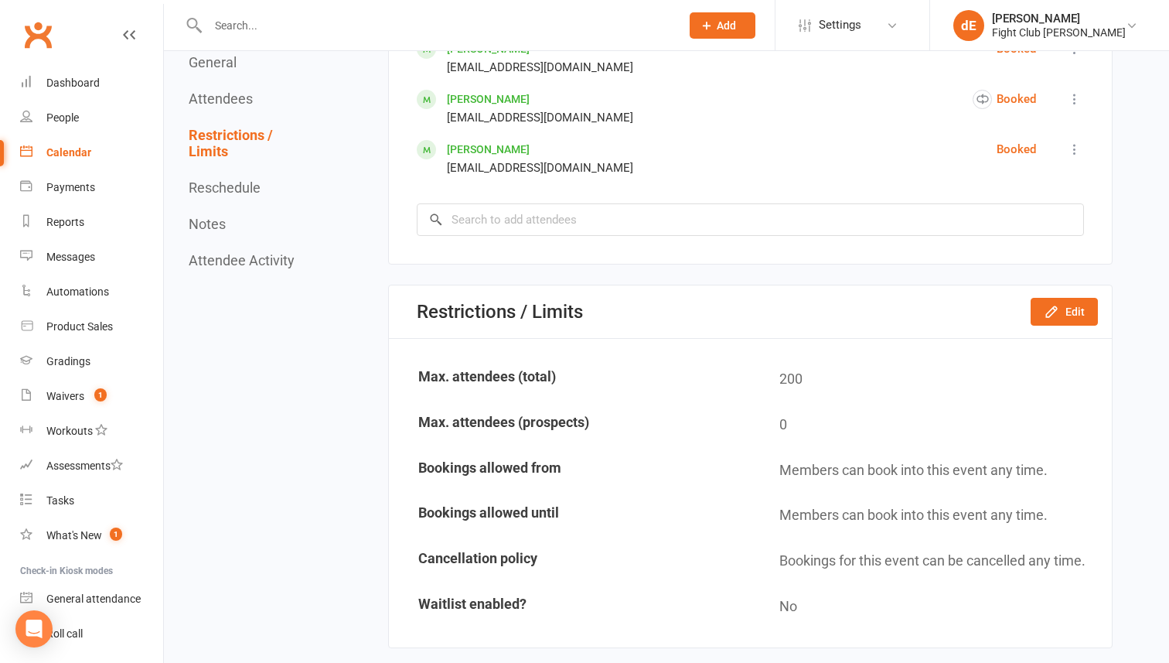
scroll to position [6330, 0]
click at [588, 225] on input "search" at bounding box center [750, 218] width 667 height 32
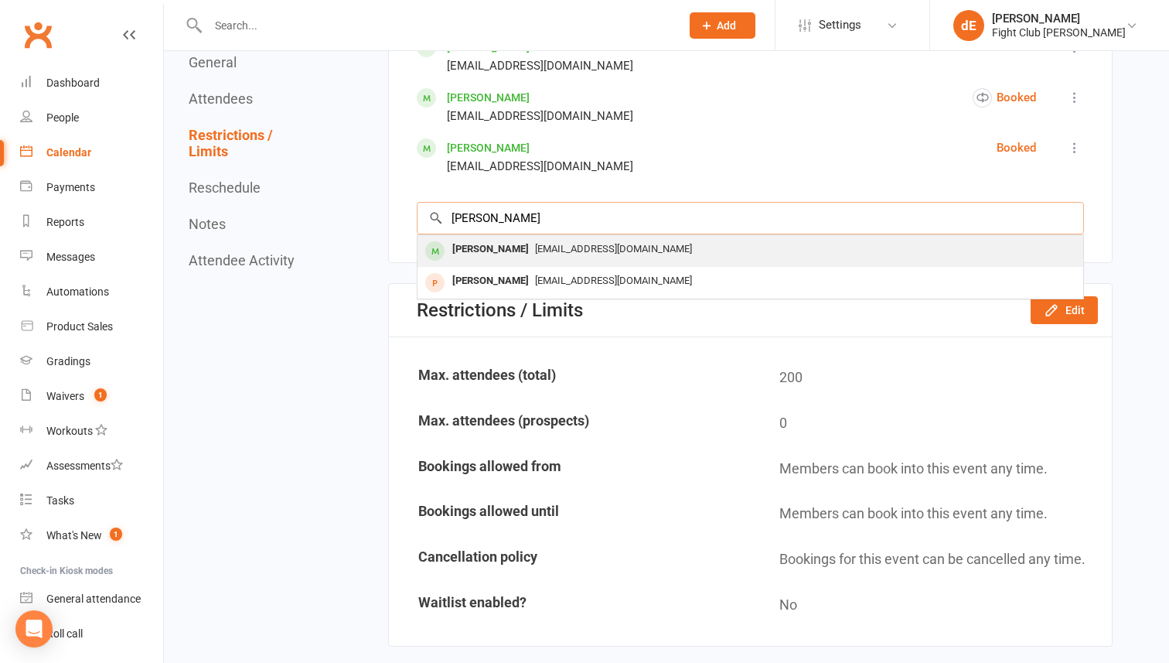
type input "tyler"
click at [573, 248] on span "duehdrl14@naver.com" at bounding box center [613, 249] width 157 height 12
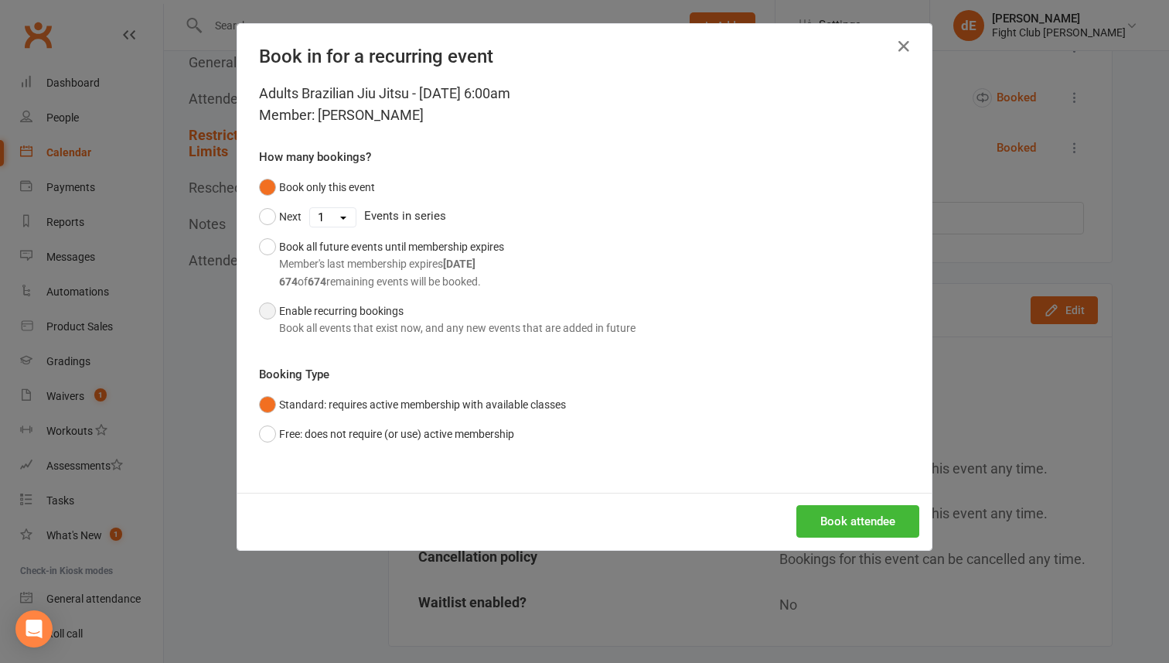
click at [348, 319] on button "Enable recurring bookings Book all events that exist now, and any new events th…" at bounding box center [447, 319] width 377 height 47
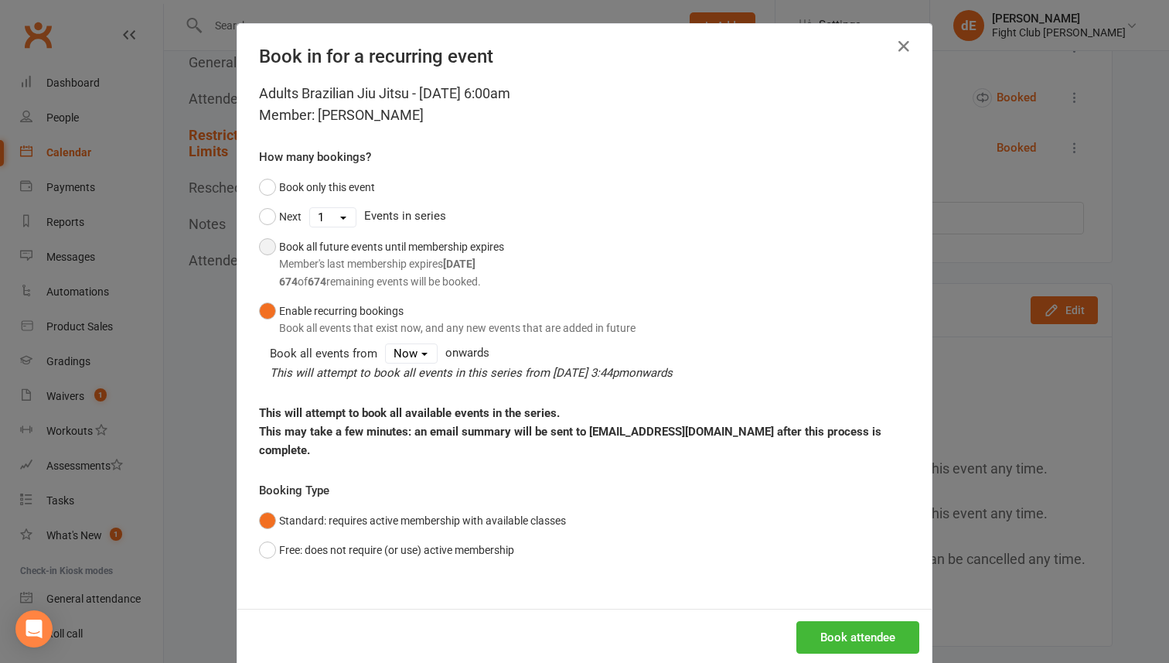
click at [342, 262] on div "Member's last membership expires Sep 10, 2026" at bounding box center [391, 263] width 225 height 17
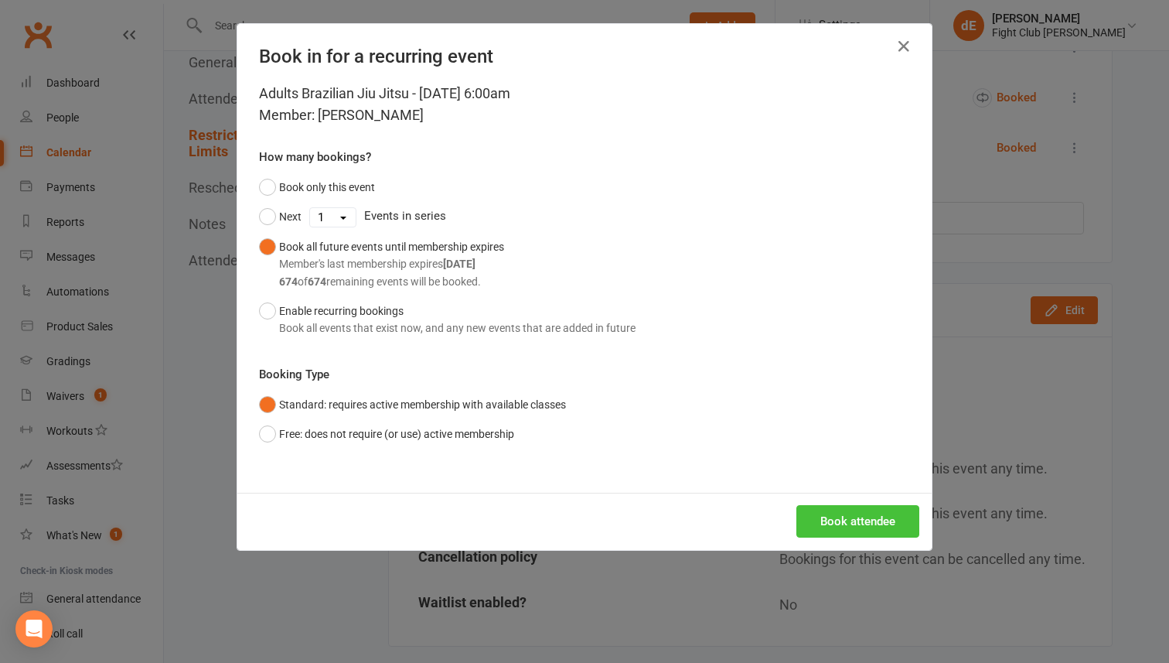
click at [855, 518] on button "Book attendee" at bounding box center [858, 521] width 123 height 32
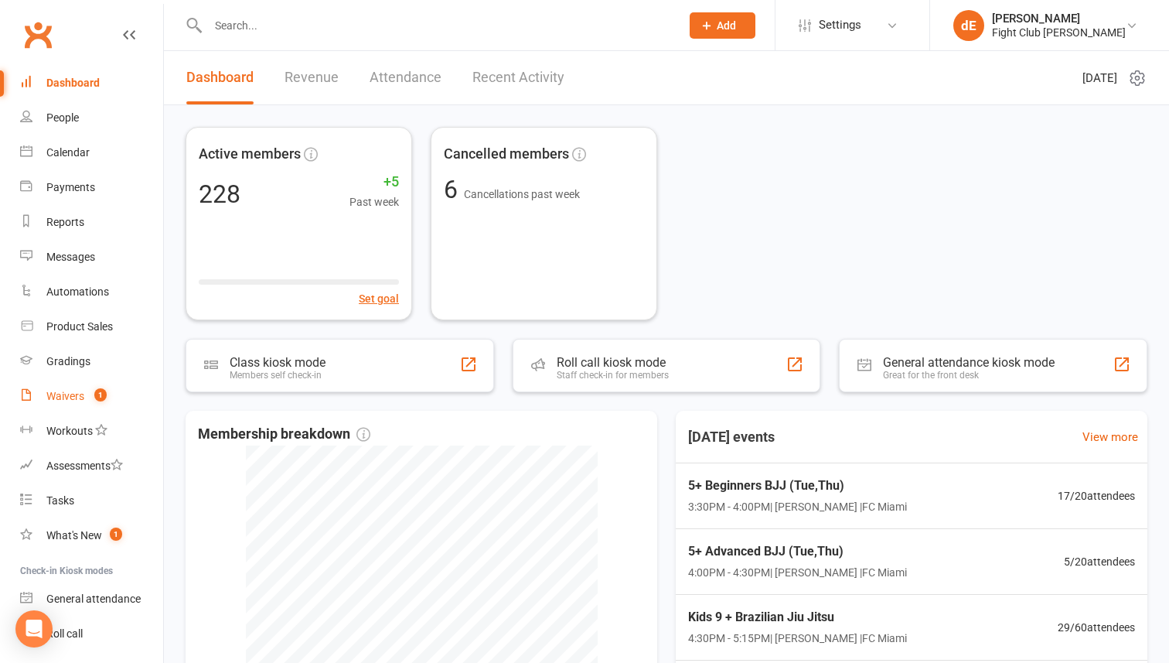
click at [73, 398] on div "Waivers" at bounding box center [65, 396] width 38 height 12
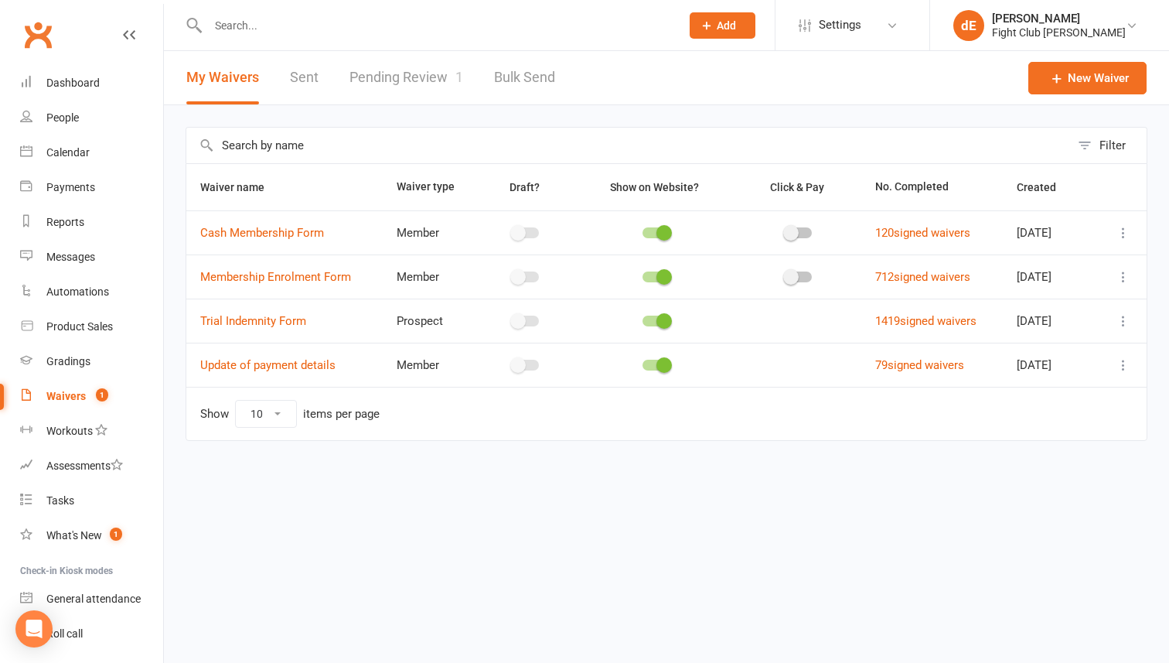
click at [371, 83] on link "Pending Review 1" at bounding box center [407, 77] width 114 height 53
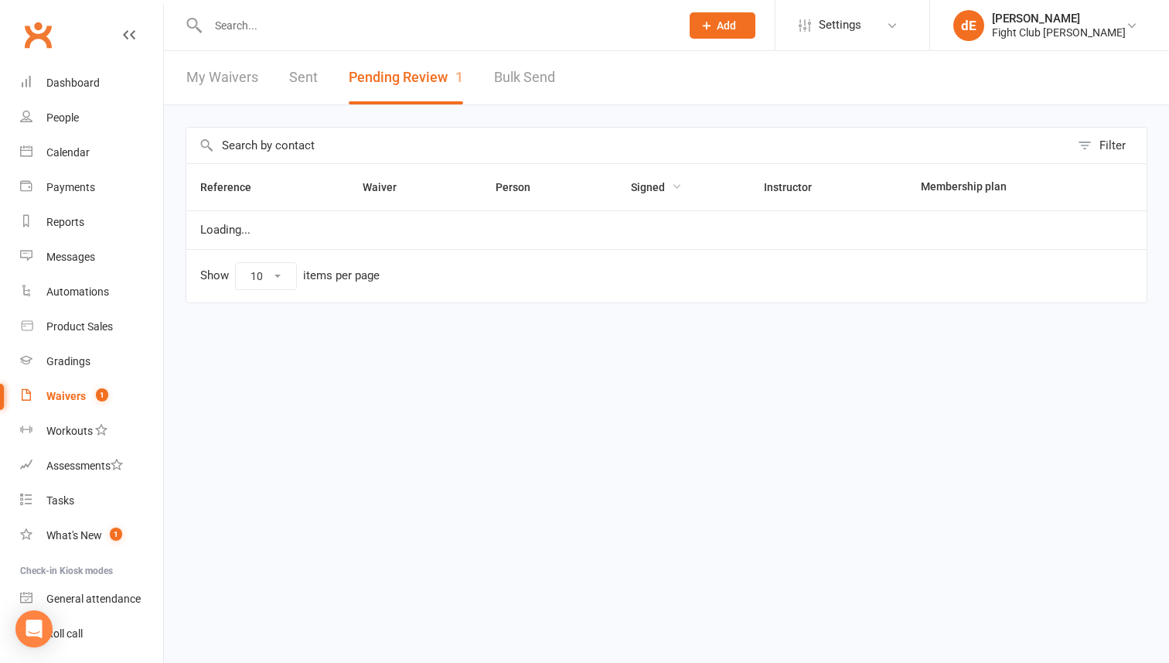
select select "100"
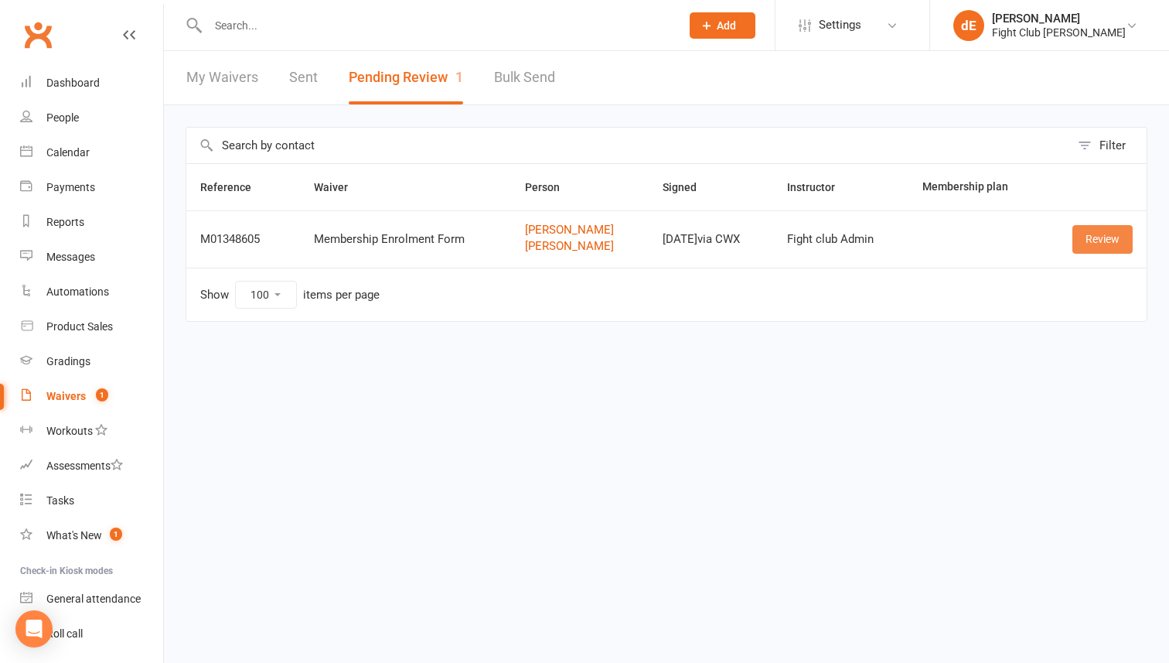
click at [1094, 247] on link "Review" at bounding box center [1103, 239] width 60 height 28
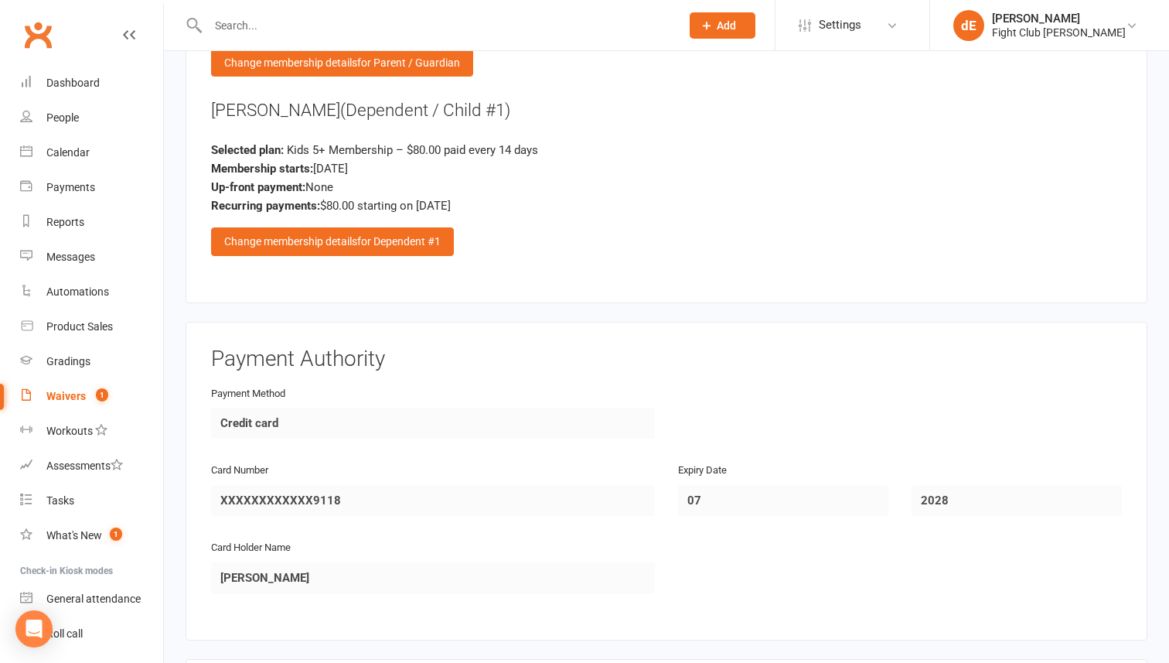
scroll to position [2094, 0]
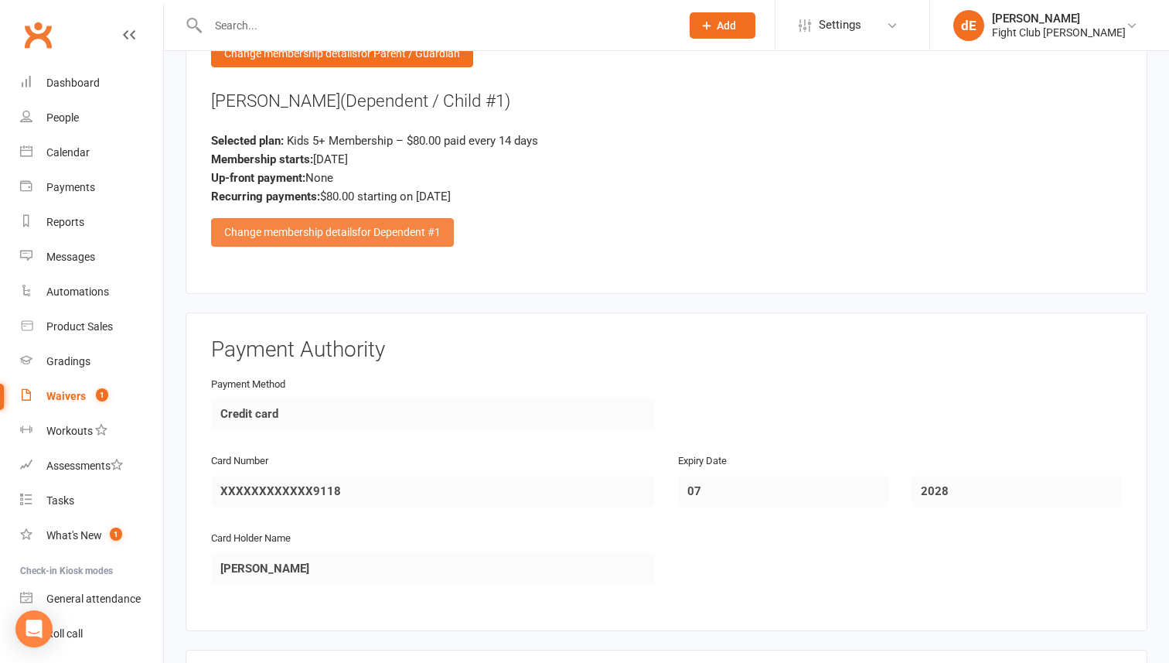
click at [356, 227] on div "Change membership details for Dependent #1" at bounding box center [332, 232] width 243 height 28
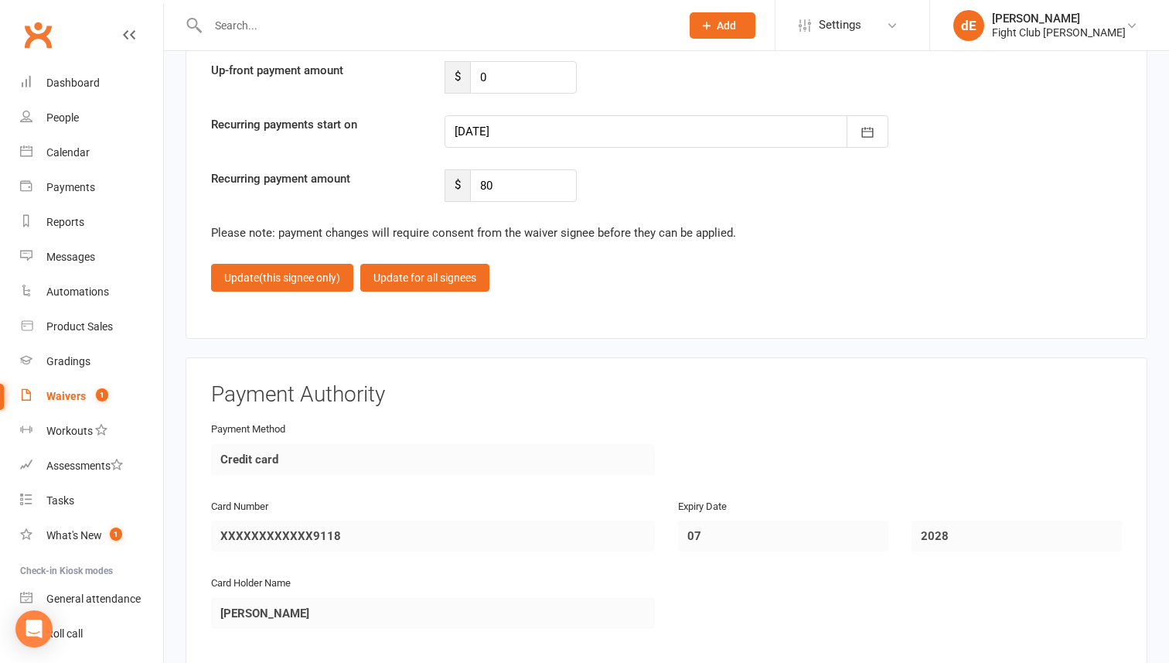
scroll to position [3210, 0]
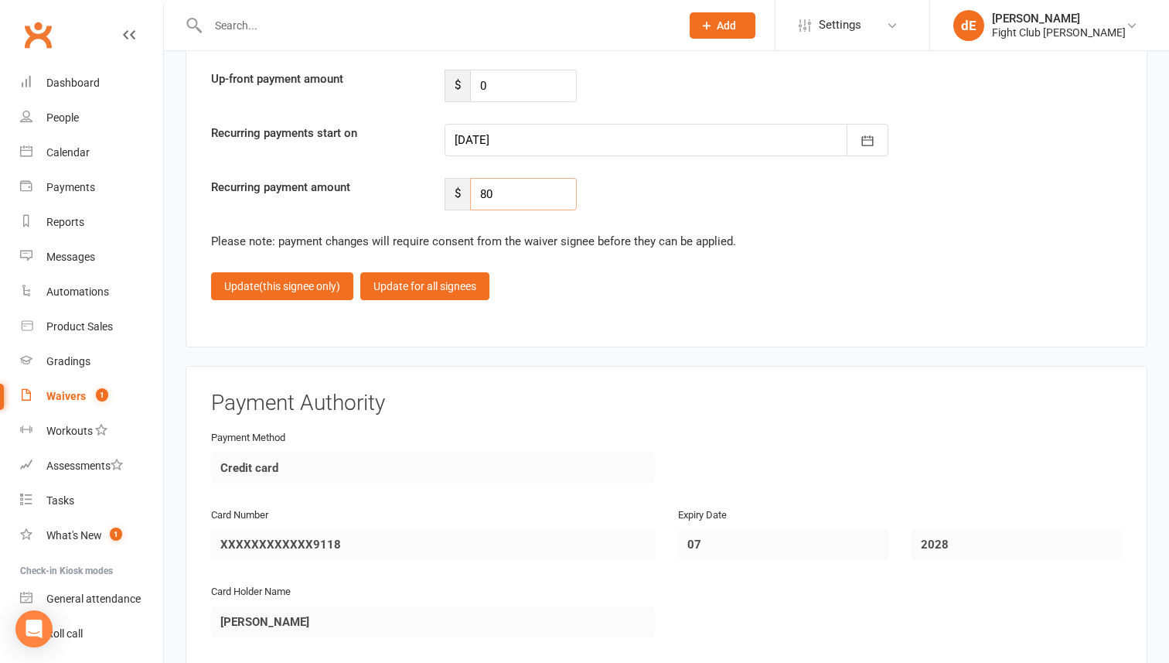
click at [501, 184] on input "80" at bounding box center [523, 194] width 107 height 32
type input "81.60"
click at [531, 138] on div at bounding box center [667, 140] width 444 height 32
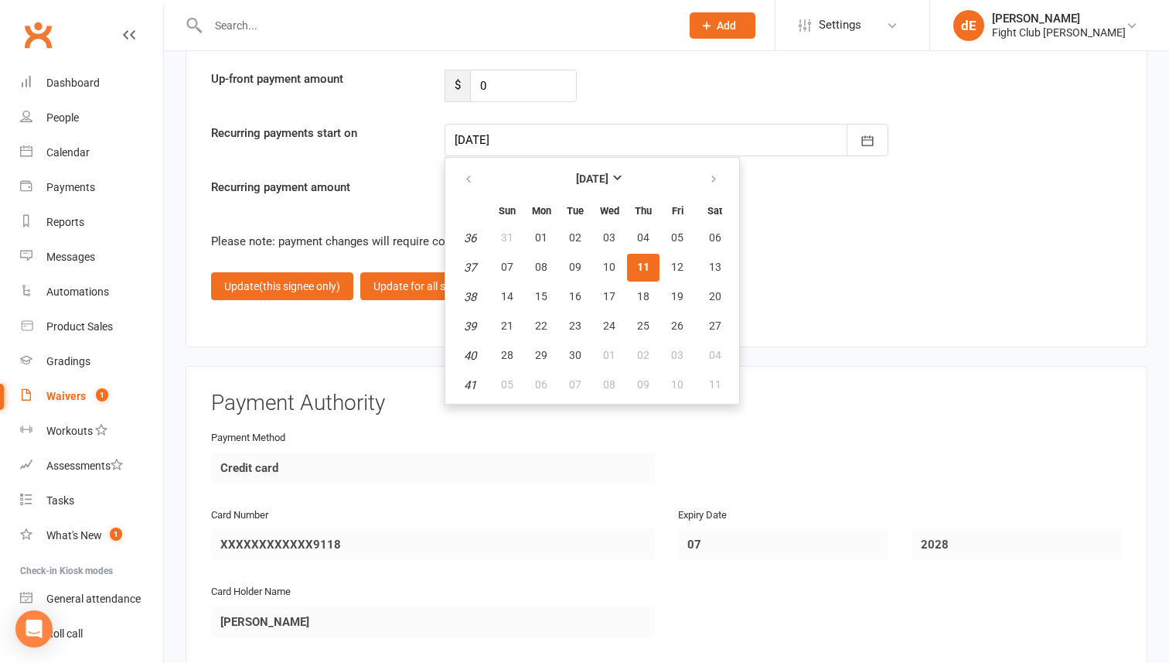
click at [412, 163] on div "Confirm membership details: Membership Name Kids 5+ Membership Membership Start…" at bounding box center [666, 37] width 911 height 346
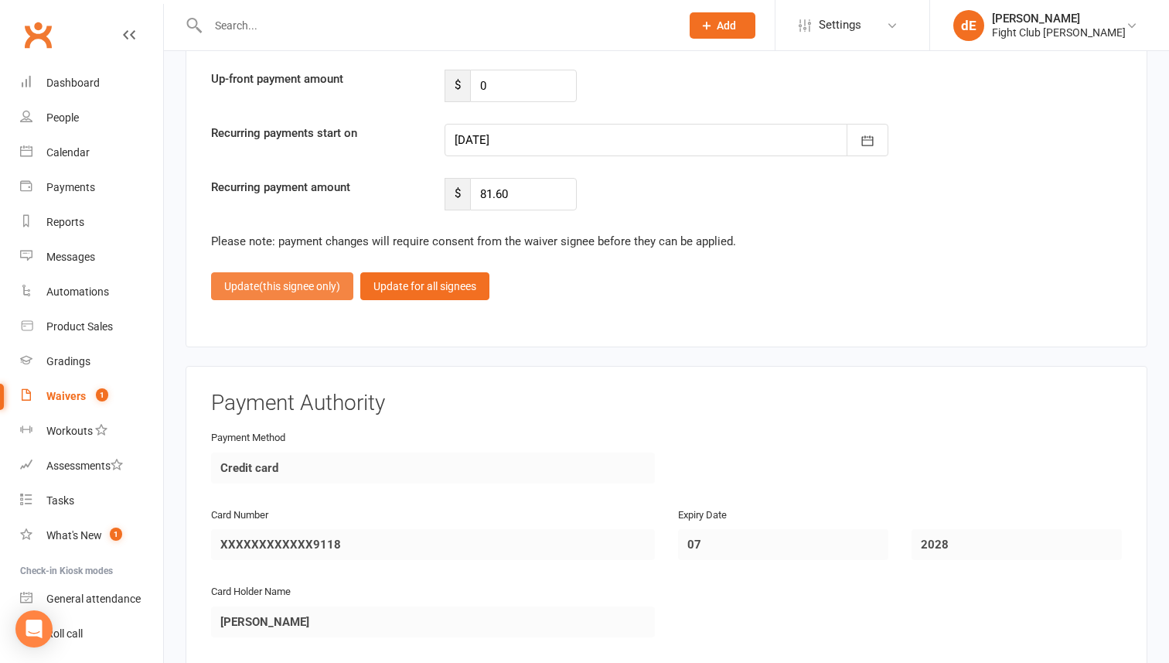
click at [310, 281] on span "(this signee only)" at bounding box center [299, 286] width 81 height 12
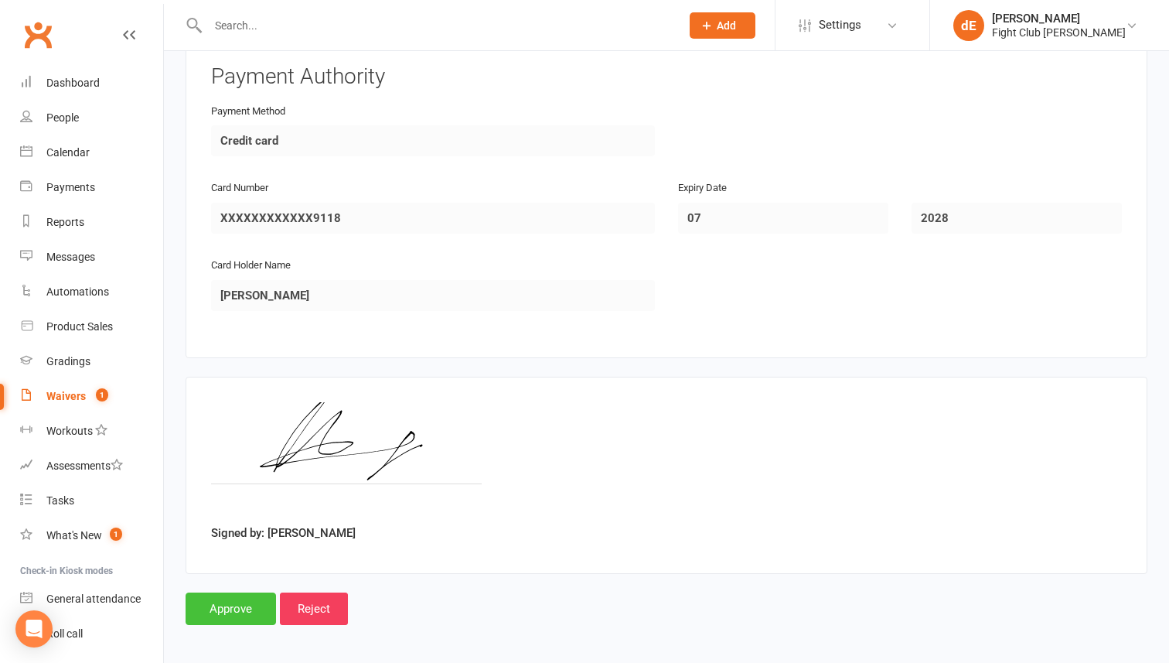
click at [238, 609] on input "Approve" at bounding box center [231, 608] width 90 height 32
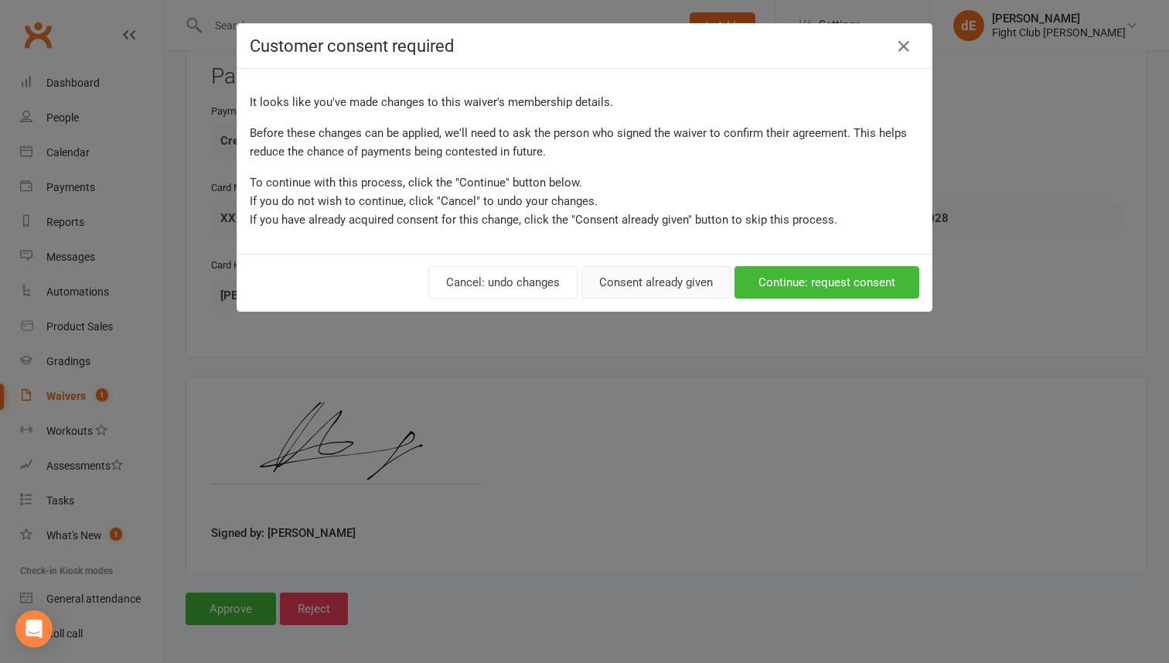
click at [665, 288] on button "Consent already given" at bounding box center [656, 282] width 149 height 32
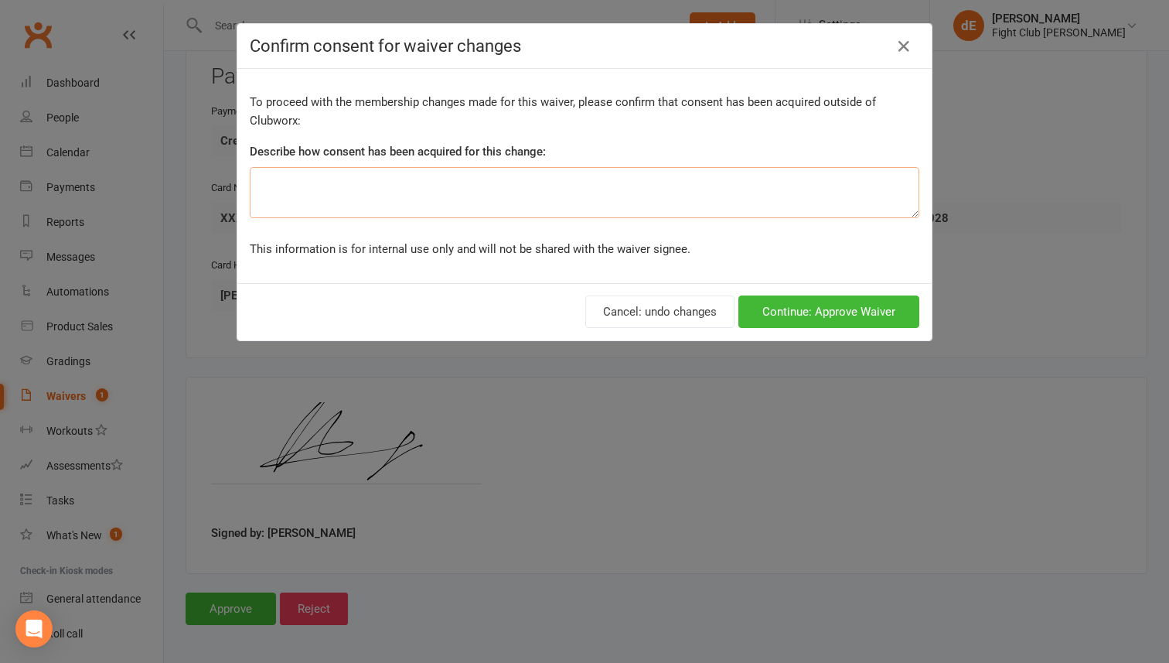
click at [643, 217] on textarea at bounding box center [585, 192] width 670 height 51
type textarea "in person"
click at [899, 49] on icon "button" at bounding box center [904, 46] width 19 height 19
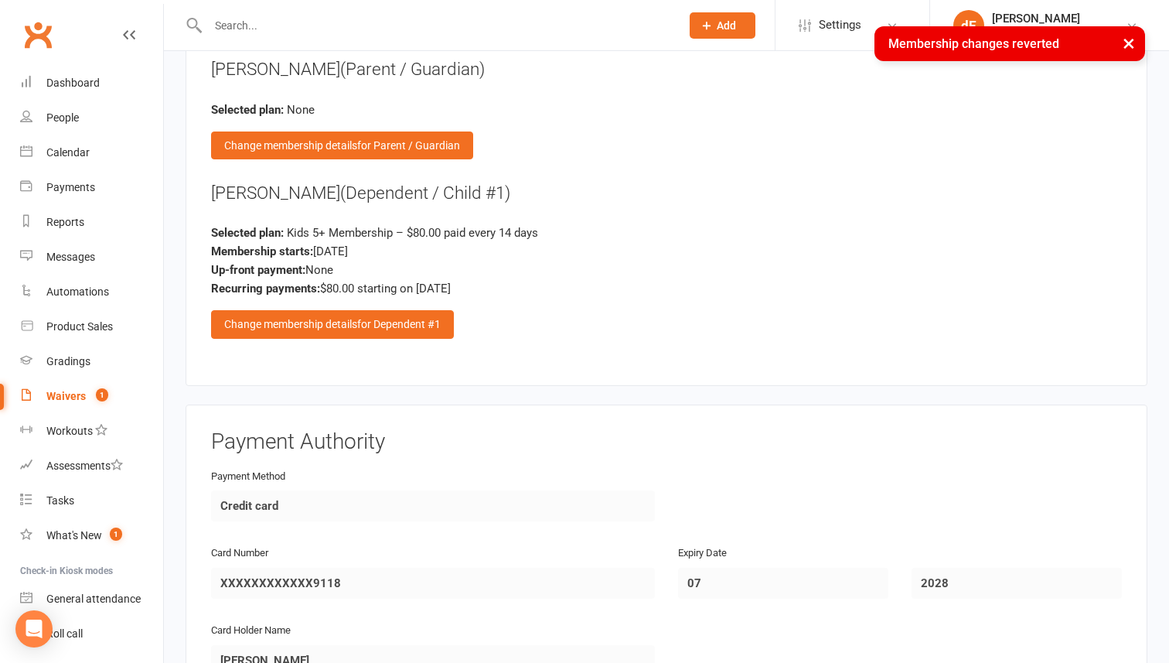
scroll to position [1996, 0]
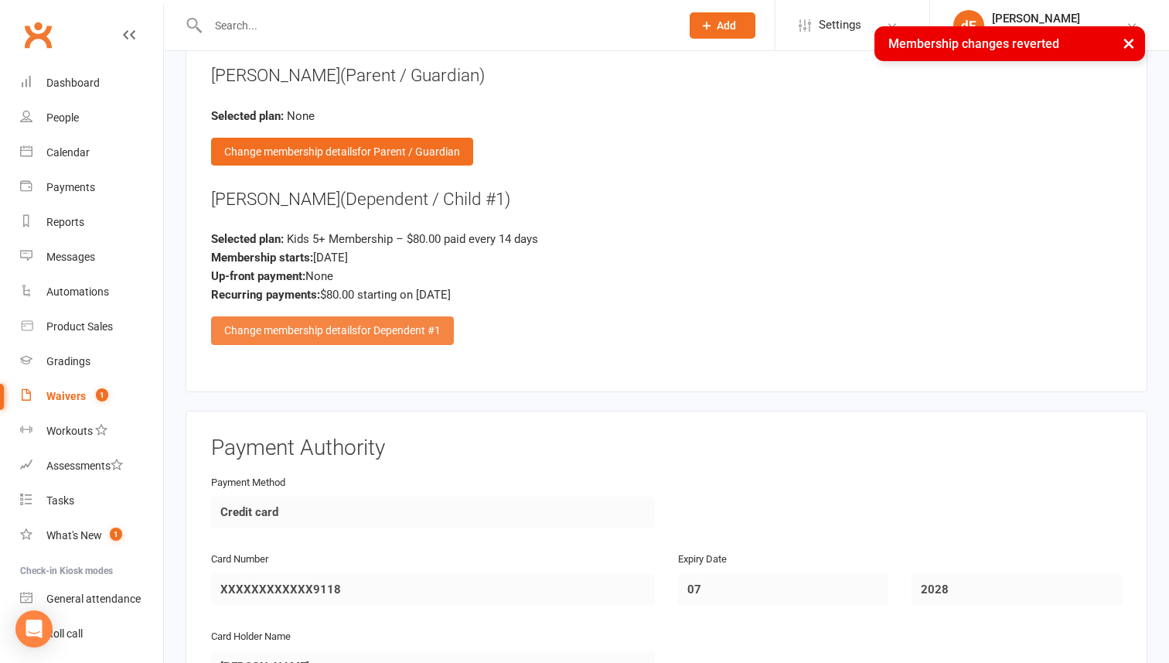
click at [403, 325] on span "for Dependent #1" at bounding box center [399, 330] width 84 height 12
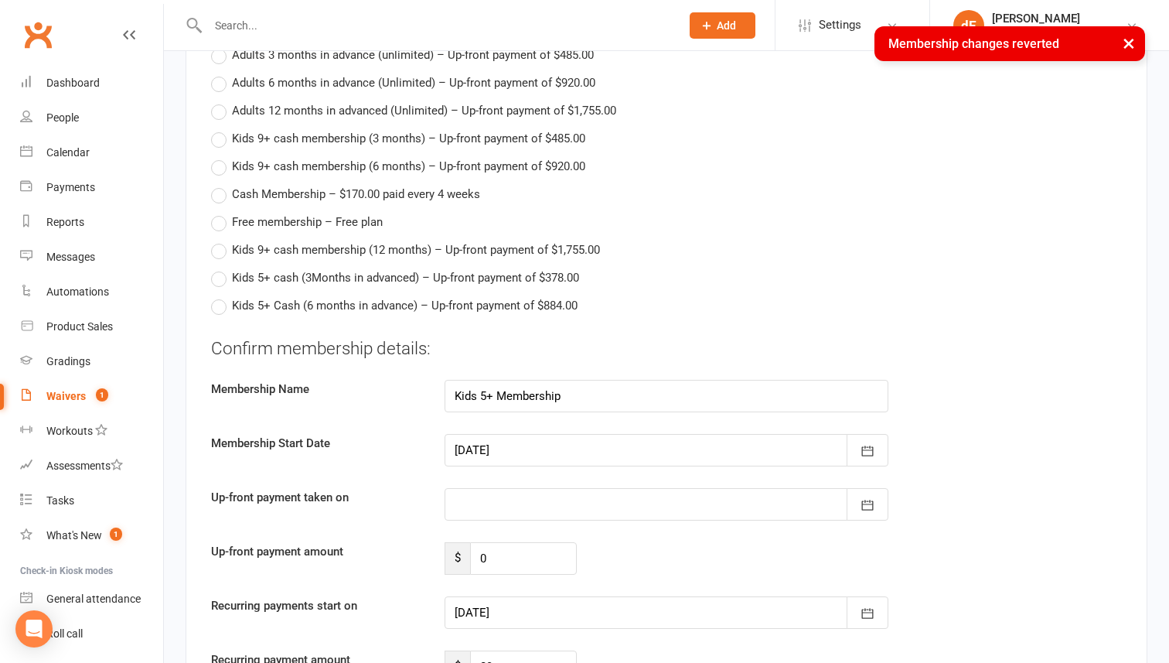
scroll to position [3099, 0]
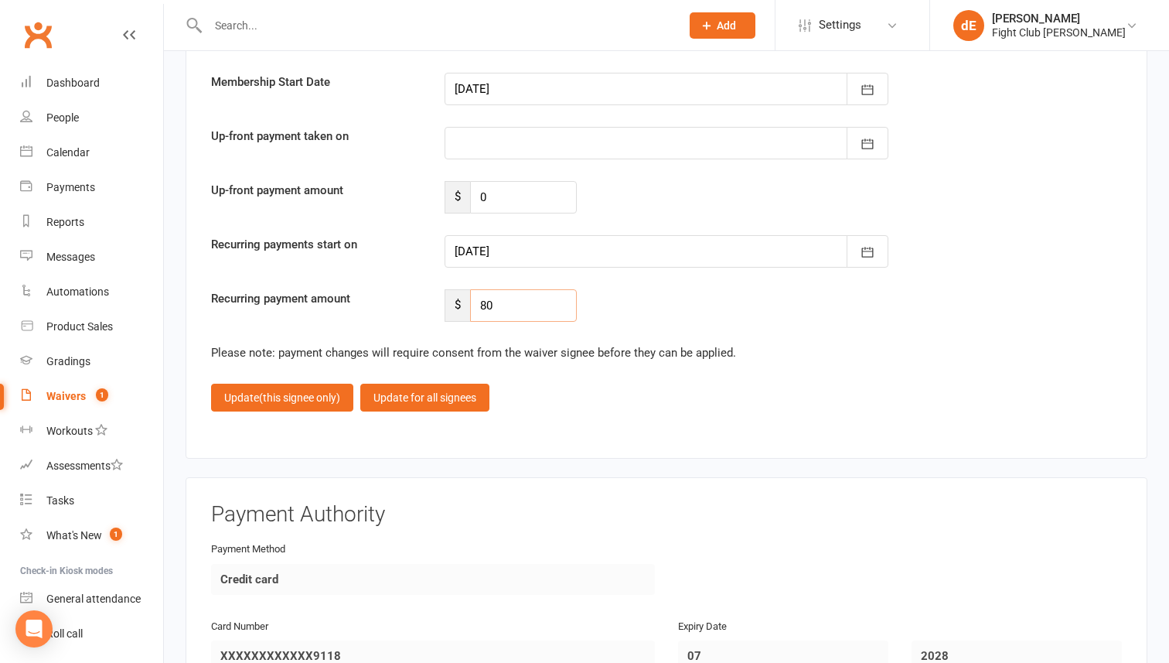
click at [499, 306] on input "80" at bounding box center [523, 305] width 107 height 32
type input "81.60"
click at [542, 249] on div at bounding box center [667, 251] width 444 height 32
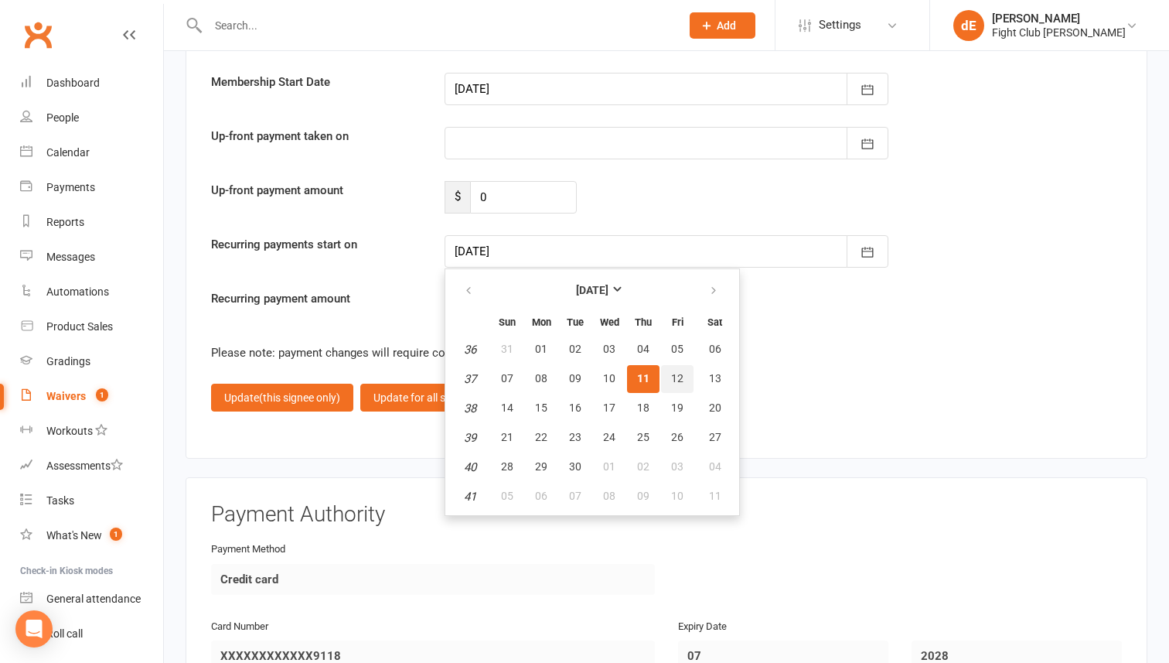
click at [672, 372] on span "12" at bounding box center [677, 378] width 12 height 12
type input "12 Sep 2025"
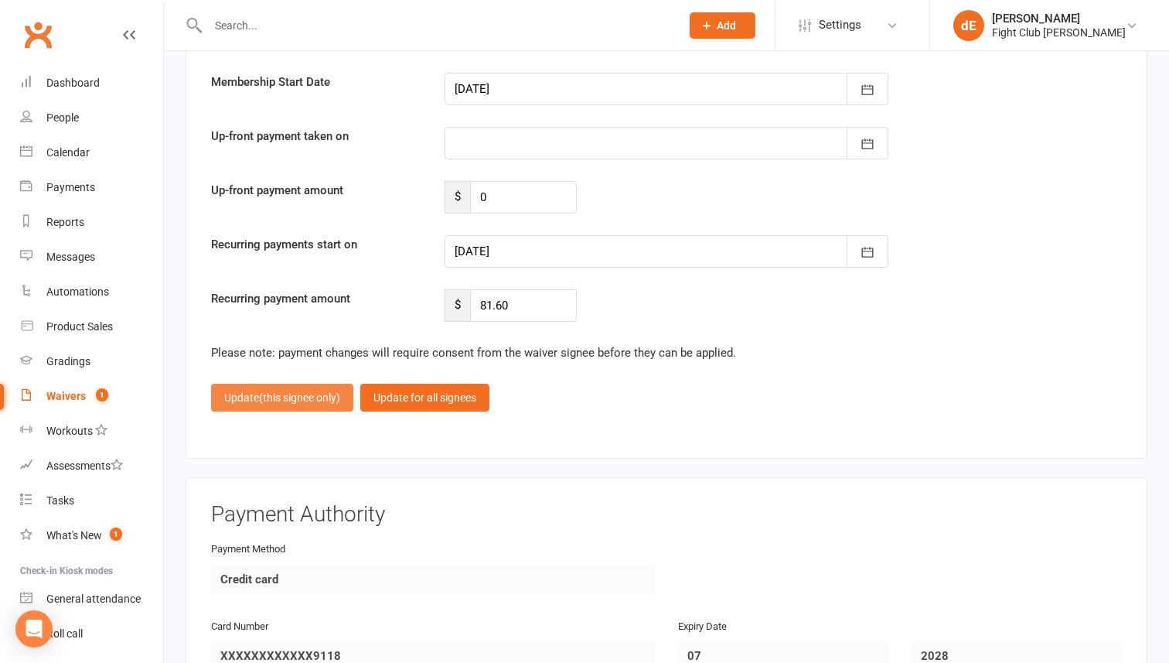
click at [291, 392] on span "(this signee only)" at bounding box center [299, 397] width 81 height 12
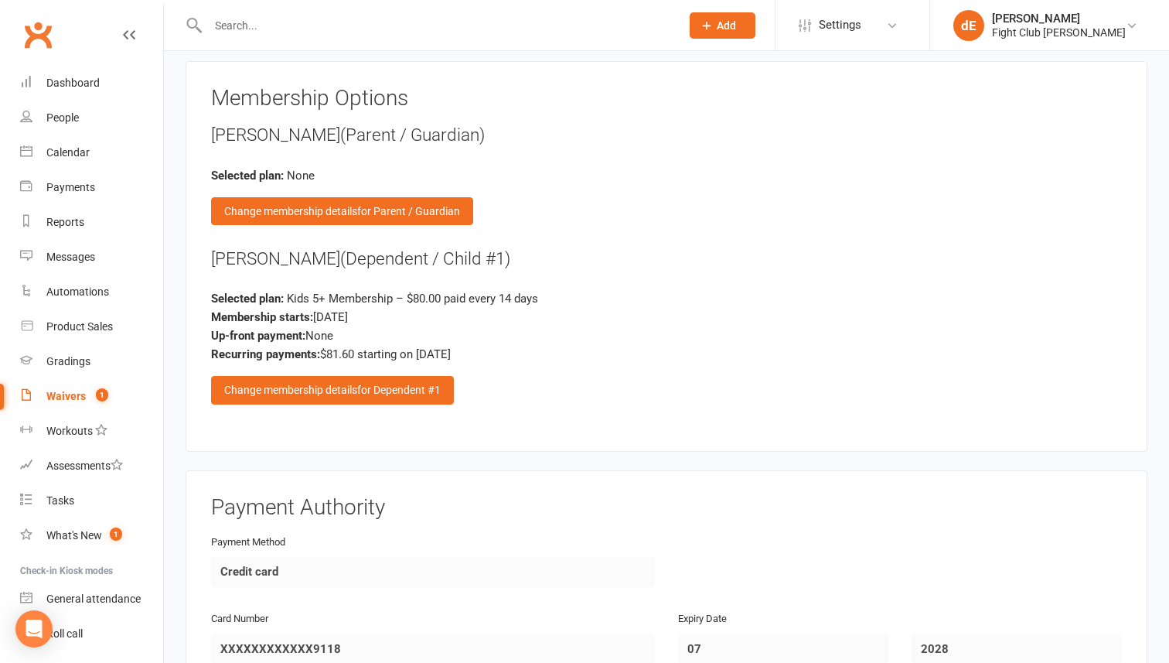
scroll to position [1938, 0]
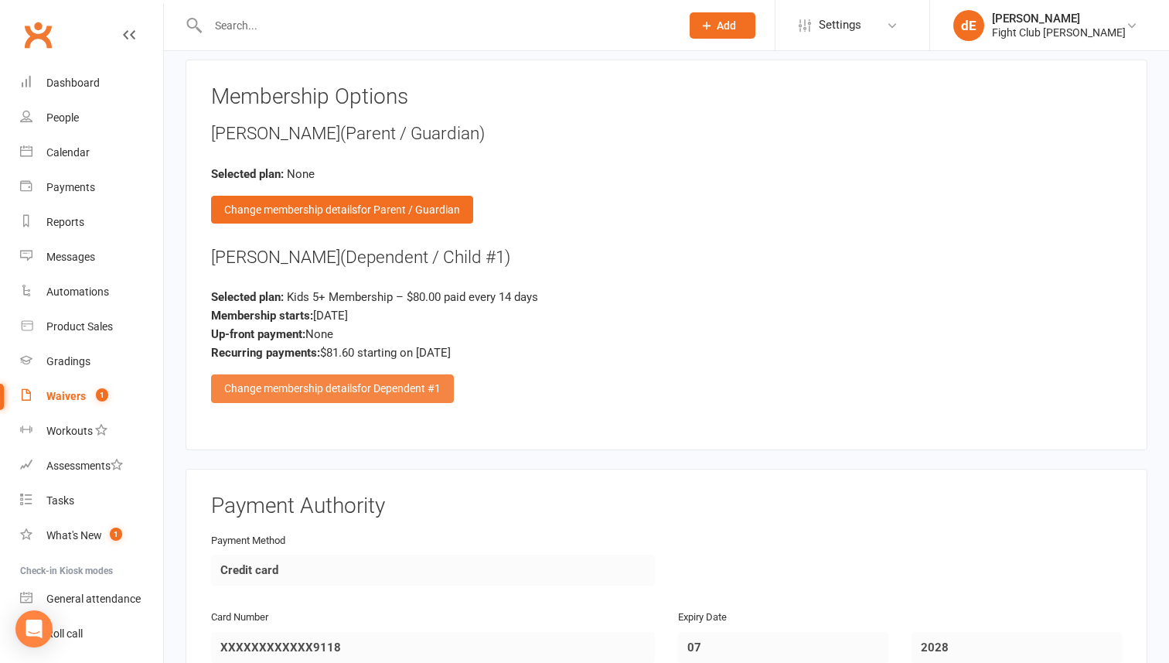
click at [374, 386] on span "for Dependent #1" at bounding box center [399, 388] width 84 height 12
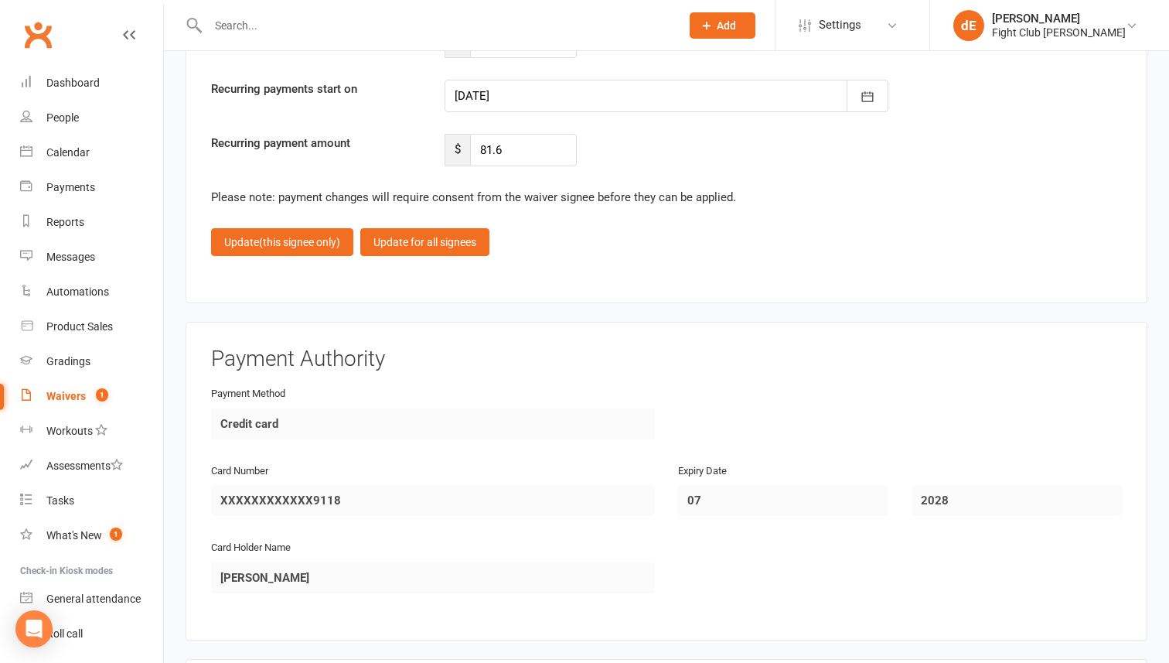
scroll to position [3226, 0]
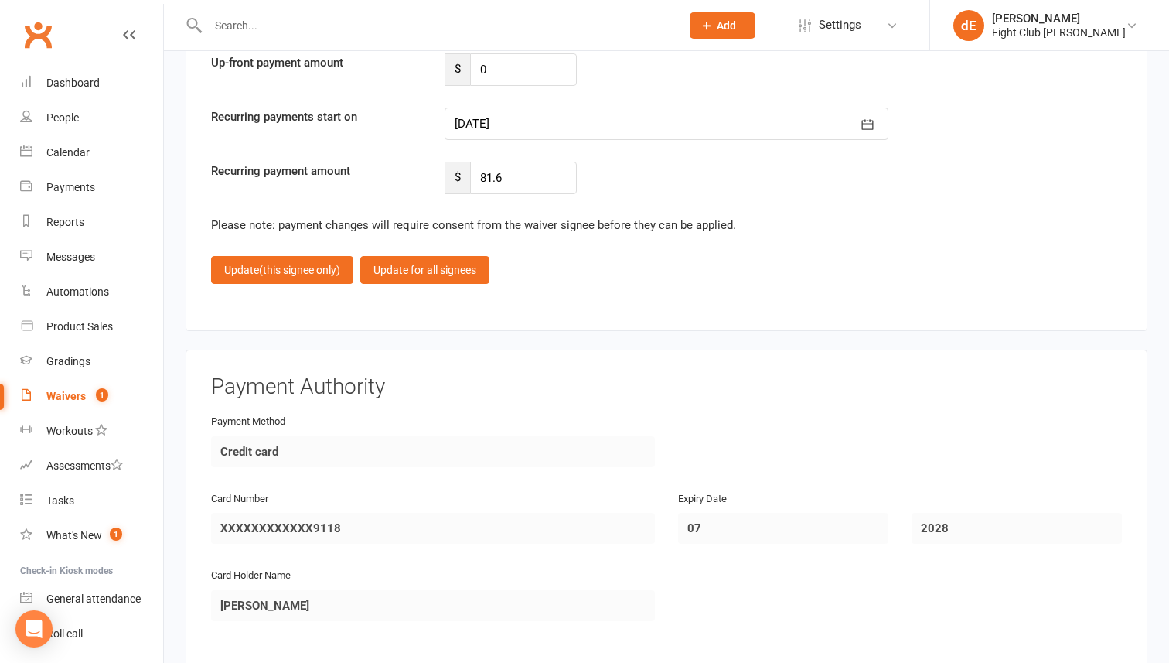
click at [548, 120] on div at bounding box center [667, 123] width 444 height 32
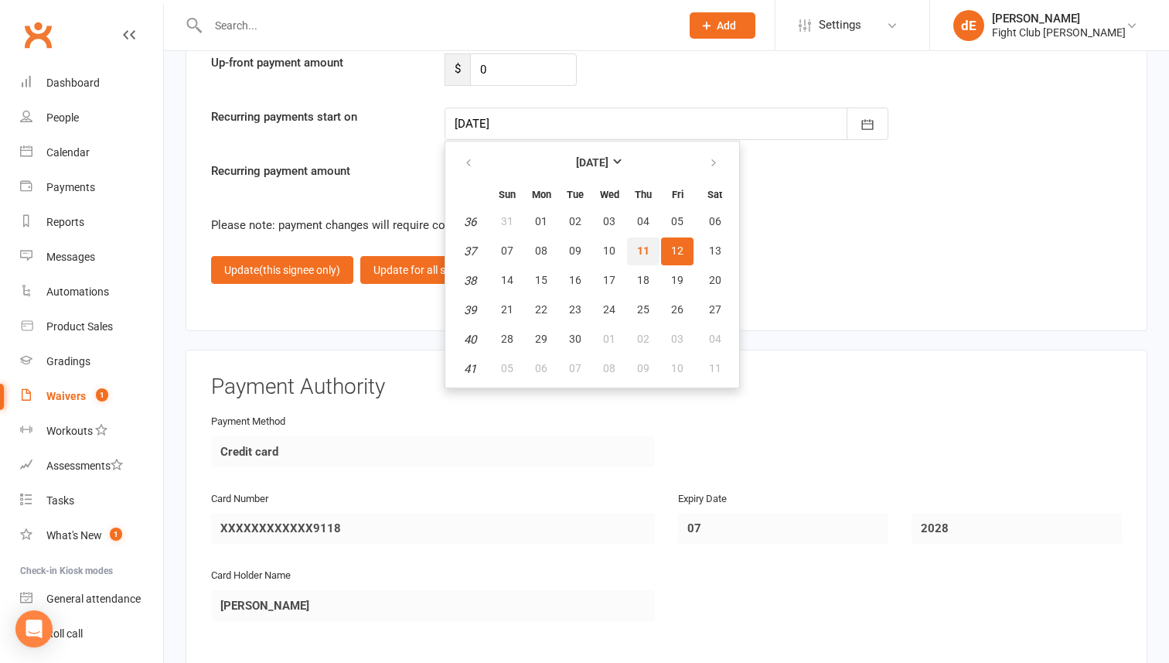
click at [640, 244] on span "11" at bounding box center [643, 250] width 12 height 12
type input "[DATE]"
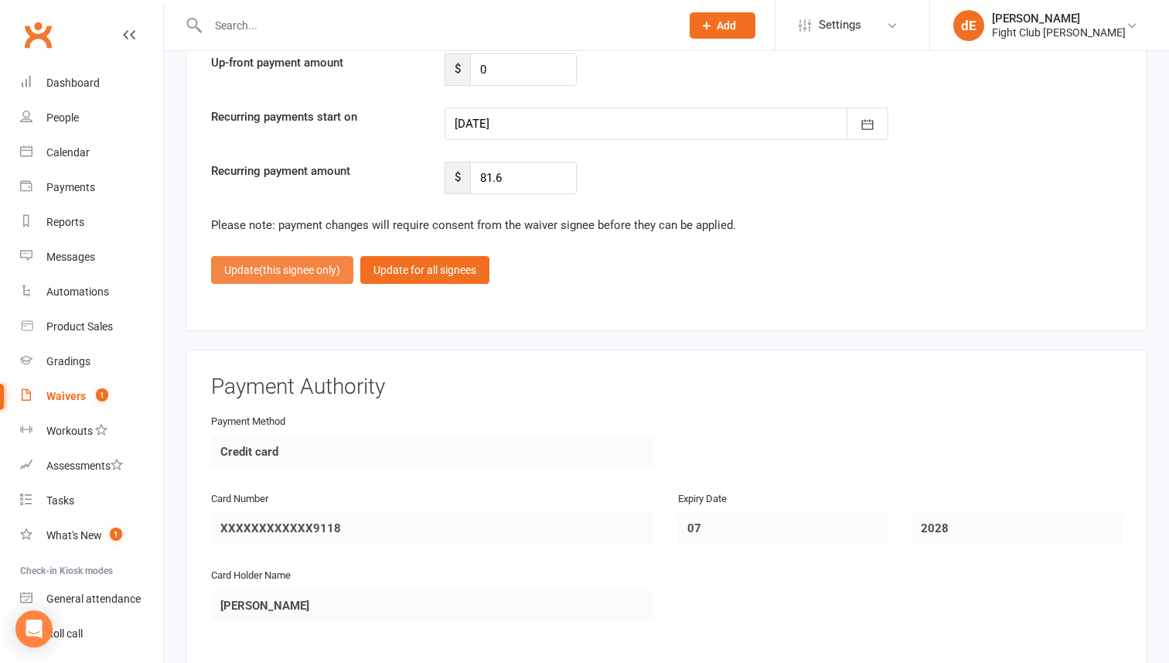
click at [285, 264] on span "(this signee only)" at bounding box center [299, 270] width 81 height 12
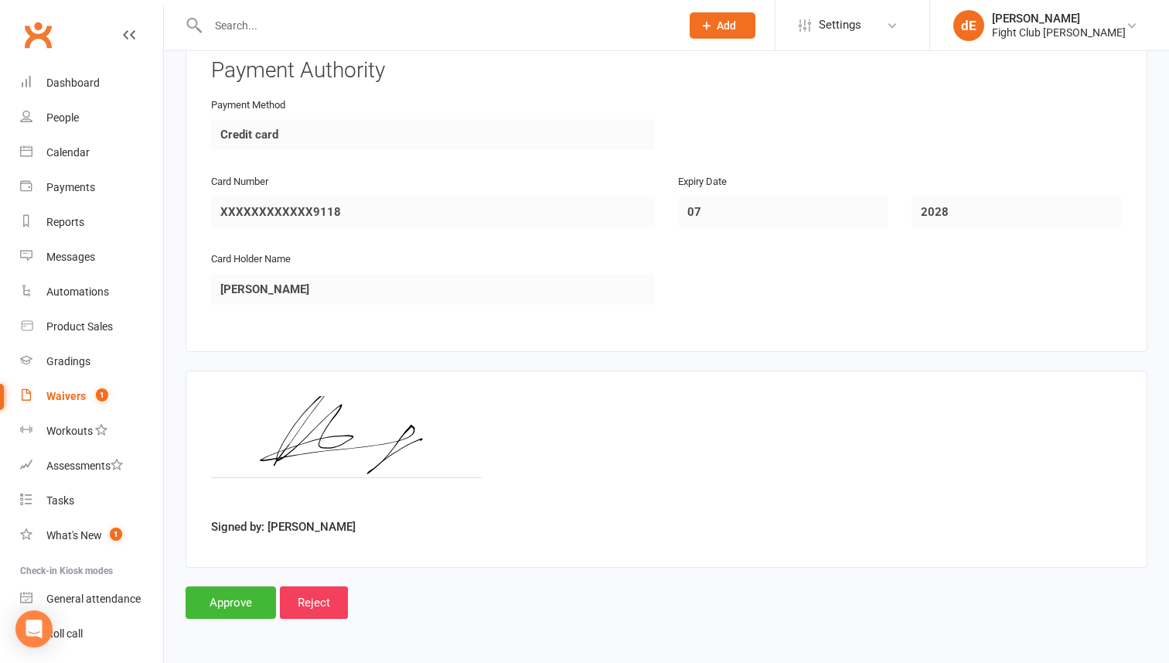
scroll to position [2367, 0]
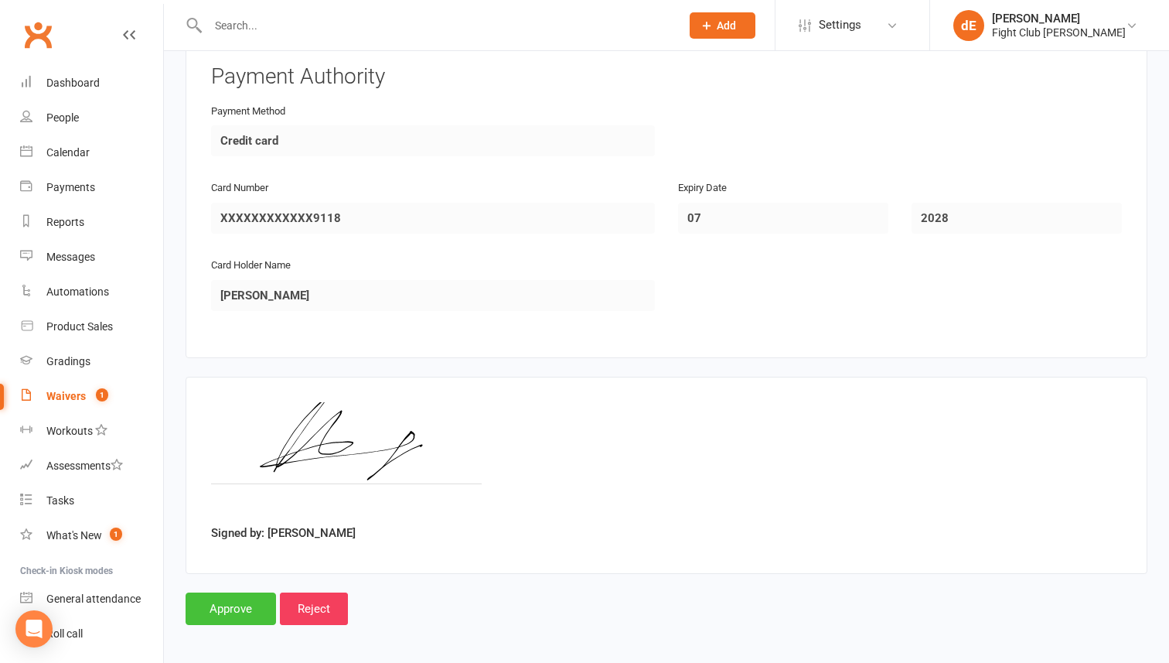
click at [246, 605] on input "Approve" at bounding box center [231, 608] width 90 height 32
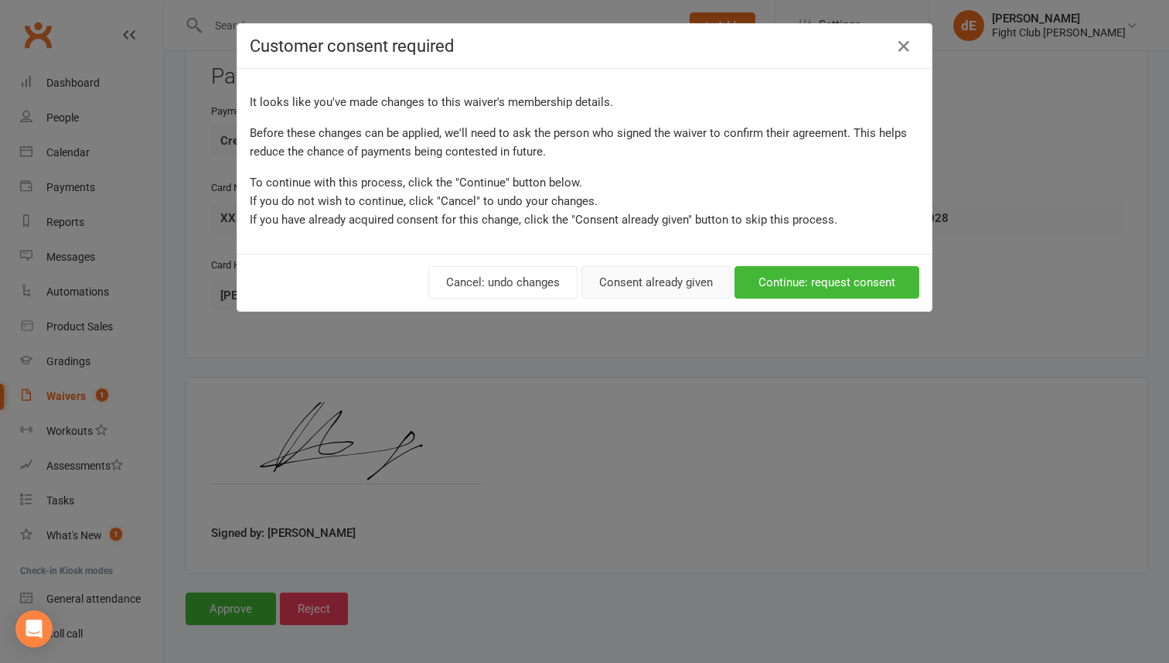
click at [646, 276] on button "Consent already given" at bounding box center [656, 282] width 149 height 32
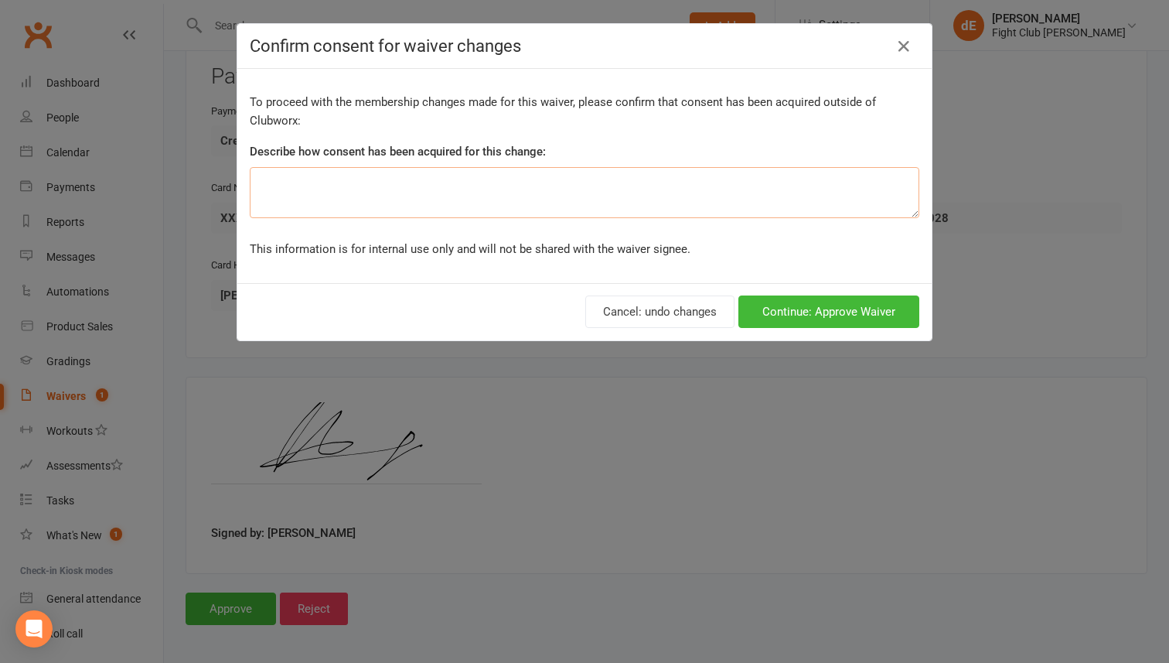
click at [617, 198] on textarea at bounding box center [585, 192] width 670 height 51
type textarea "in person"
click at [852, 315] on button "Continue: Approve Waiver" at bounding box center [829, 311] width 181 height 32
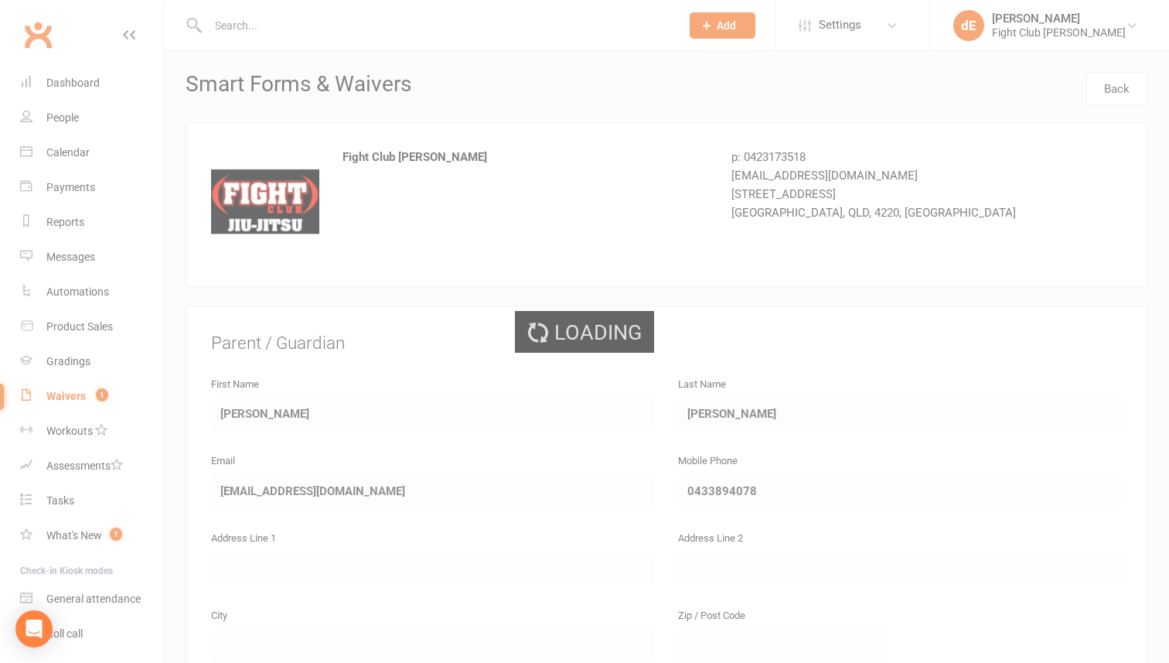
select select "100"
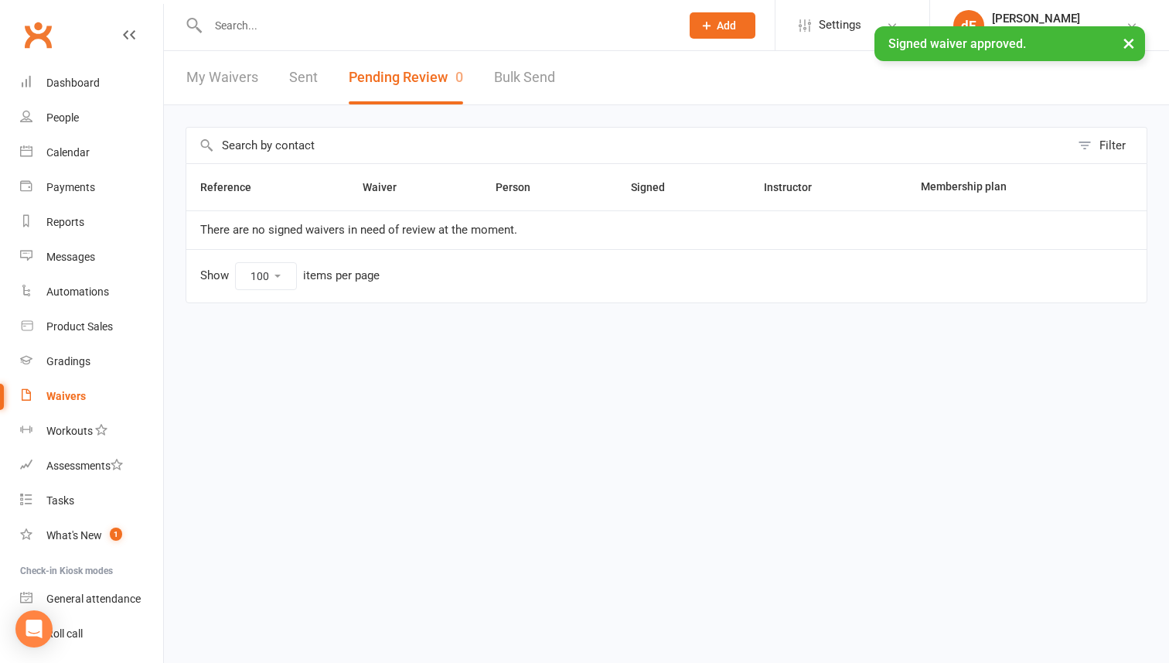
click at [346, 22] on input "text" at bounding box center [436, 26] width 466 height 22
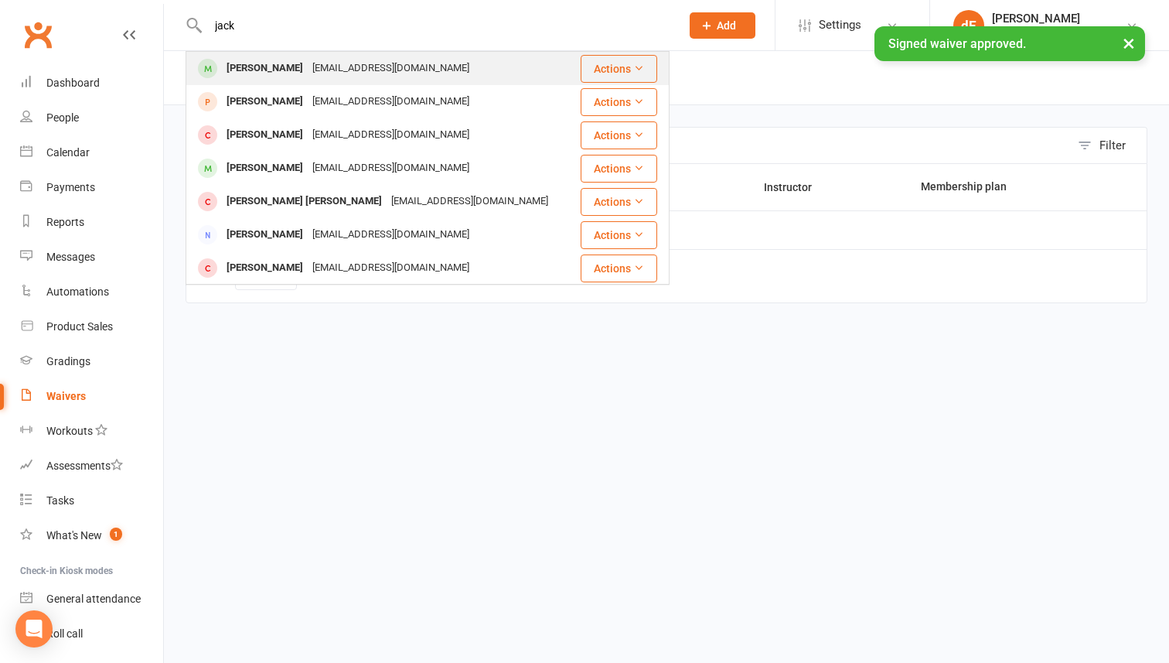
type input "jack"
click at [336, 77] on div "[EMAIL_ADDRESS][DOMAIN_NAME]" at bounding box center [391, 68] width 166 height 22
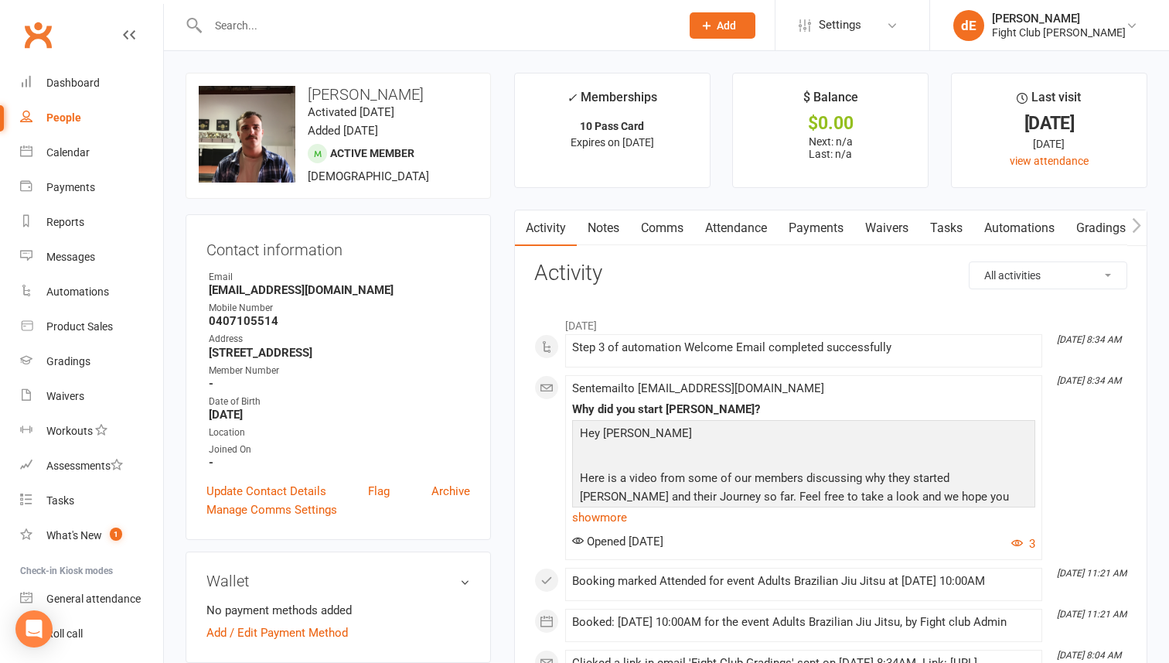
click at [333, 20] on input "text" at bounding box center [436, 26] width 466 height 22
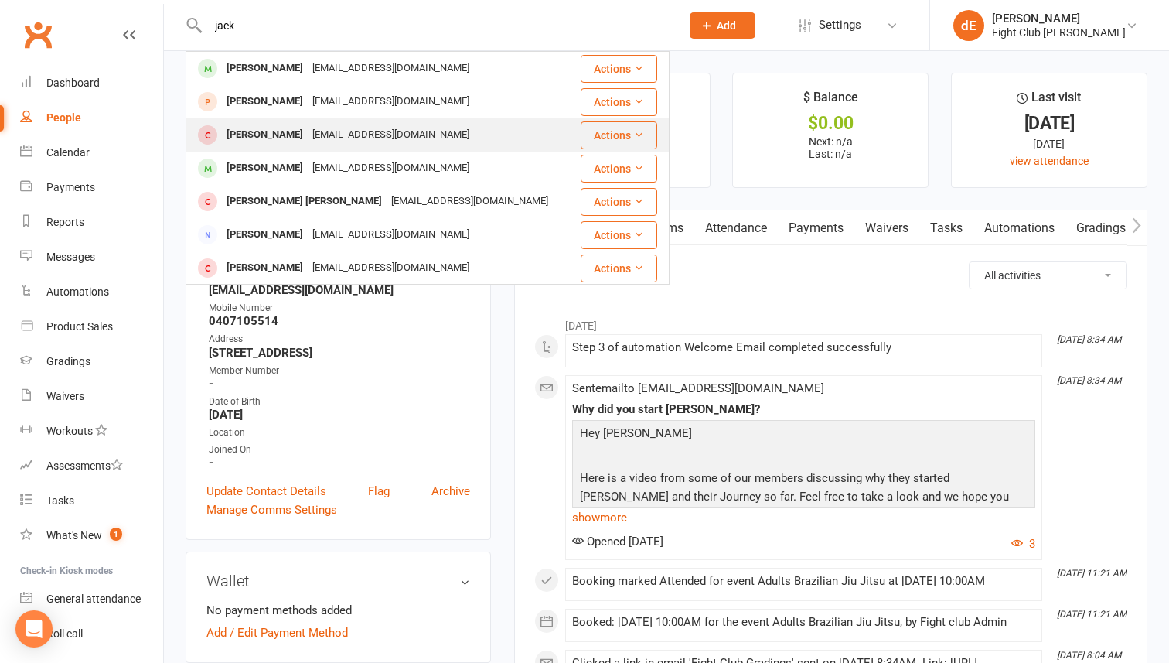
type input "jack"
click at [358, 130] on div "[EMAIL_ADDRESS][DOMAIN_NAME]" at bounding box center [391, 135] width 166 height 22
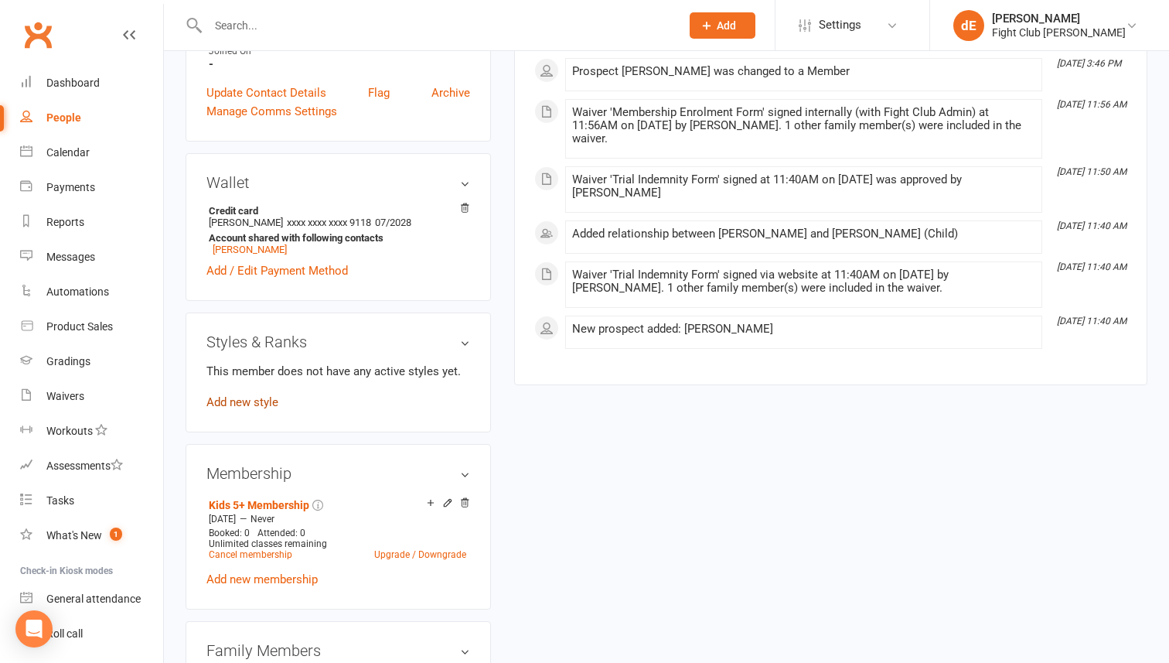
click at [254, 401] on link "Add new style" at bounding box center [242, 402] width 72 height 14
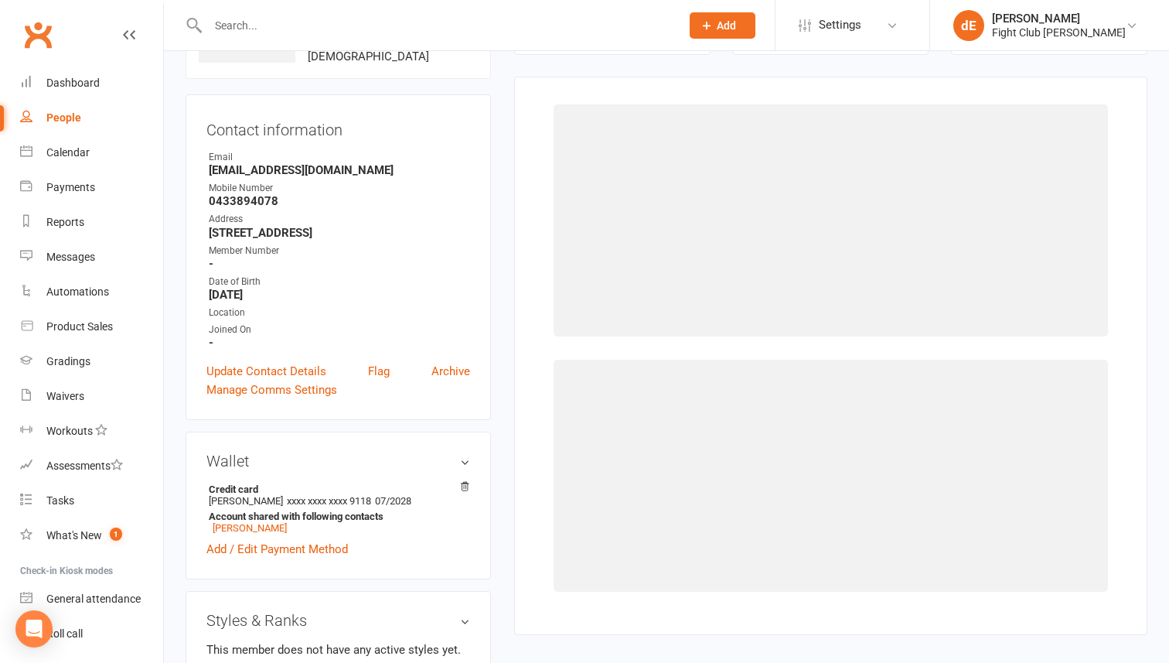
scroll to position [118, 0]
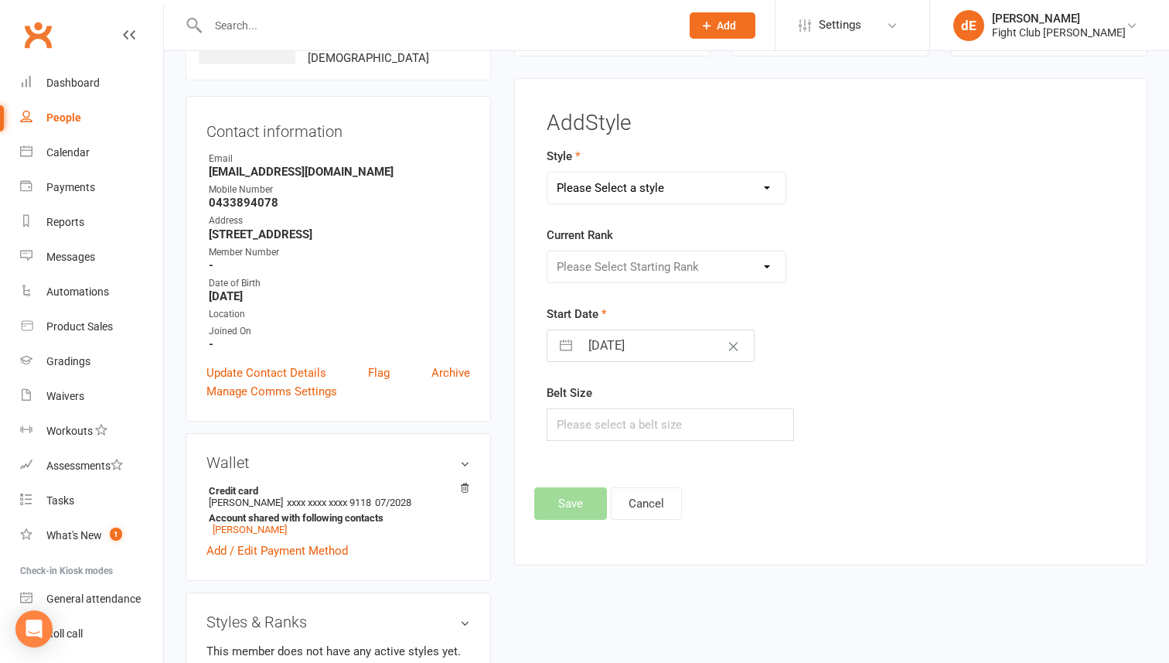
click at [619, 188] on select "Please Select a style Adults Brazilian Jiu Jitsu Kids 12+ Brazilian Jiu Jitsu K…" at bounding box center [667, 187] width 238 height 31
select select "3490"
click at [548, 172] on select "Please Select a style Adults Brazilian Jiu Jitsu Kids 12+ Brazilian Jiu Jitsu K…" at bounding box center [667, 187] width 238 height 31
click at [638, 265] on select "Please Select Starting Rank White Belt White Belt - Grey Stripe White Belt - Ye…" at bounding box center [667, 266] width 238 height 31
select select "41305"
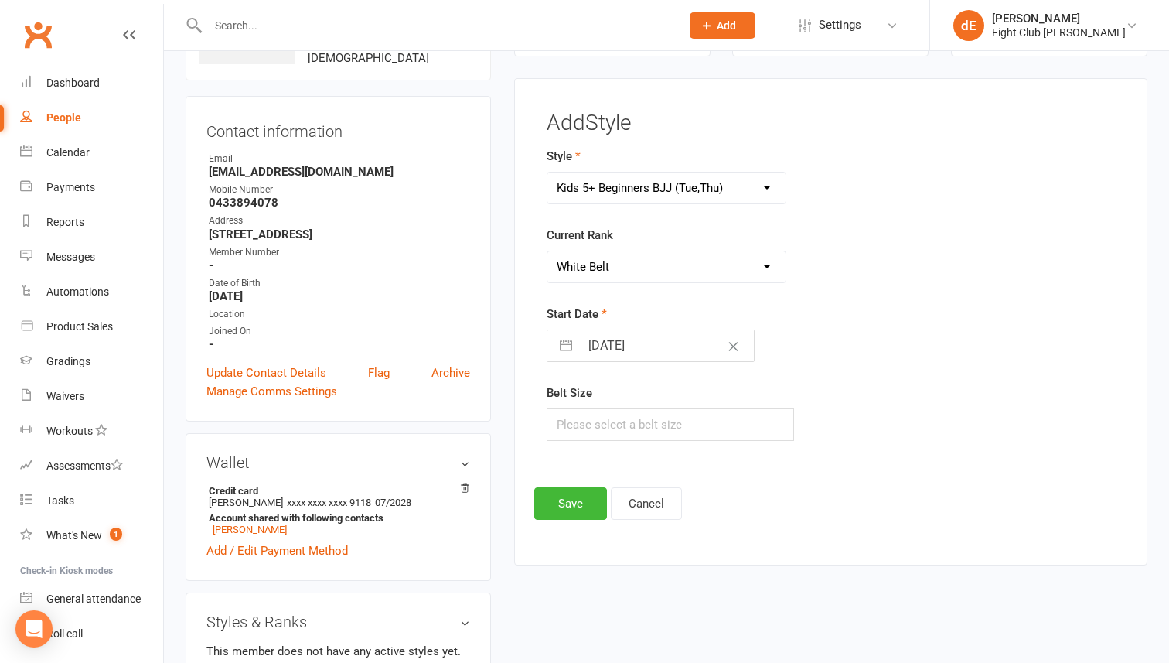
click at [548, 251] on select "Please Select Starting Rank White Belt White Belt - Grey Stripe White Belt - Ye…" at bounding box center [667, 266] width 238 height 31
click at [553, 507] on button "Save" at bounding box center [570, 503] width 73 height 32
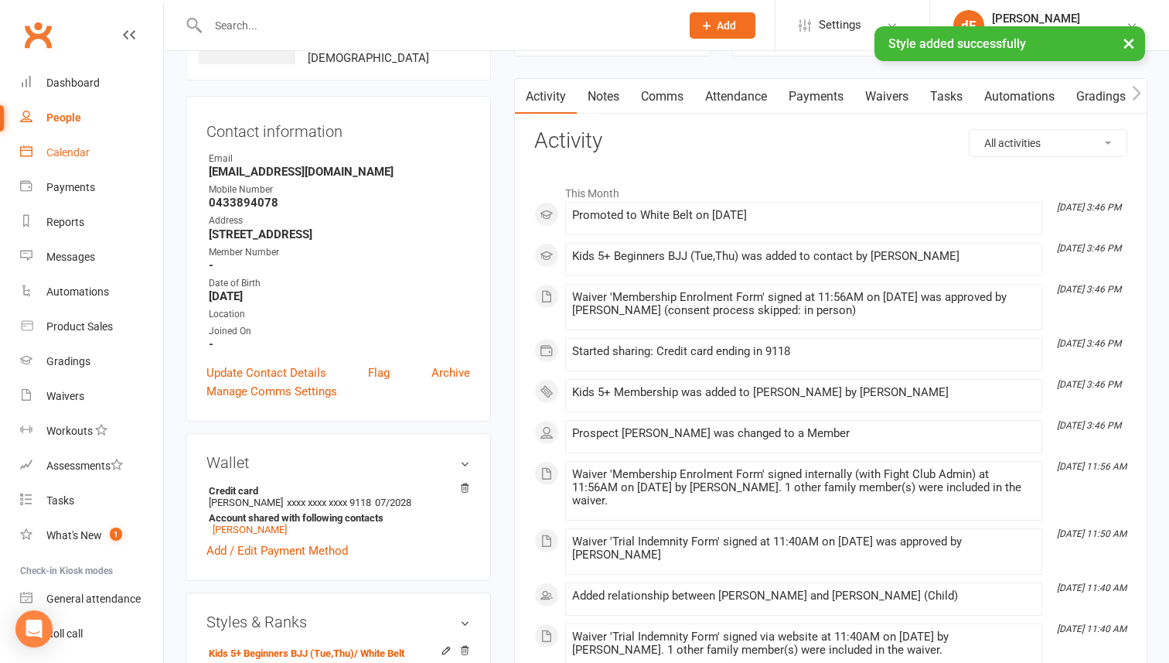
click at [83, 149] on div "Calendar" at bounding box center [67, 152] width 43 height 12
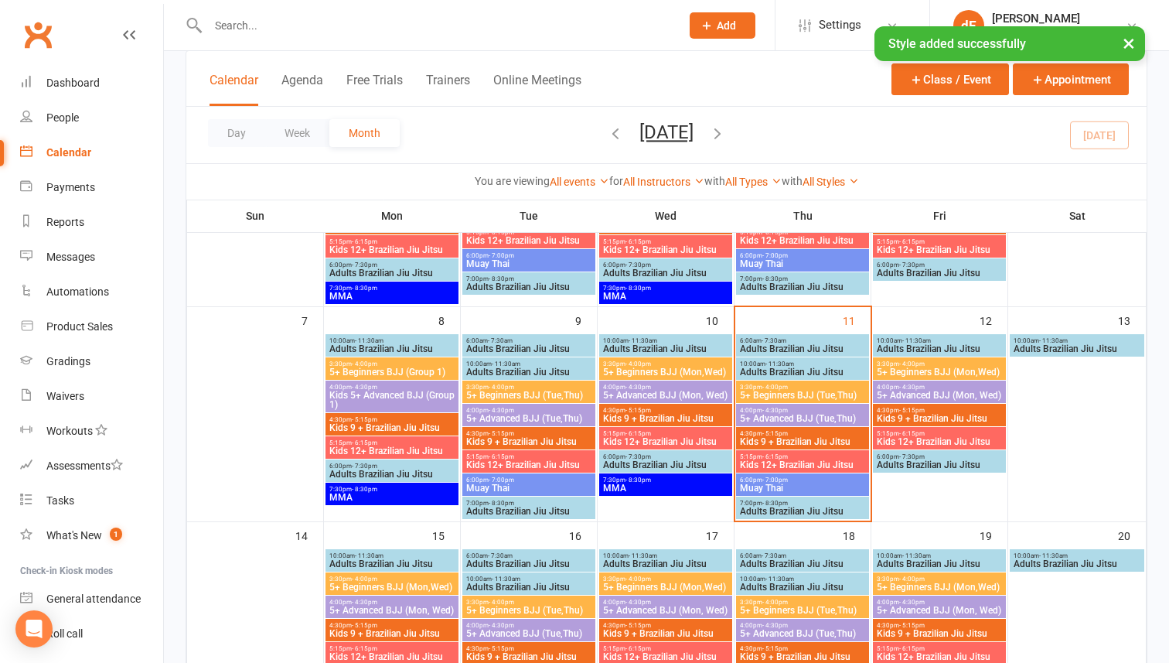
scroll to position [237, 0]
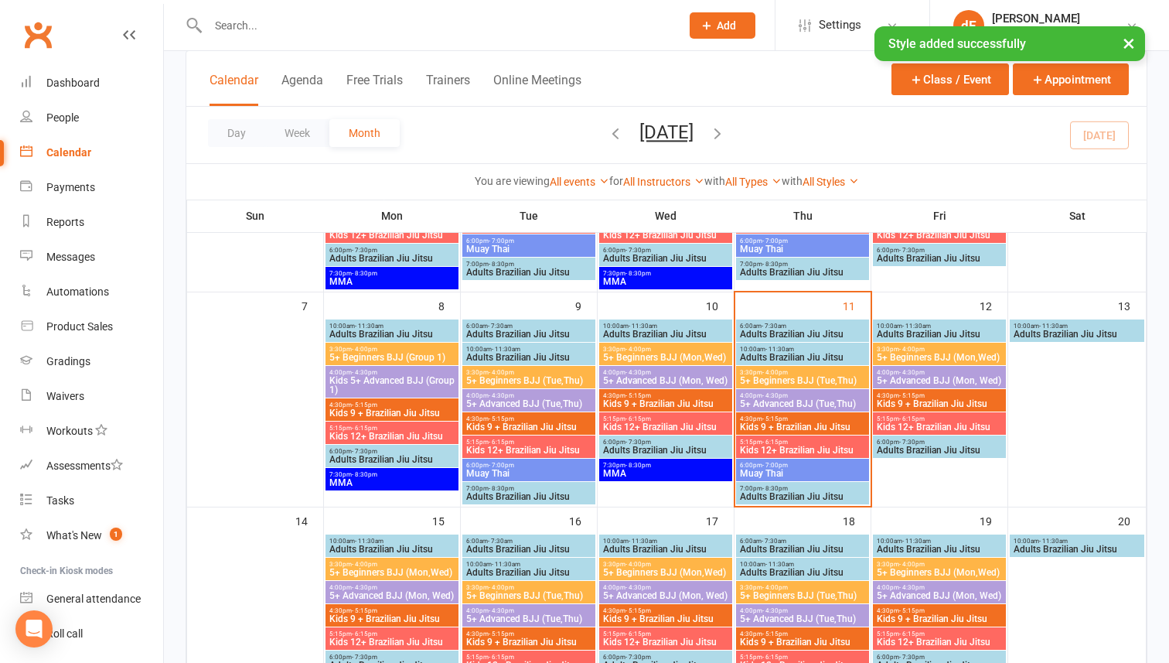
click at [833, 376] on span "5+ Beginners BJJ (Tue,Thu)" at bounding box center [802, 380] width 127 height 9
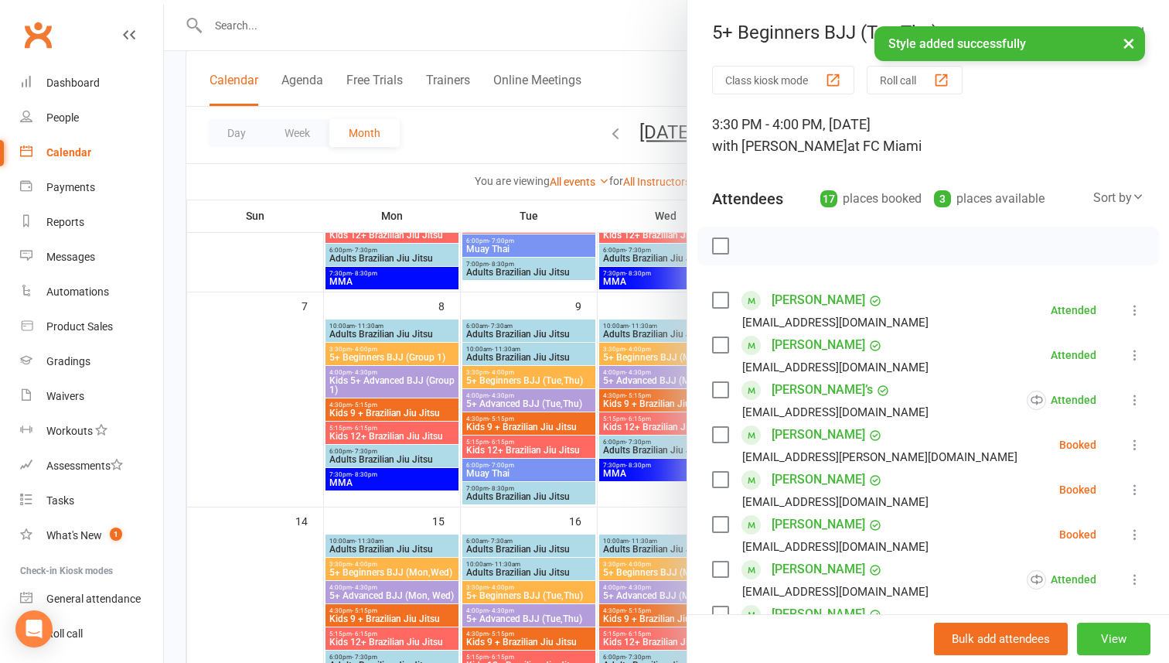
click at [1097, 633] on button "View" at bounding box center [1113, 639] width 73 height 32
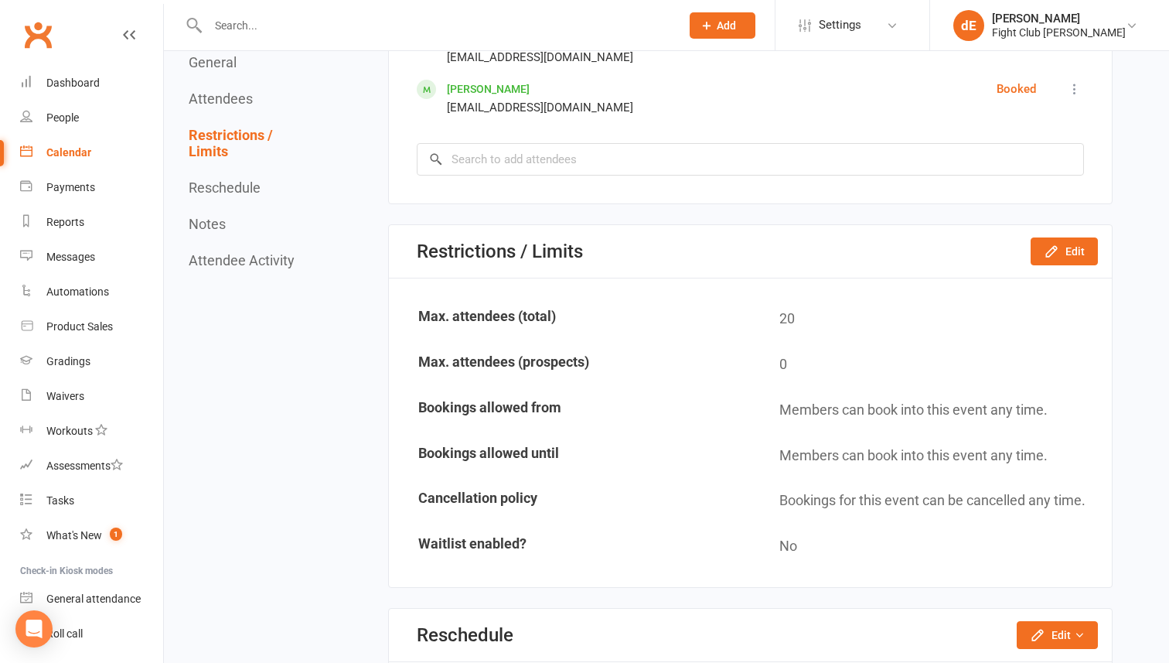
scroll to position [1588, 0]
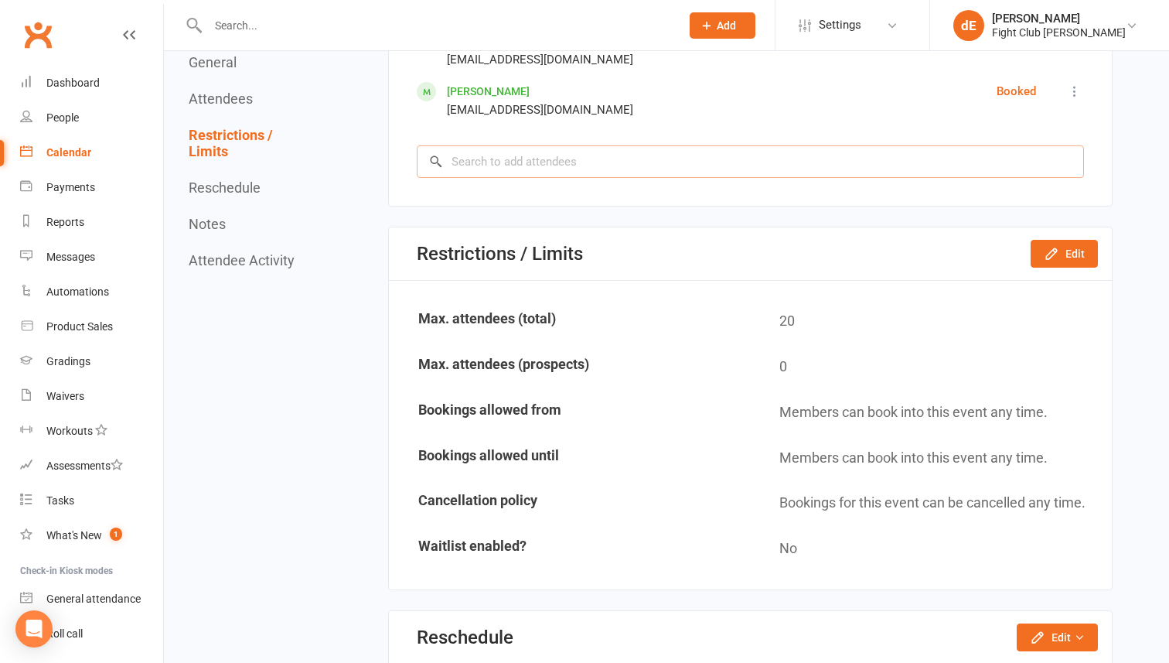
click at [629, 172] on input "search" at bounding box center [750, 161] width 667 height 32
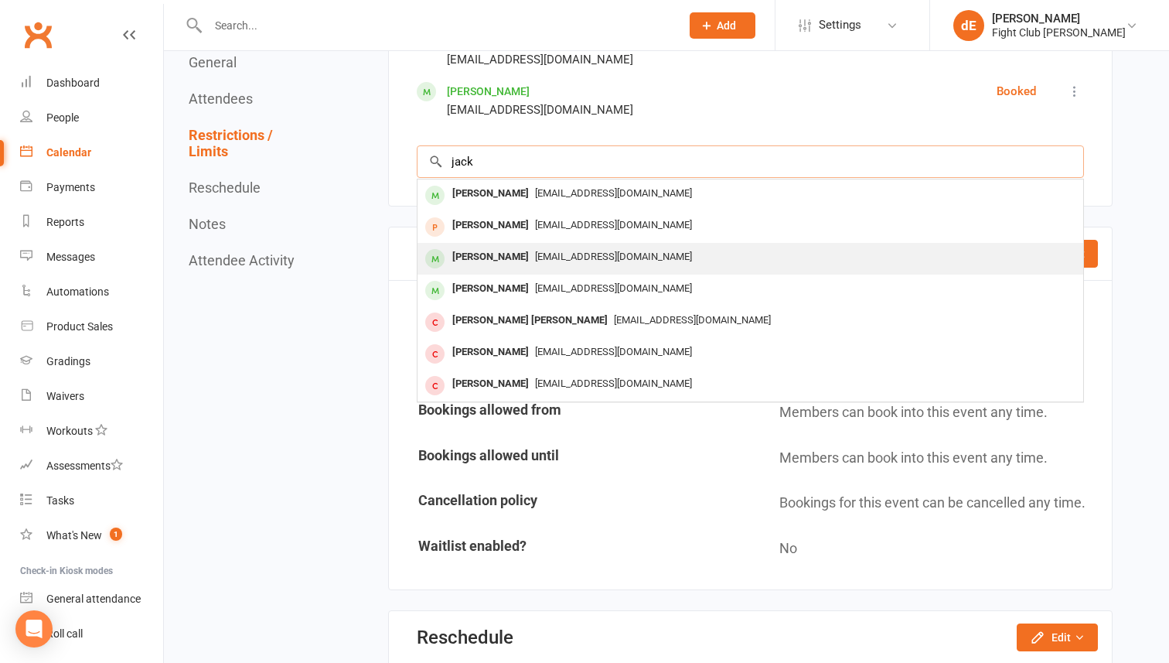
type input "jack"
click at [554, 265] on div "[EMAIL_ADDRESS][DOMAIN_NAME]" at bounding box center [750, 257] width 653 height 22
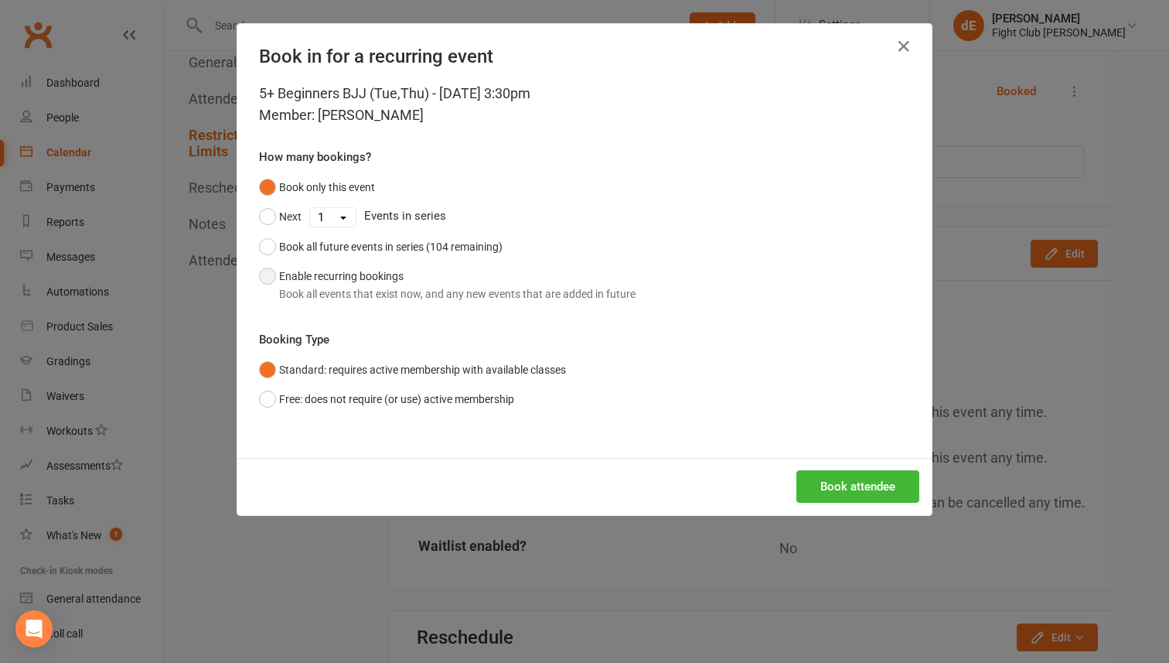
click at [380, 269] on button "Enable recurring bookings Book all events that exist now, and any new events th…" at bounding box center [447, 284] width 377 height 47
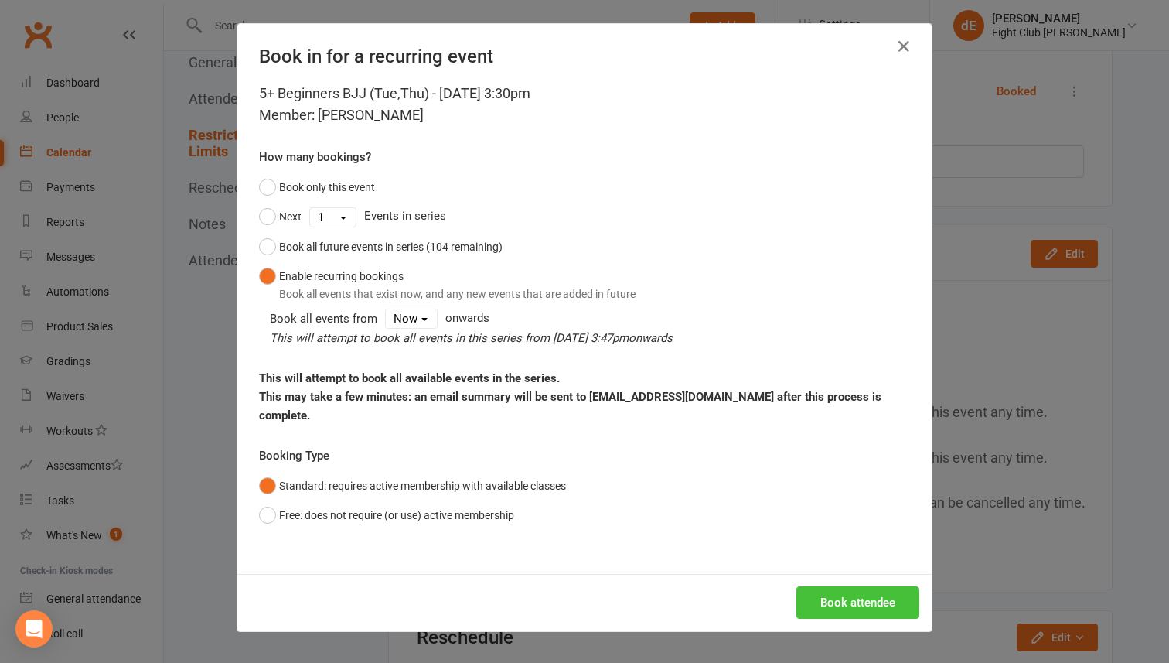
click at [840, 586] on button "Book attendee" at bounding box center [858, 602] width 123 height 32
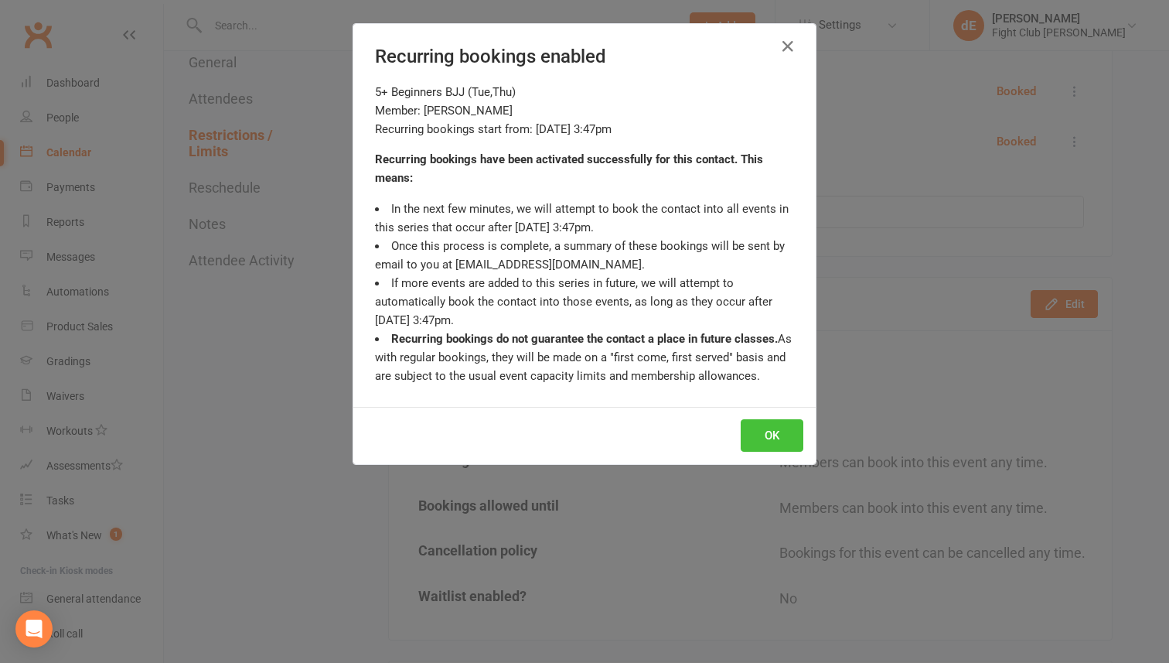
click at [780, 439] on button "OK" at bounding box center [772, 435] width 63 height 32
